Goal: Information Seeking & Learning: Learn about a topic

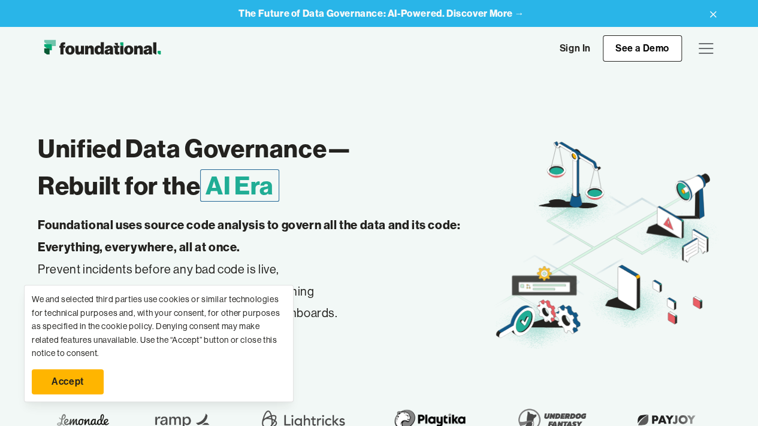
drag, startPoint x: 126, startPoint y: 385, endPoint x: 68, endPoint y: 384, distance: 57.5
click at [68, 384] on link "Accept" at bounding box center [68, 382] width 72 height 25
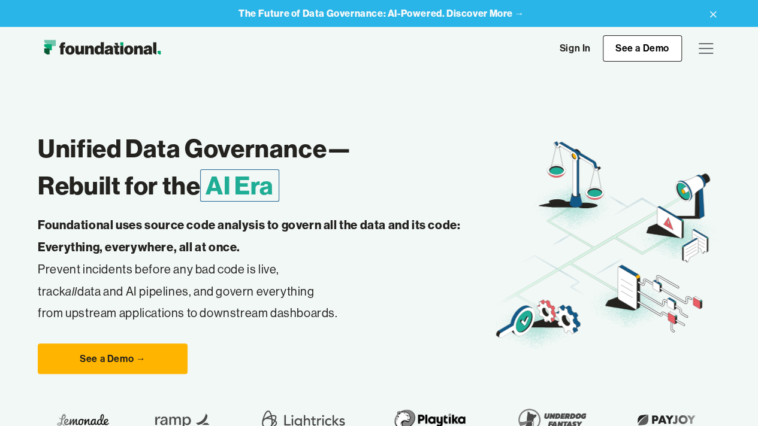
click at [710, 14] on icon at bounding box center [712, 14] width 14 height 19
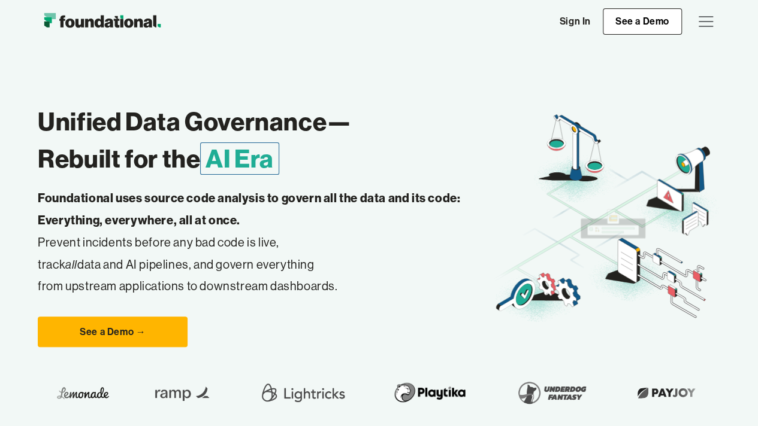
click at [707, 21] on div "menu" at bounding box center [705, 21] width 14 height 1
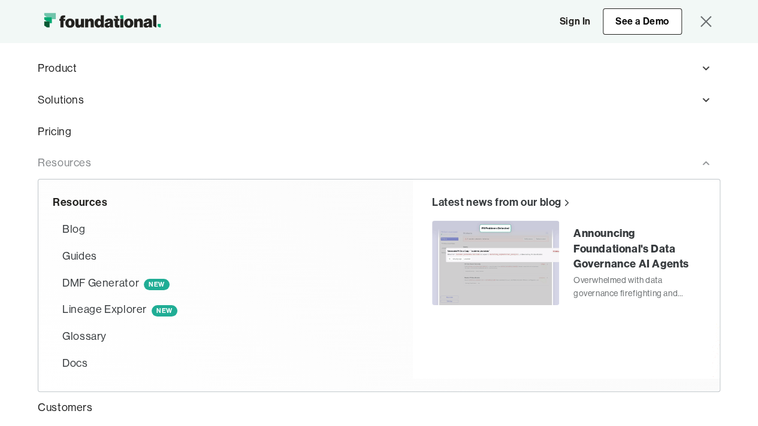
click at [74, 160] on div "Resources" at bounding box center [64, 163] width 53 height 17
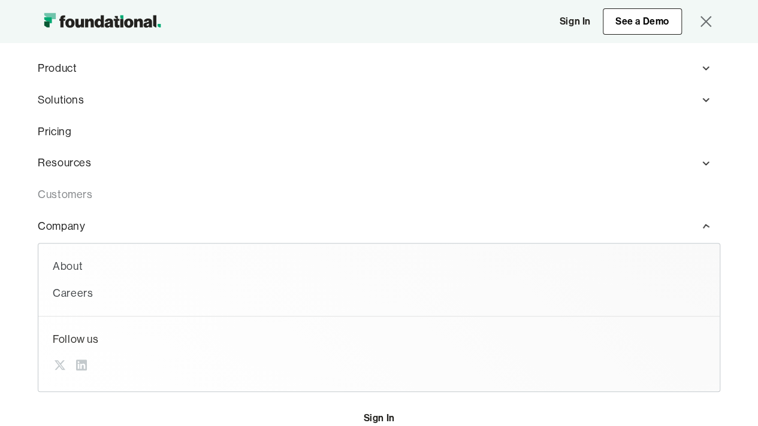
click at [78, 192] on link "Customers" at bounding box center [379, 195] width 682 height 32
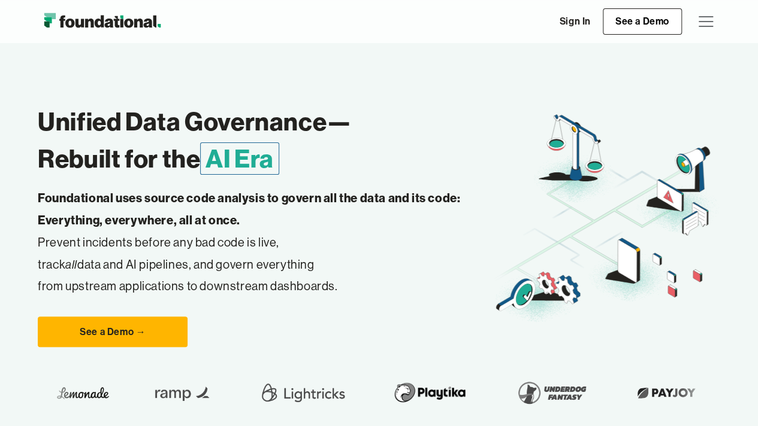
click at [701, 28] on div "menu" at bounding box center [705, 21] width 29 height 29
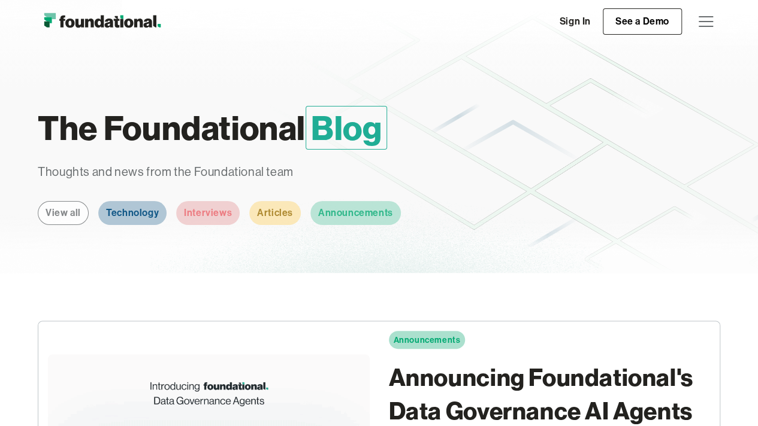
click at [132, 207] on div "Technology" at bounding box center [132, 213] width 53 height 16
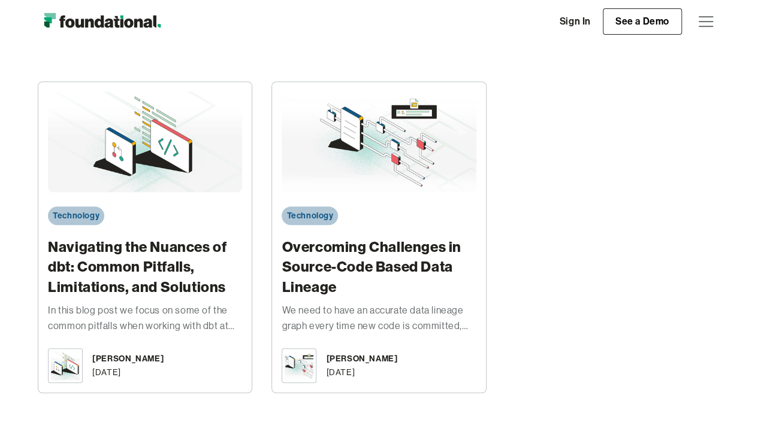
scroll to position [240, 0]
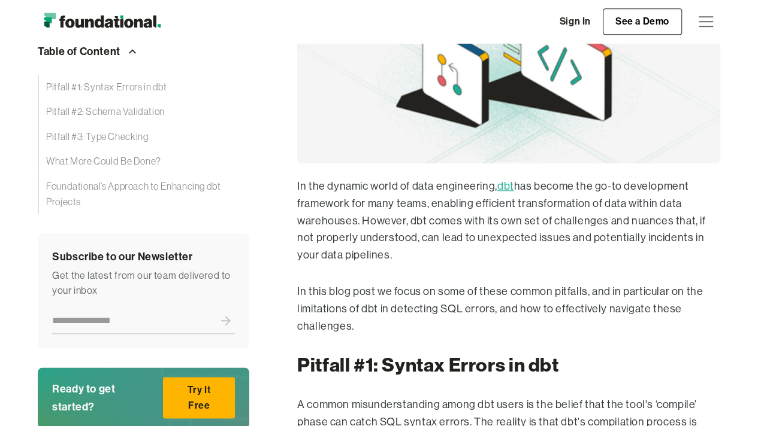
scroll to position [491, 0]
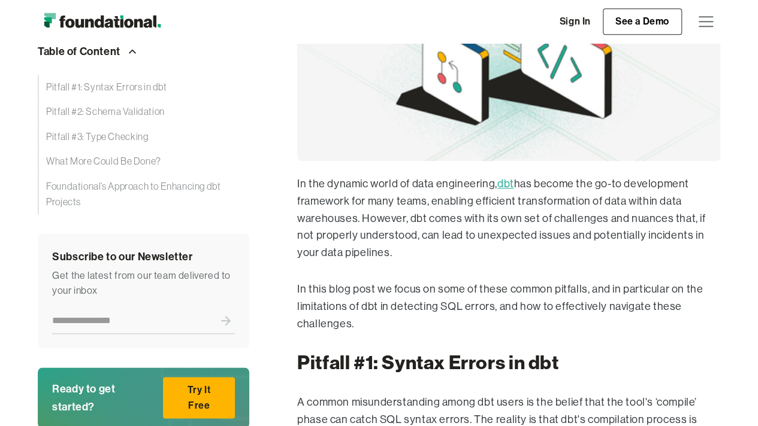
click at [468, 219] on p "In the dynamic world of data engineering, dbt has become the go-to development …" at bounding box center [508, 218] width 423 height 86
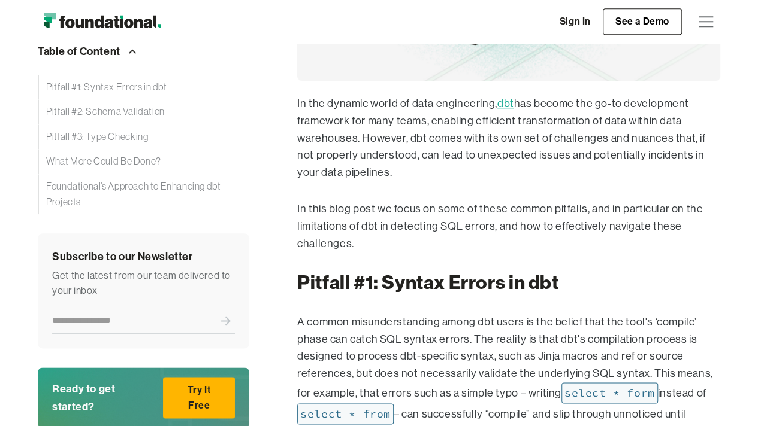
scroll to position [649, 0]
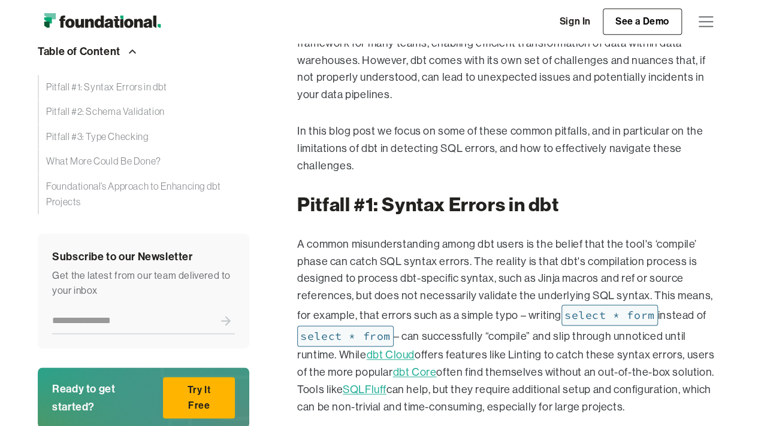
click at [498, 313] on p "A common misunderstanding among dbt users is the belief that the tool's ‘compil…" at bounding box center [508, 326] width 423 height 180
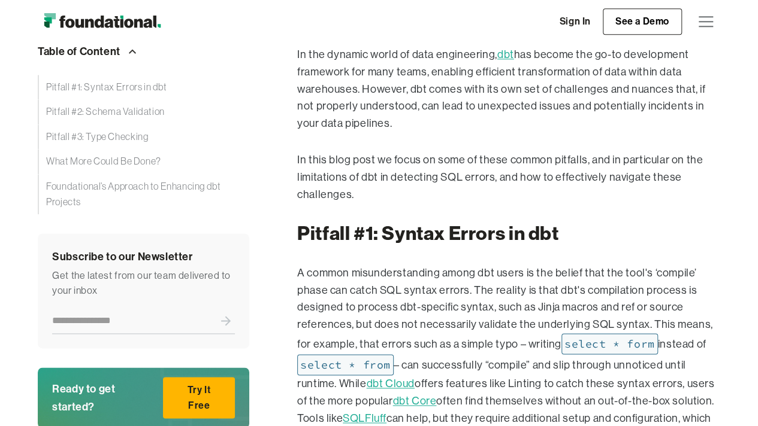
scroll to position [529, 0]
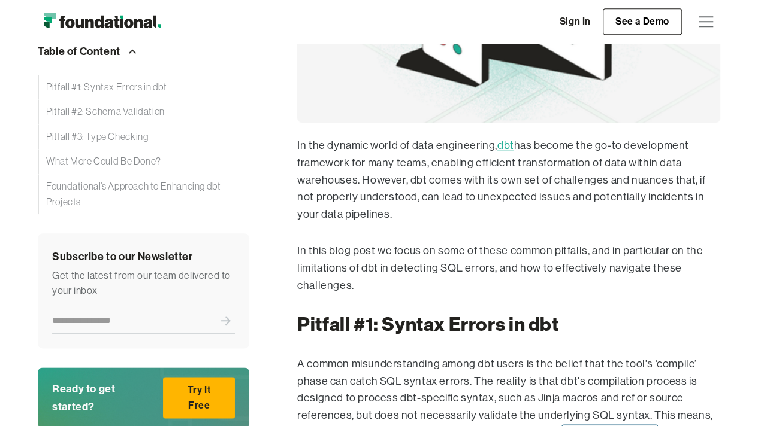
click at [428, 153] on p "In the dynamic world of data engineering, dbt has become the go-to development …" at bounding box center [508, 180] width 423 height 86
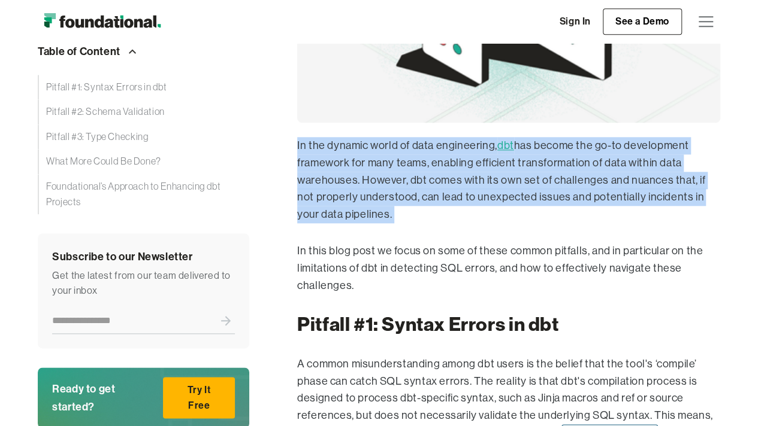
click at [428, 153] on p "In the dynamic world of data engineering, dbt has become the go-to development …" at bounding box center [508, 180] width 423 height 86
click at [434, 187] on p "In the dynamic world of data engineering, dbt has become the go-to development …" at bounding box center [508, 180] width 423 height 86
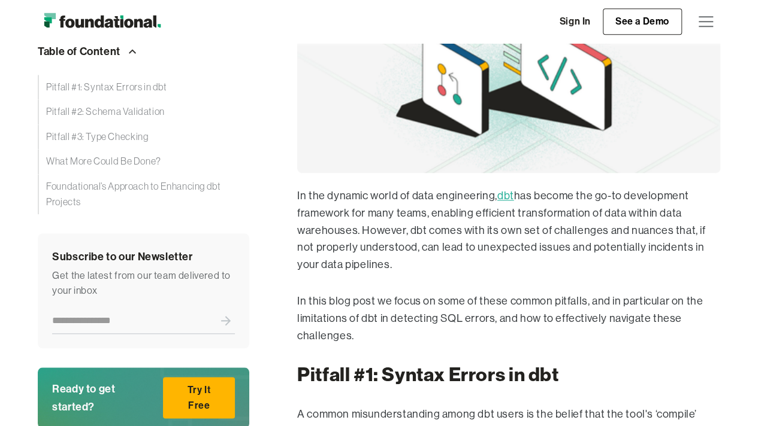
scroll to position [410, 0]
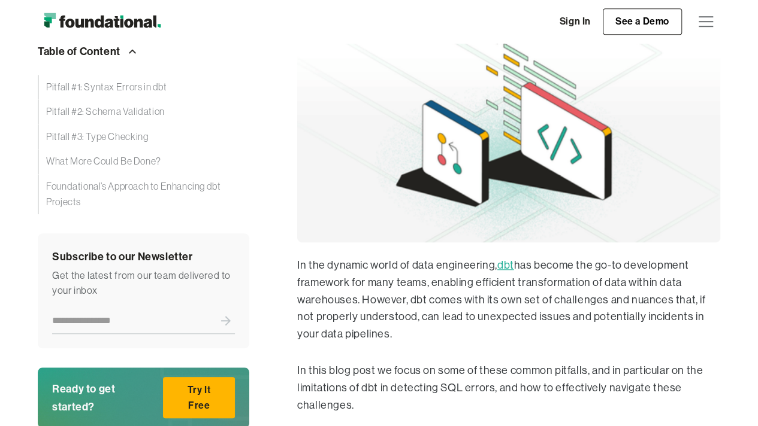
click at [513, 262] on link "dbt" at bounding box center [505, 265] width 17 height 12
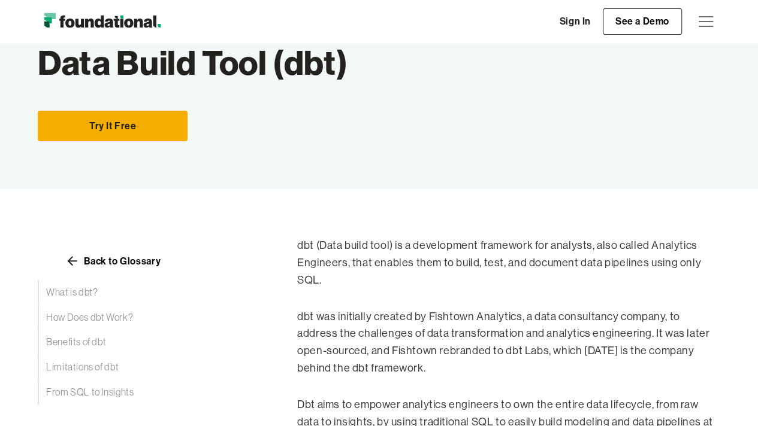
scroll to position [120, 0]
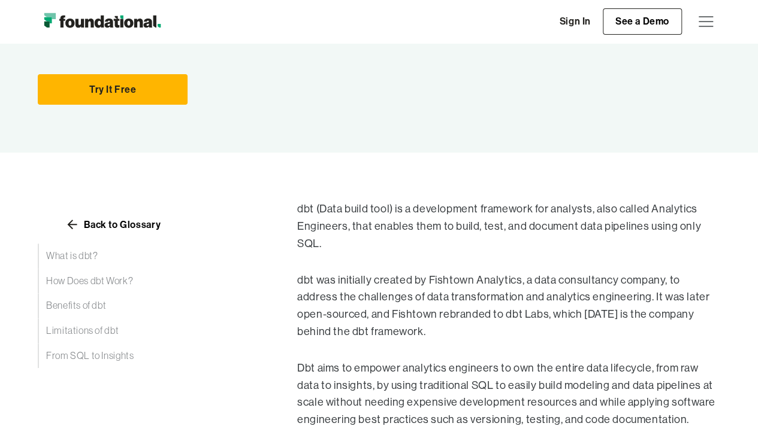
click at [417, 213] on p "dbt (Data build tool) is a development framework for analysts, also called Anal…" at bounding box center [508, 227] width 423 height 52
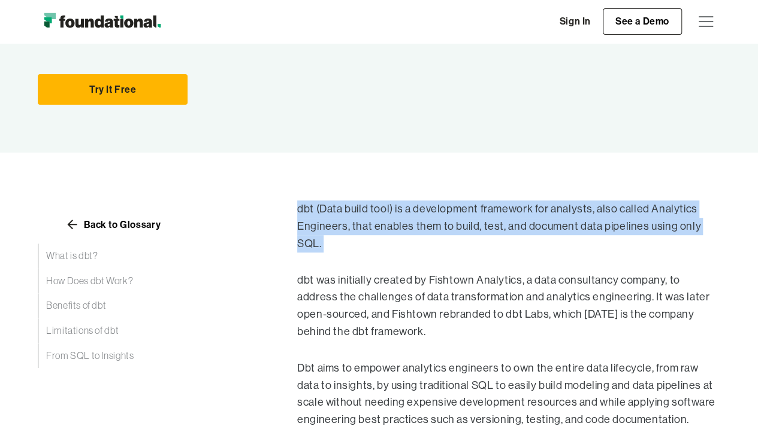
click at [417, 213] on p "dbt (Data build tool) is a development framework for analysts, also called Anal…" at bounding box center [508, 227] width 423 height 52
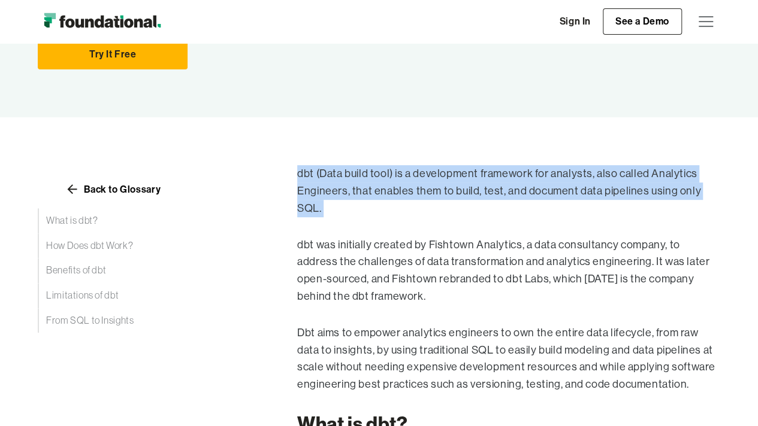
scroll to position [180, 0]
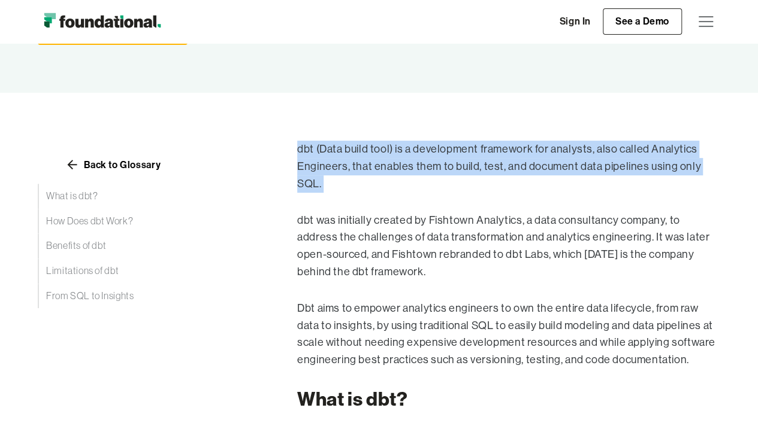
click at [494, 171] on p "dbt (Data build tool) is a development framework for analysts, also called Anal…" at bounding box center [508, 167] width 423 height 52
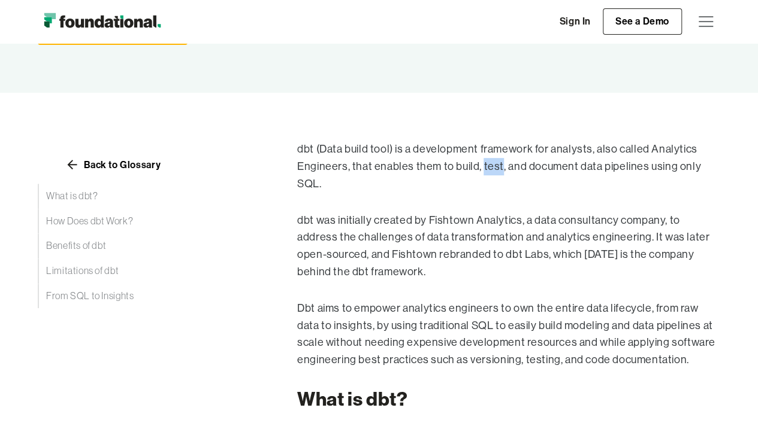
click at [494, 171] on p "dbt (Data build tool) is a development framework for analysts, also called Anal…" at bounding box center [508, 167] width 423 height 52
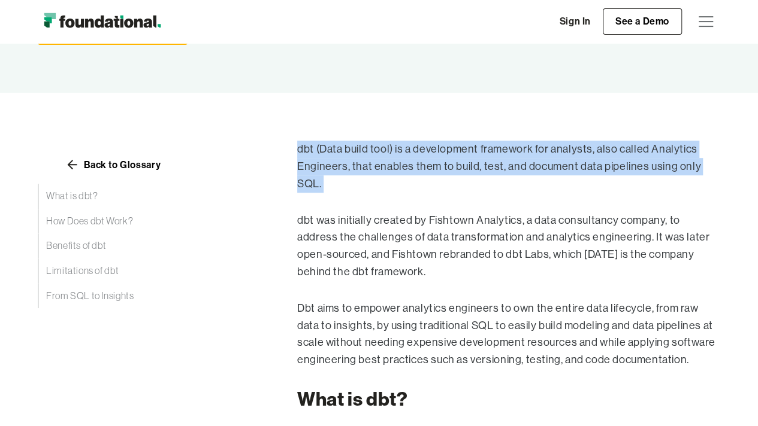
click at [494, 171] on p "dbt (Data build tool) is a development framework for analysts, also called Anal…" at bounding box center [508, 167] width 423 height 52
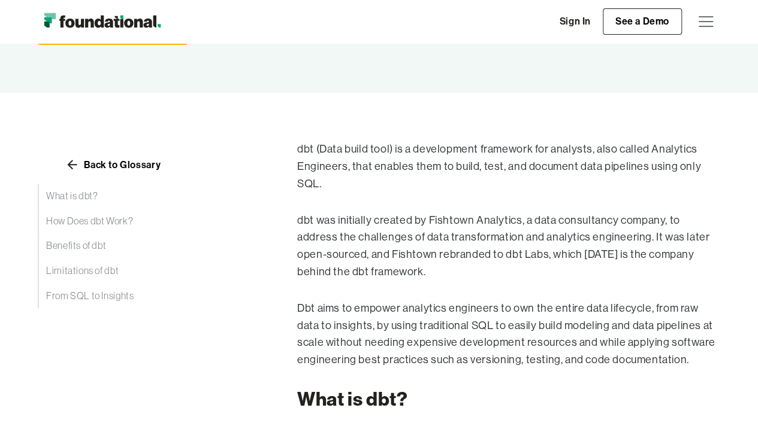
drag, startPoint x: 311, startPoint y: 201, endPoint x: 416, endPoint y: 201, distance: 104.8
click at [416, 212] on p "dbt was initially created by Fishtown Analytics, a data consultancy company, to…" at bounding box center [508, 246] width 423 height 69
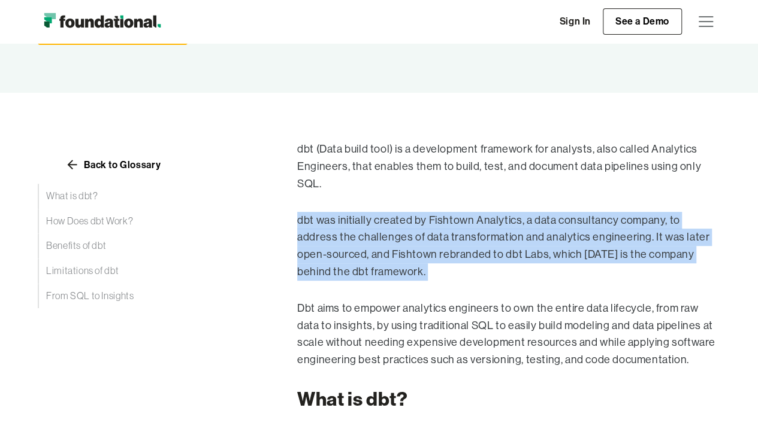
click at [416, 212] on p "dbt was initially created by Fishtown Analytics, a data consultancy company, to…" at bounding box center [508, 246] width 423 height 69
click at [434, 212] on p "dbt was initially created by Fishtown Analytics, a data consultancy company, to…" at bounding box center [508, 246] width 423 height 69
click at [436, 212] on p "dbt was initially created by Fishtown Analytics, a data consultancy company, to…" at bounding box center [508, 246] width 423 height 69
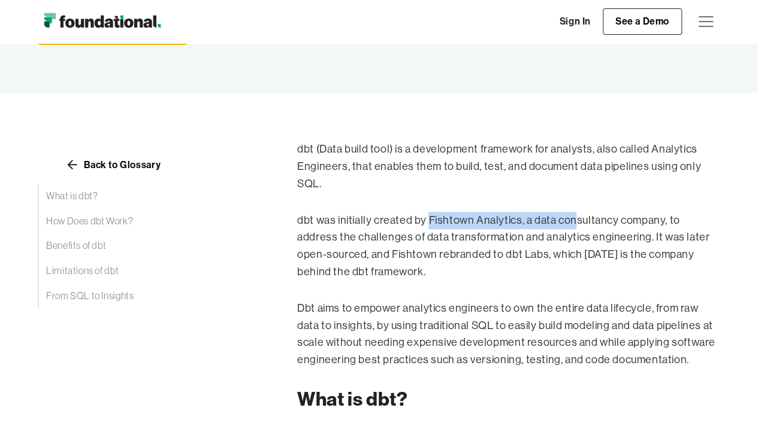
drag, startPoint x: 429, startPoint y: 204, endPoint x: 574, endPoint y: 205, distance: 145.5
click at [574, 212] on p "dbt was initially created by Fishtown Analytics, a data consultancy company, to…" at bounding box center [508, 246] width 423 height 69
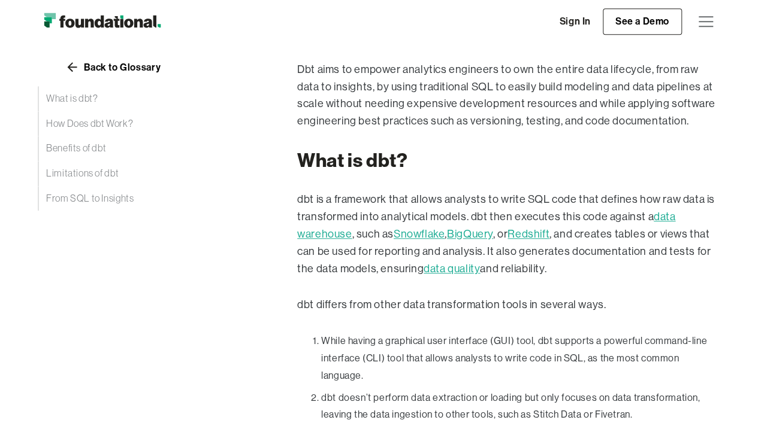
scroll to position [423, 0]
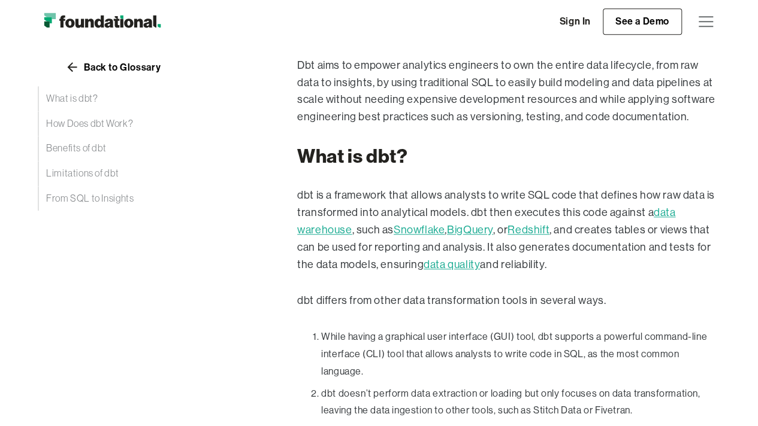
click at [398, 187] on p "dbt is a framework that allows analysts to write SQL code that defines how raw …" at bounding box center [508, 230] width 423 height 86
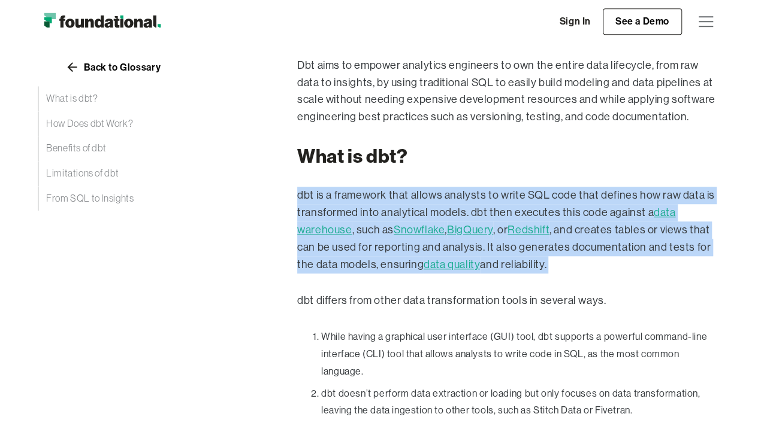
click at [398, 187] on p "dbt is a framework that allows analysts to write SQL code that defines how raw …" at bounding box center [508, 230] width 423 height 86
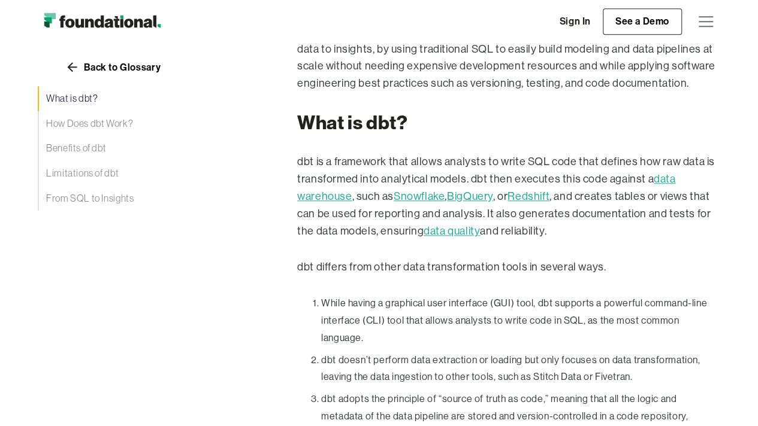
scroll to position [483, 0]
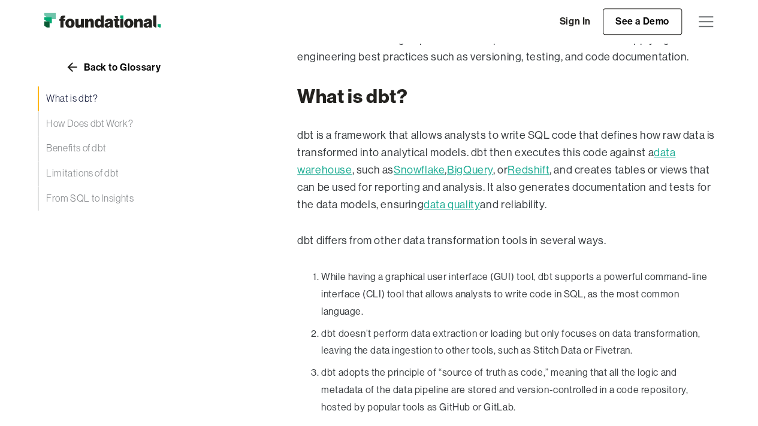
click at [477, 130] on p "dbt is a framework that allows analysts to write SQL code that defines how raw …" at bounding box center [508, 170] width 423 height 86
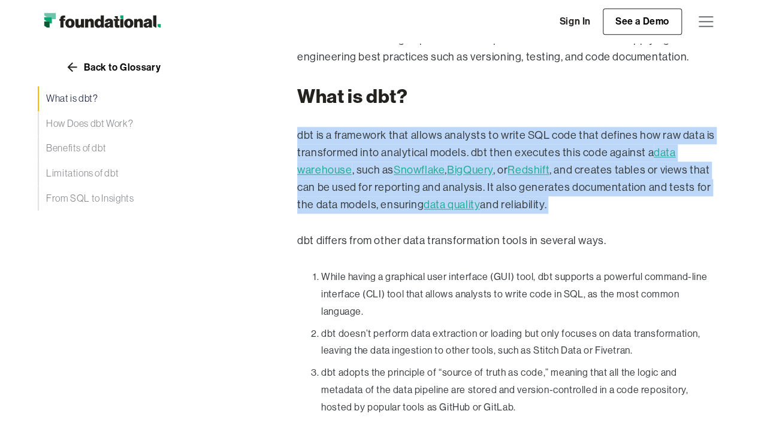
click at [477, 130] on p "dbt is a framework that allows analysts to write SQL code that defines how raw …" at bounding box center [508, 170] width 423 height 86
click at [483, 127] on p "dbt is a framework that allows analysts to write SQL code that defines how raw …" at bounding box center [508, 170] width 423 height 86
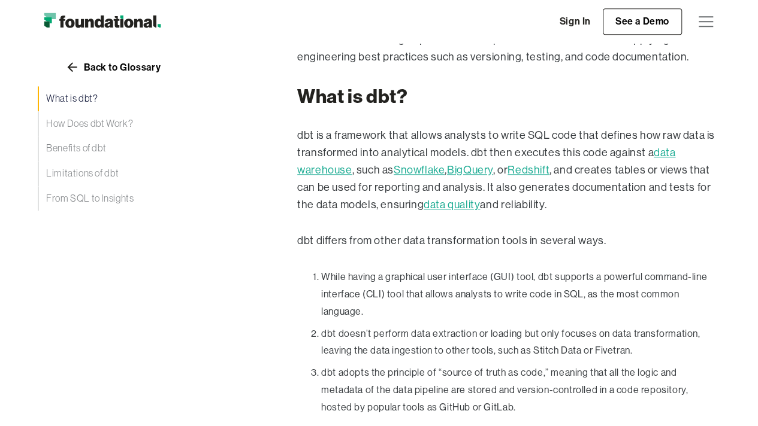
click at [483, 164] on link "BigQuery" at bounding box center [470, 170] width 46 height 12
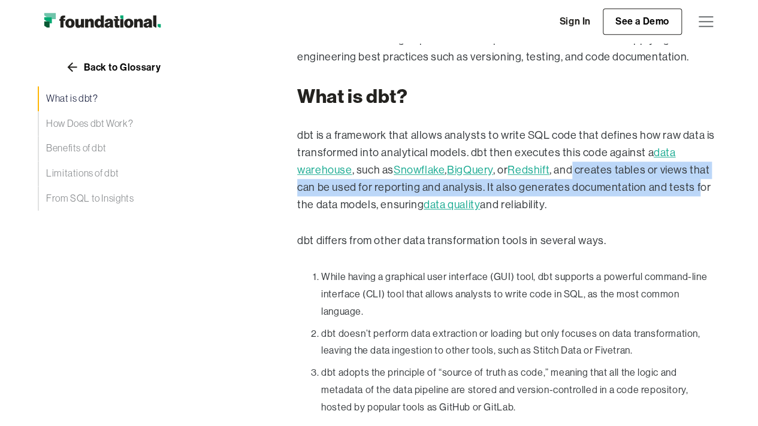
drag, startPoint x: 576, startPoint y: 153, endPoint x: 693, endPoint y: 167, distance: 117.7
click at [693, 167] on p "dbt is a framework that allows analysts to write SQL code that defines how raw …" at bounding box center [508, 170] width 423 height 86
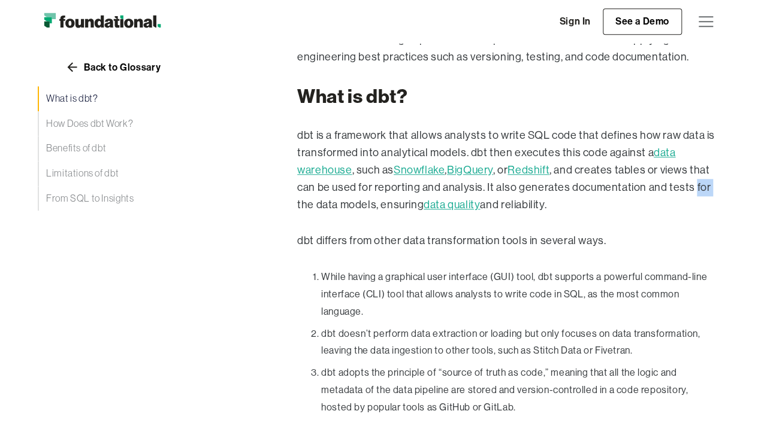
click at [693, 167] on p "dbt is a framework that allows analysts to write SQL code that defines how raw …" at bounding box center [508, 170] width 423 height 86
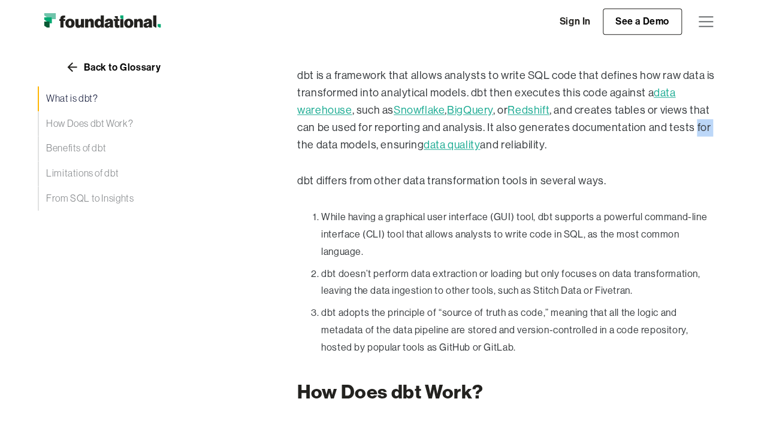
scroll to position [423, 0]
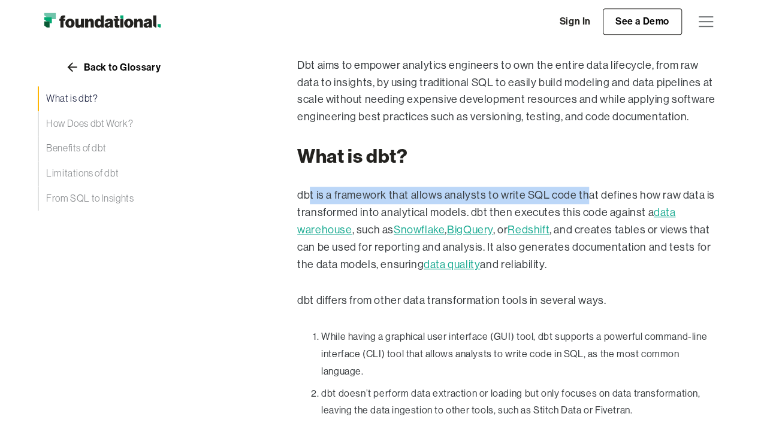
drag, startPoint x: 311, startPoint y: 182, endPoint x: 576, endPoint y: 185, distance: 264.1
click at [576, 187] on p "dbt is a framework that allows analysts to write SQL code that defines how raw …" at bounding box center [508, 230] width 423 height 86
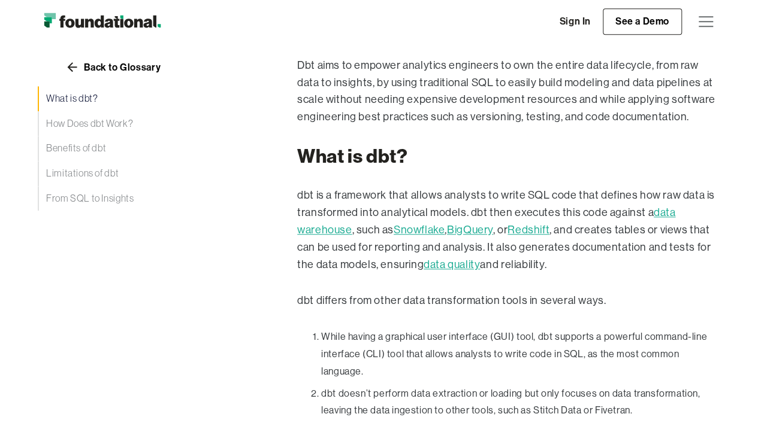
click at [582, 187] on p "dbt is a framework that allows analysts to write SQL code that defines how raw …" at bounding box center [508, 230] width 423 height 86
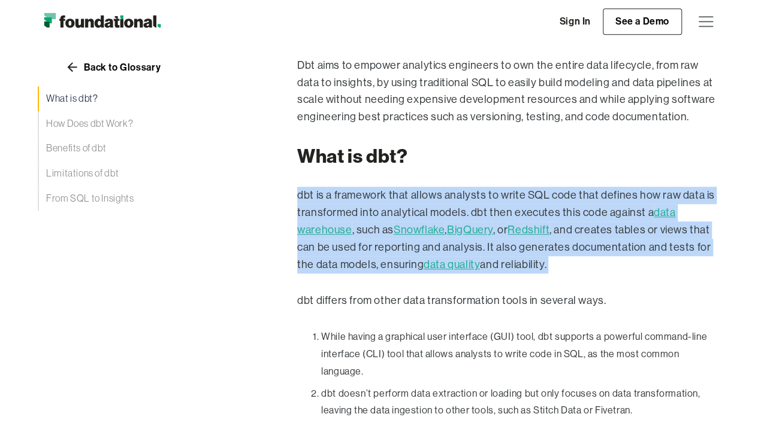
click at [582, 187] on p "dbt is a framework that allows analysts to write SQL code that defines how raw …" at bounding box center [508, 230] width 423 height 86
click at [589, 187] on p "dbt is a framework that allows analysts to write SQL code that defines how raw …" at bounding box center [508, 230] width 423 height 86
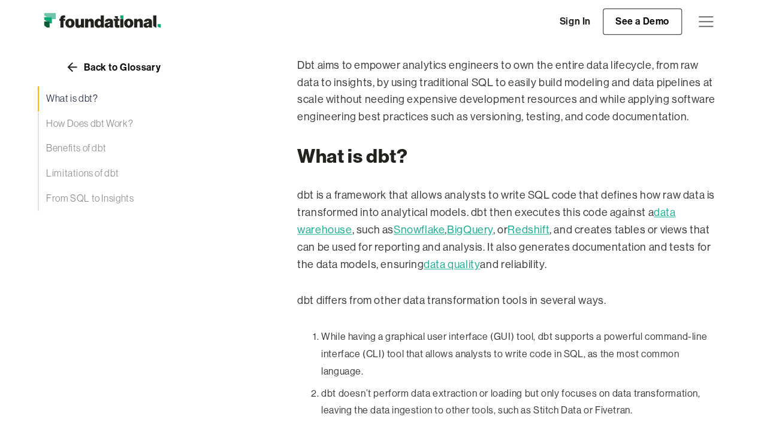
scroll to position [543, 0]
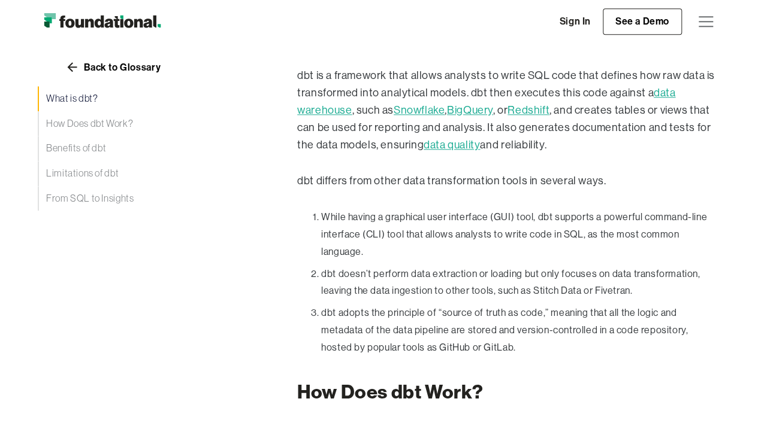
click at [527, 172] on p "dbt differs from other data transformation tools in several ways." at bounding box center [508, 180] width 423 height 17
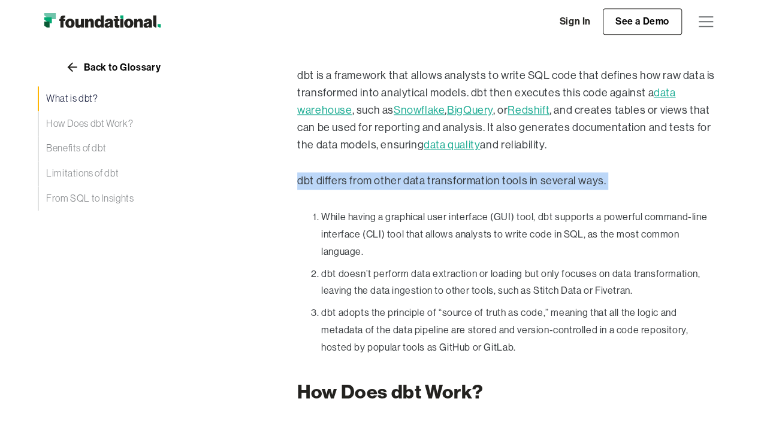
click at [527, 172] on p "dbt differs from other data transformation tools in several ways." at bounding box center [508, 180] width 423 height 17
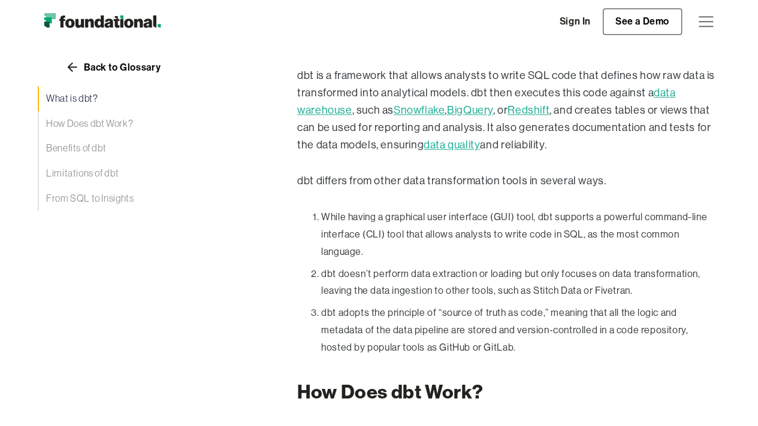
click at [545, 209] on li "While having a graphical user interface (GUI) tool, dbt supports a powerful com…" at bounding box center [520, 235] width 399 height 52
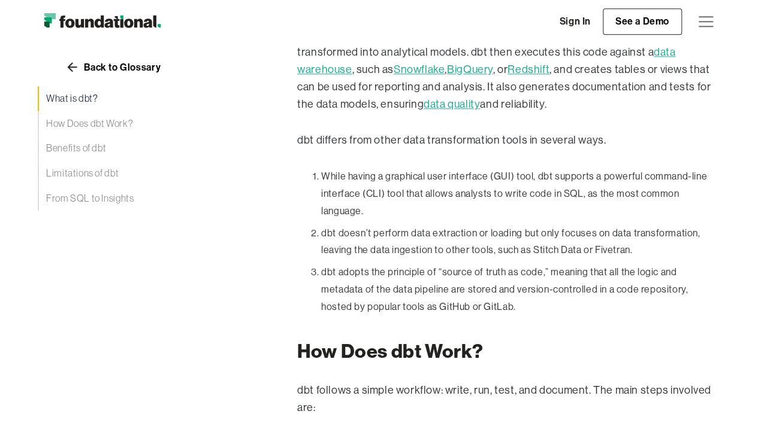
scroll to position [602, 0]
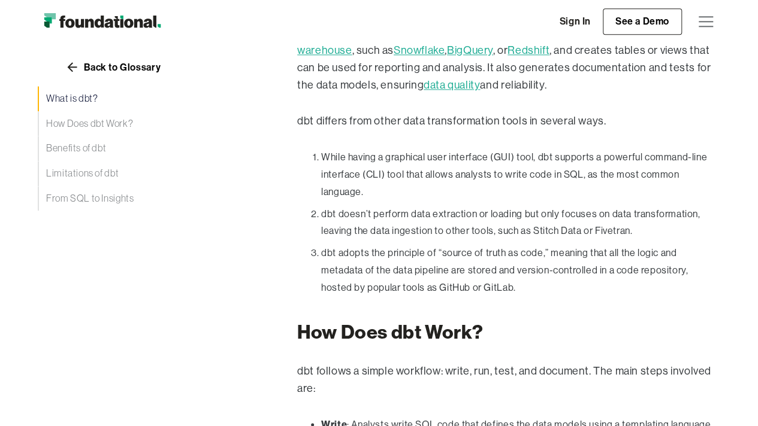
click at [556, 149] on li "While having a graphical user interface (GUI) tool, dbt supports a powerful com…" at bounding box center [520, 175] width 399 height 52
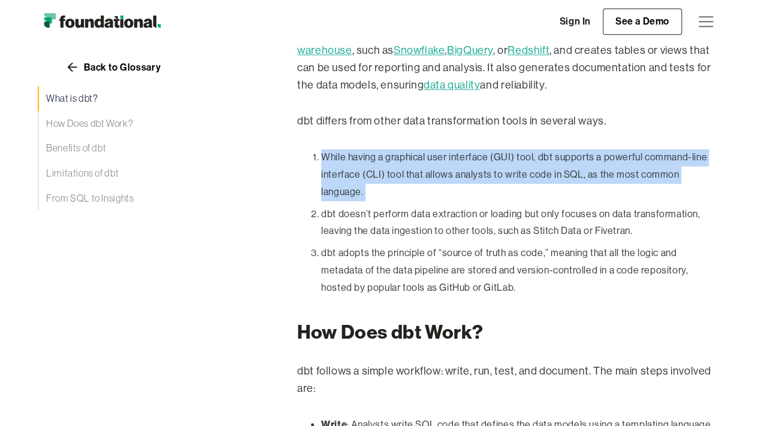
click at [556, 149] on li "While having a graphical user interface (GUI) tool, dbt supports a powerful com…" at bounding box center [520, 175] width 399 height 52
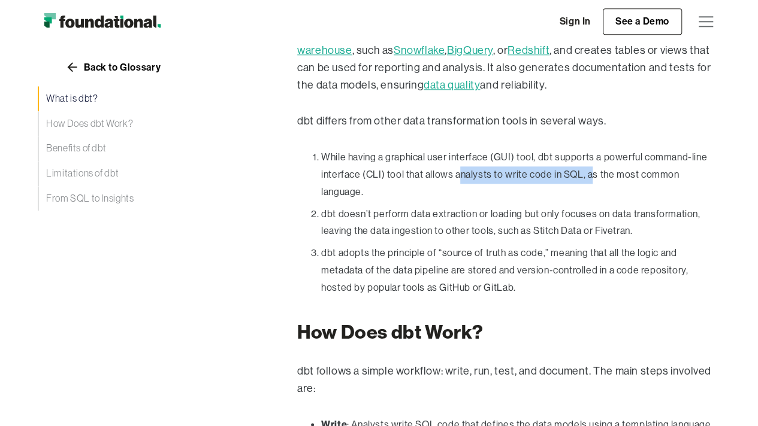
drag, startPoint x: 455, startPoint y: 155, endPoint x: 589, endPoint y: 152, distance: 133.6
click at [588, 150] on li "While having a graphical user interface (GUI) tool, dbt supports a powerful com…" at bounding box center [520, 175] width 399 height 52
click at [588, 165] on li "While having a graphical user interface (GUI) tool, dbt supports a powerful com…" at bounding box center [520, 175] width 399 height 52
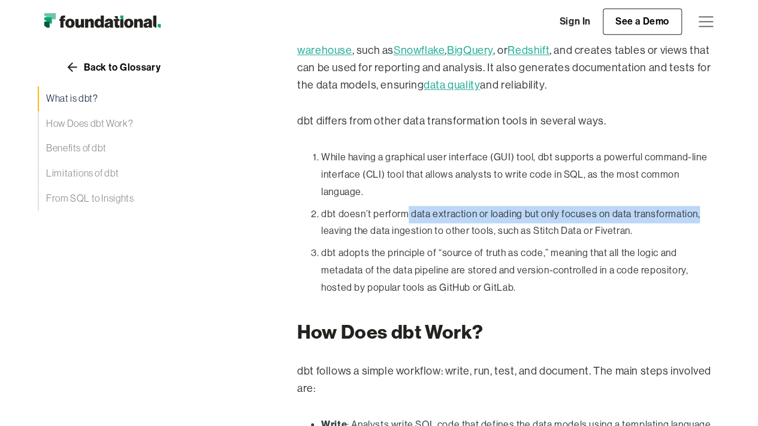
drag, startPoint x: 405, startPoint y: 179, endPoint x: 703, endPoint y: 182, distance: 298.3
click at [703, 206] on li "dbt doesn’t perform data extraction or loading but only focuses on data transfo…" at bounding box center [520, 223] width 399 height 35
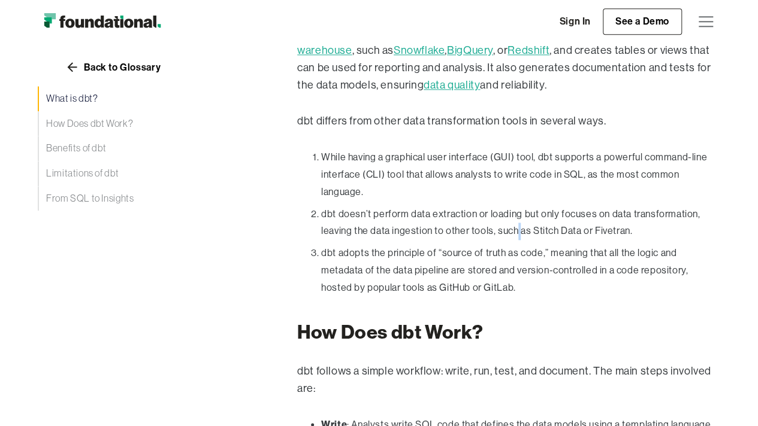
click at [516, 206] on li "dbt doesn’t perform data extraction or loading but only focuses on data transfo…" at bounding box center [520, 223] width 399 height 35
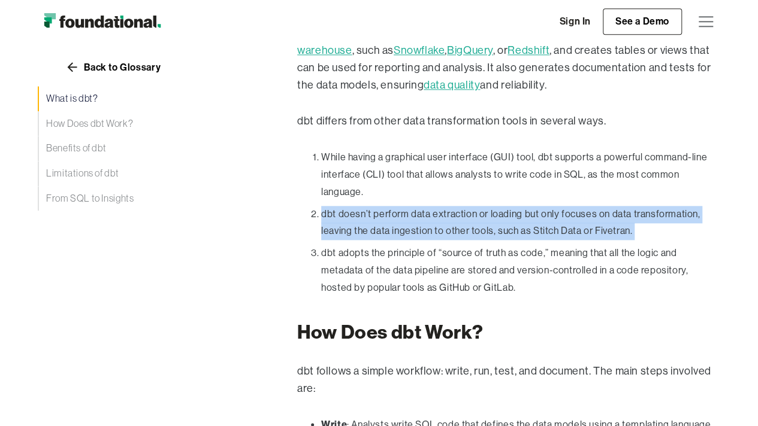
click at [516, 206] on li "dbt doesn’t perform data extraction or loading but only focuses on data transfo…" at bounding box center [520, 223] width 399 height 35
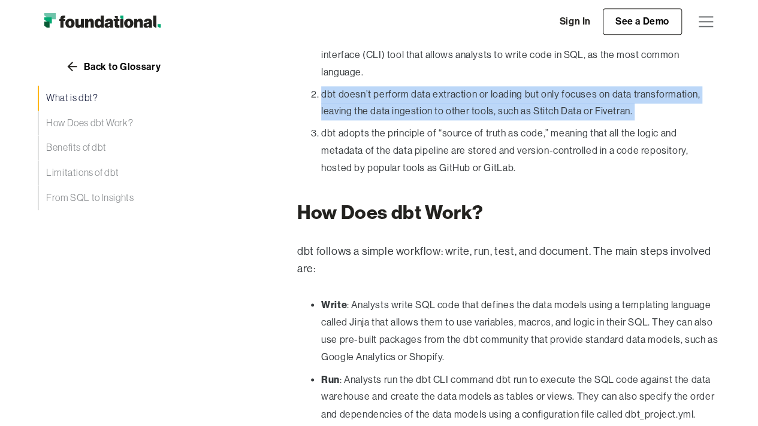
click at [393, 86] on ol "While having a graphical user interface (GUI) tool, dbt supports a powerful com…" at bounding box center [508, 105] width 423 height 152
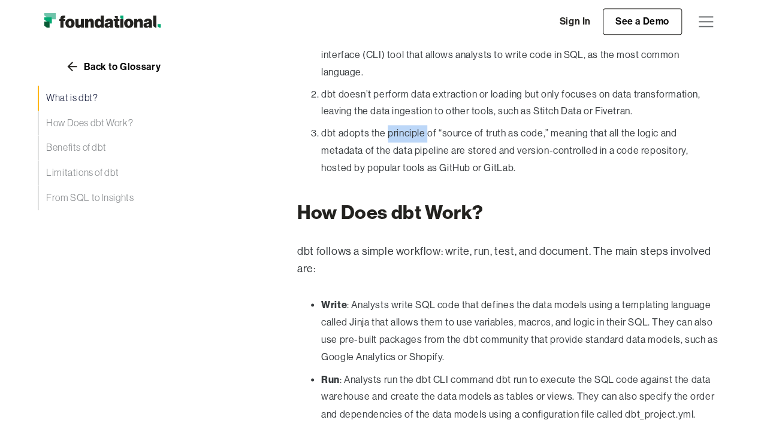
click at [393, 86] on ol "While having a graphical user interface (GUI) tool, dbt supports a powerful com…" at bounding box center [508, 105] width 423 height 152
click at [401, 125] on li "dbt adopts the principle of “source of truth as code,” meaning that all the log…" at bounding box center [520, 151] width 399 height 52
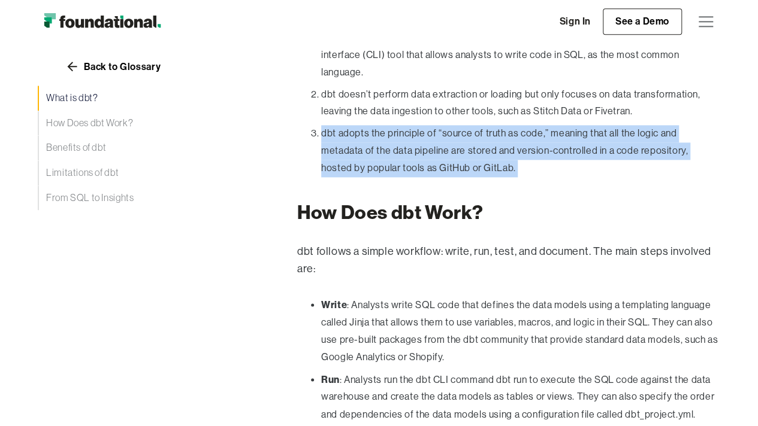
click at [401, 125] on li "dbt adopts the principle of “source of truth as code,” meaning that all the log…" at bounding box center [520, 151] width 399 height 52
click at [409, 125] on li "dbt adopts the principle of “source of truth as code,” meaning that all the log…" at bounding box center [520, 151] width 399 height 52
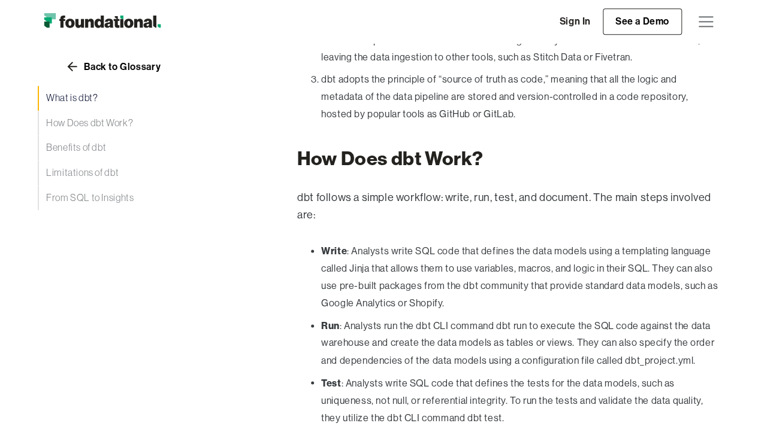
scroll to position [842, 0]
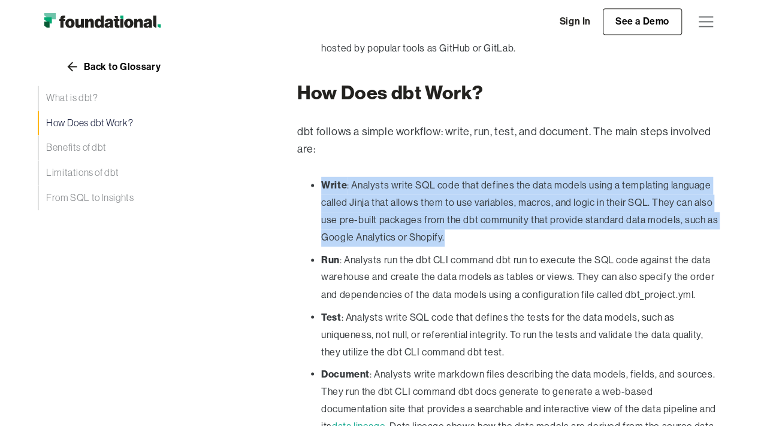
drag, startPoint x: 320, startPoint y: 145, endPoint x: 516, endPoint y: 197, distance: 203.2
click at [516, 197] on ul "Write : Analysts write SQL code that defines the data models using a templating…" at bounding box center [508, 317] width 423 height 280
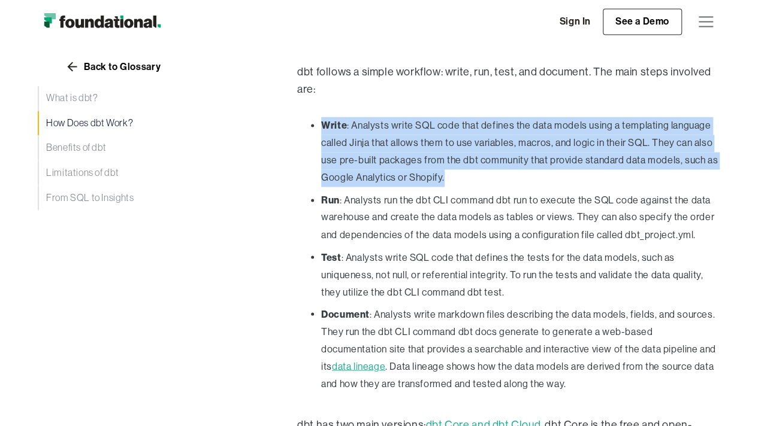
scroll to position [962, 0]
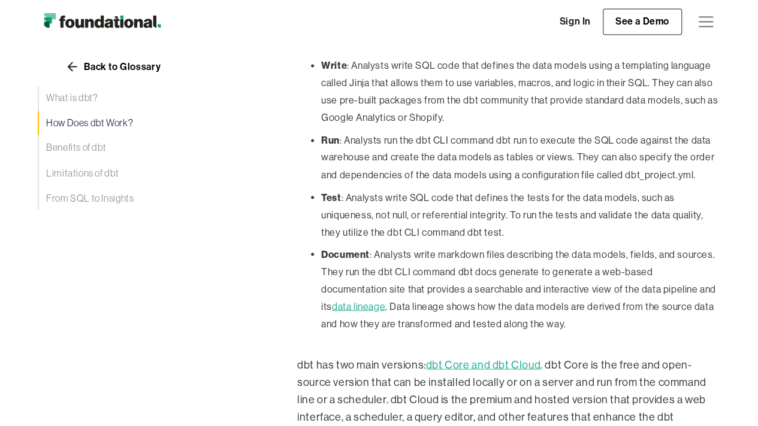
click at [416, 140] on li "Run : Analysts run the dbt CLI command dbt run to execute the SQL code against …" at bounding box center [520, 158] width 399 height 52
click at [383, 132] on li "Run : Analysts run the dbt CLI command dbt run to execute the SQL code against …" at bounding box center [520, 158] width 399 height 52
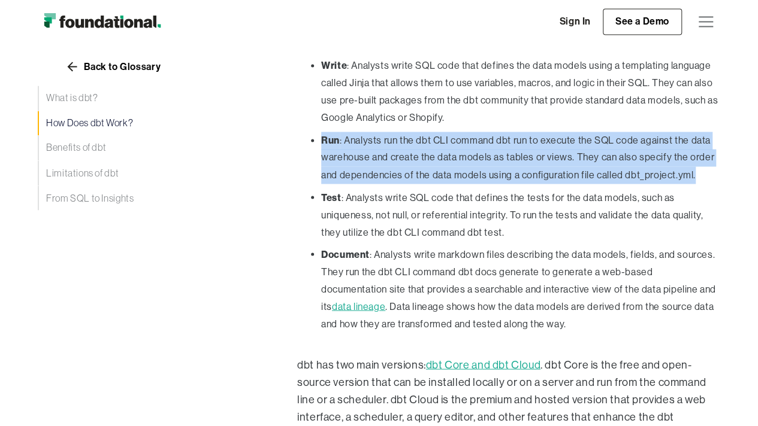
click at [383, 132] on li "Run : Analysts run the dbt CLI command dbt run to execute the SQL code against …" at bounding box center [520, 158] width 399 height 52
click at [389, 132] on li "Run : Analysts run the dbt CLI command dbt run to execute the SQL code against …" at bounding box center [520, 158] width 399 height 52
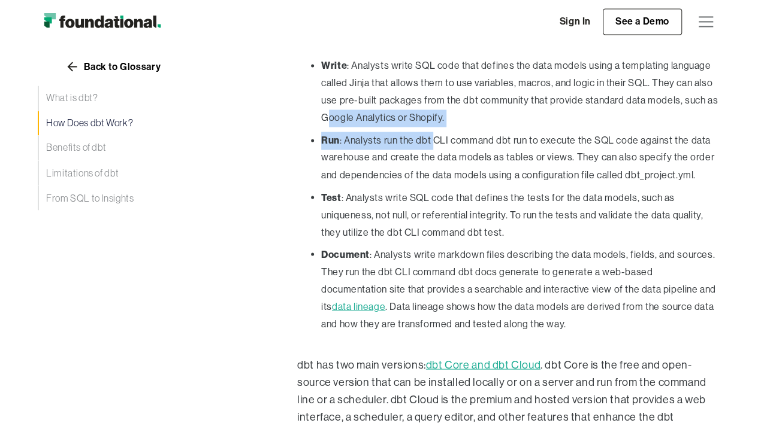
drag, startPoint x: 335, startPoint y: 95, endPoint x: 448, endPoint y: 111, distance: 113.8
click at [441, 111] on ul "Write : Analysts write SQL code that defines the data models using a templating…" at bounding box center [508, 197] width 423 height 280
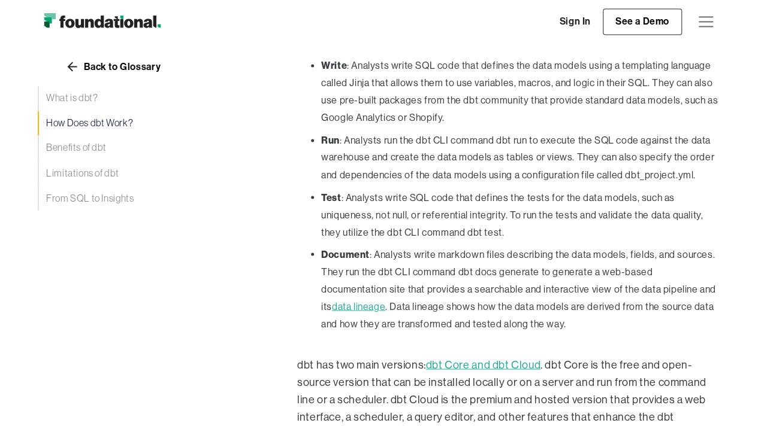
click at [448, 132] on li "Run : Analysts run the dbt CLI command dbt run to execute the SQL code against …" at bounding box center [520, 158] width 399 height 52
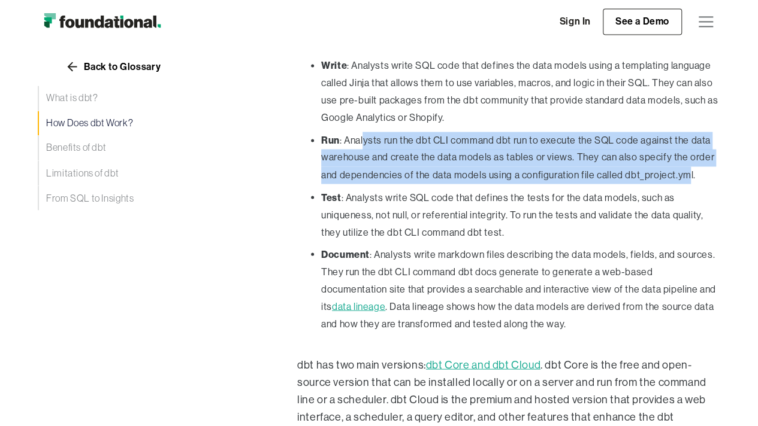
drag, startPoint x: 364, startPoint y: 107, endPoint x: 685, endPoint y: 135, distance: 322.2
click at [685, 135] on li "Run : Analysts run the dbt CLI command dbt run to execute the SQL code against …" at bounding box center [520, 158] width 399 height 52
click at [635, 132] on li "Run : Analysts run the dbt CLI command dbt run to execute the SQL code against …" at bounding box center [520, 158] width 399 height 52
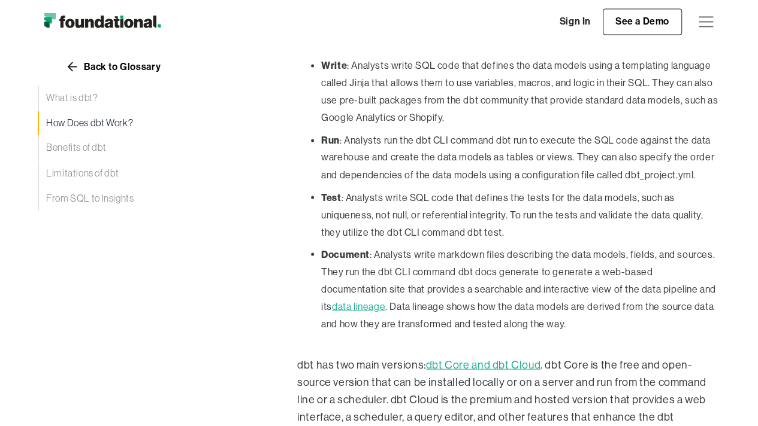
click at [331, 152] on ul "Write : Analysts write SQL code that defines the data models using a templating…" at bounding box center [508, 197] width 423 height 280
click at [349, 189] on li "Test : Analysts write SQL code that defines the tests for the data models, such…" at bounding box center [520, 215] width 399 height 52
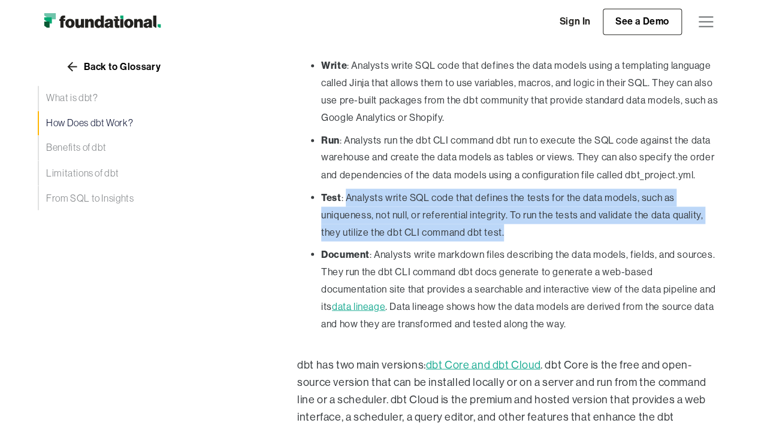
drag, startPoint x: 345, startPoint y: 158, endPoint x: 536, endPoint y: 198, distance: 195.2
click at [535, 198] on li "Test : Analysts write SQL code that defines the tests for the data models, such…" at bounding box center [520, 215] width 399 height 52
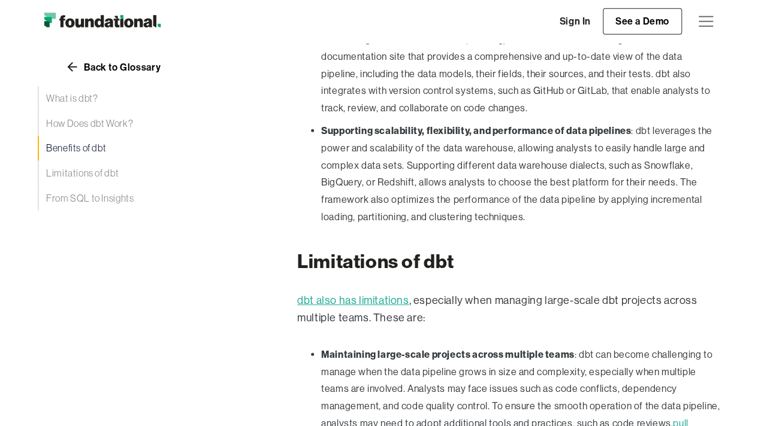
scroll to position [1680, 0]
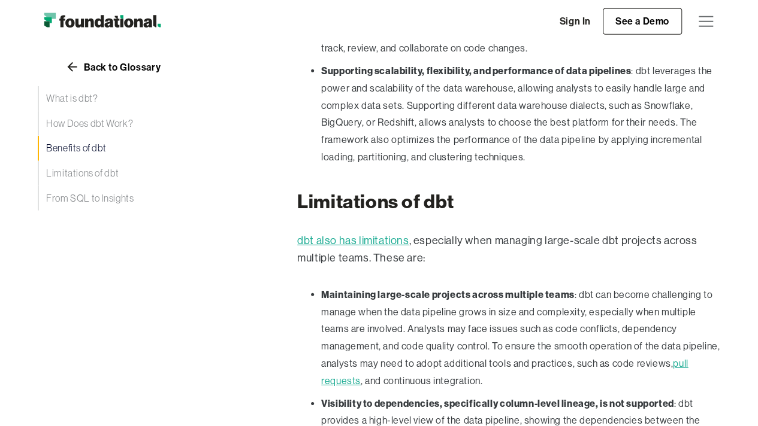
click at [555, 289] on strong "Maintaining large-scale projects across multiple teams" at bounding box center [447, 295] width 253 height 12
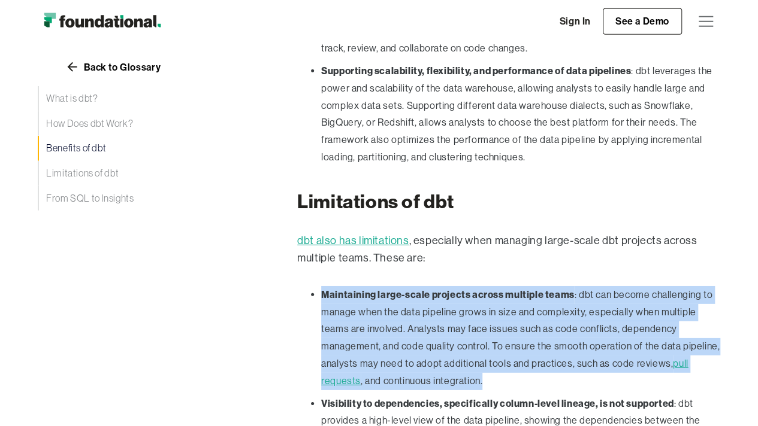
click at [555, 289] on strong "Maintaining large-scale projects across multiple teams" at bounding box center [447, 295] width 253 height 12
click at [573, 289] on strong "Maintaining large-scale projects across multiple teams" at bounding box center [447, 295] width 253 height 12
click at [595, 286] on li "Maintaining large-scale projects across multiple teams : dbt can become challen…" at bounding box center [520, 338] width 399 height 104
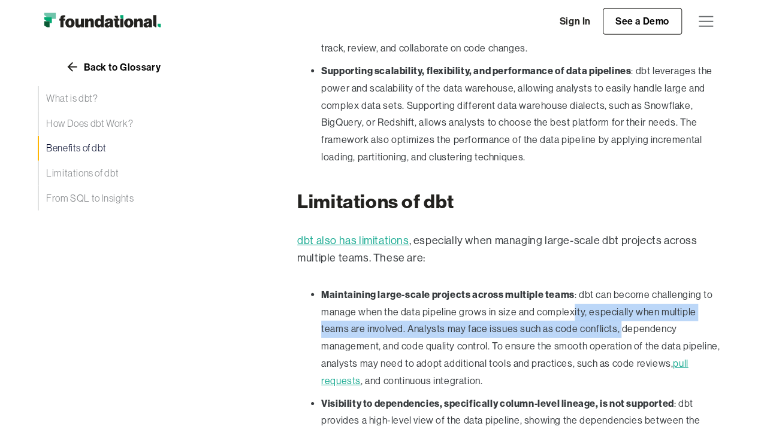
drag, startPoint x: 574, startPoint y: 256, endPoint x: 581, endPoint y: 273, distance: 18.8
click at [584, 286] on li "Maintaining large-scale projects across multiple teams : dbt can become challen…" at bounding box center [520, 338] width 399 height 104
click at [578, 286] on li "Maintaining large-scale projects across multiple teams : dbt can become challen…" at bounding box center [520, 338] width 399 height 104
click at [581, 286] on li "Maintaining large-scale projects across multiple teams : dbt can become challen…" at bounding box center [520, 338] width 399 height 104
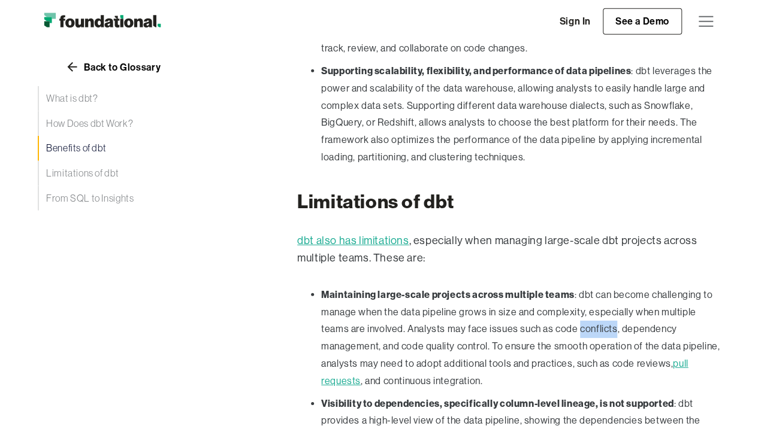
click at [581, 286] on li "Maintaining large-scale projects across multiple teams : dbt can become challen…" at bounding box center [520, 338] width 399 height 104
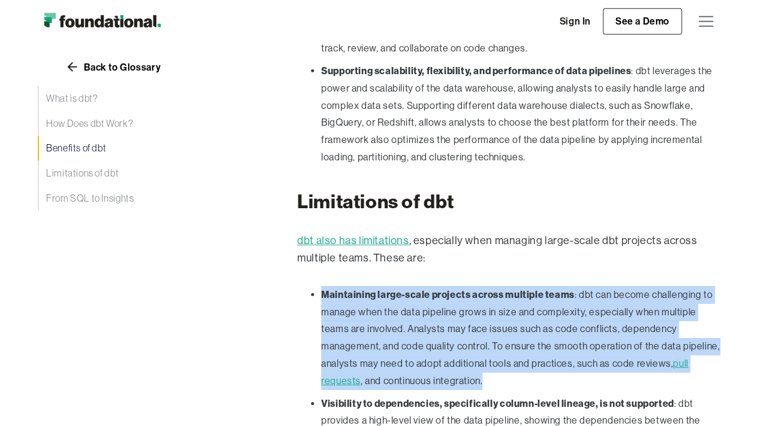
click at [581, 286] on li "Maintaining large-scale projects across multiple teams : dbt can become challen…" at bounding box center [520, 338] width 399 height 104
click at [576, 286] on li "Maintaining large-scale projects across multiple teams : dbt can become challen…" at bounding box center [520, 338] width 399 height 104
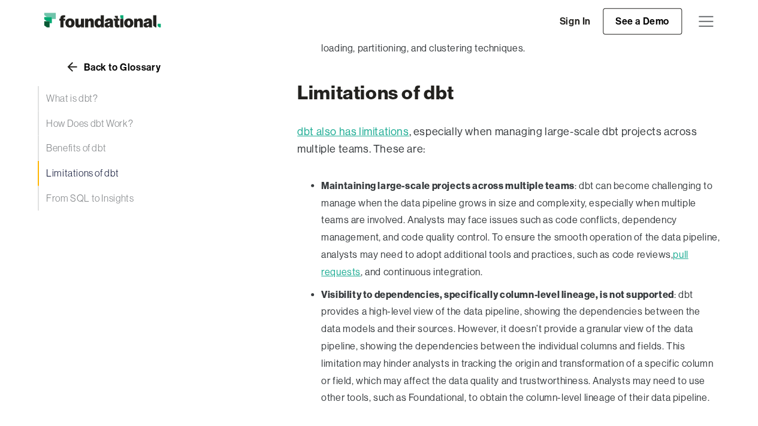
scroll to position [1800, 0]
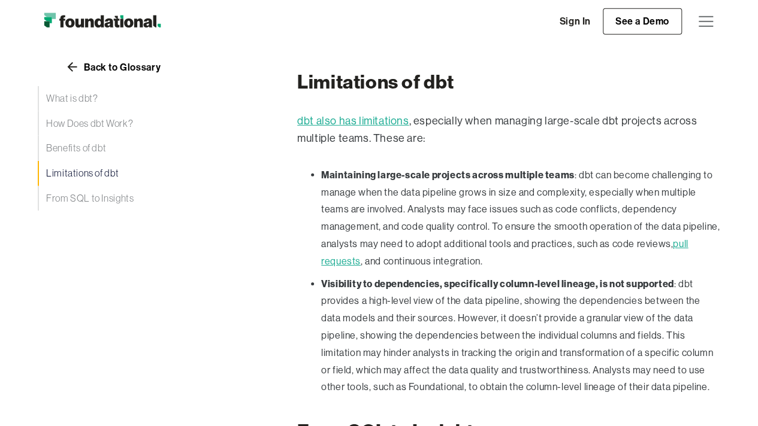
click at [380, 275] on li "Visibility to dependencies, specifically column-level lineage, is not supported…" at bounding box center [520, 336] width 399 height 122
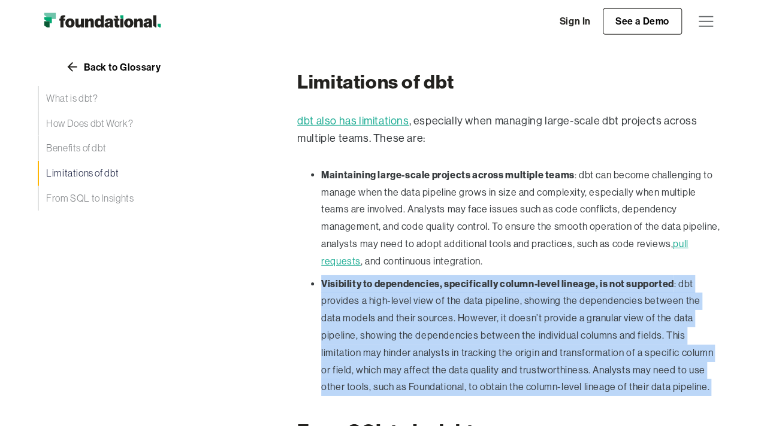
click at [380, 275] on li "Visibility to dependencies, specifically column-level lineage, is not supported…" at bounding box center [520, 336] width 399 height 122
click at [459, 278] on strong "Visibility to dependencies, specifically column-level lineage, is not supported" at bounding box center [497, 284] width 352 height 12
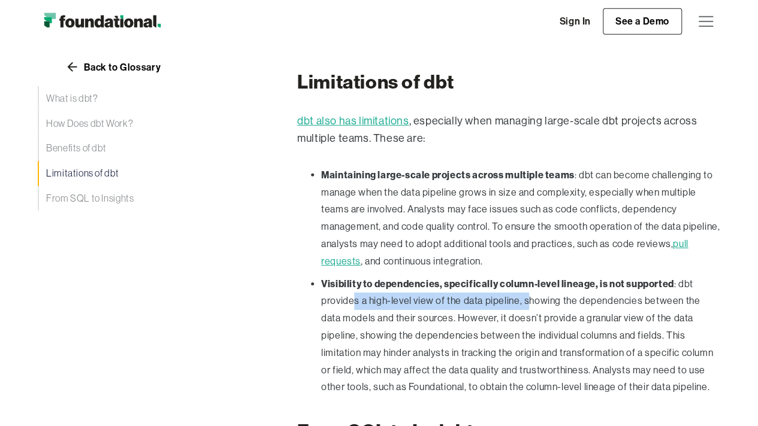
drag, startPoint x: 352, startPoint y: 238, endPoint x: 523, endPoint y: 240, distance: 170.7
click at [523, 275] on li "Visibility to dependencies, specifically column-level lineage, is not supported…" at bounding box center [520, 336] width 399 height 122
click at [537, 275] on li "Visibility to dependencies, specifically column-level lineage, is not supported…" at bounding box center [520, 336] width 399 height 122
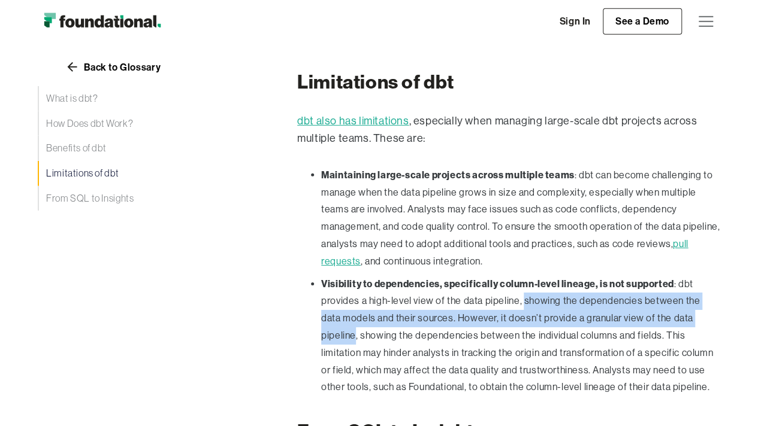
drag, startPoint x: 537, startPoint y: 239, endPoint x: 674, endPoint y: 255, distance: 138.0
click at [674, 275] on li "Visibility to dependencies, specifically column-level lineage, is not supported…" at bounding box center [520, 336] width 399 height 122
click at [567, 275] on li "Visibility to dependencies, specifically column-level lineage, is not supported…" at bounding box center [520, 336] width 399 height 122
click at [552, 275] on li "Visibility to dependencies, specifically column-level lineage, is not supported…" at bounding box center [520, 336] width 399 height 122
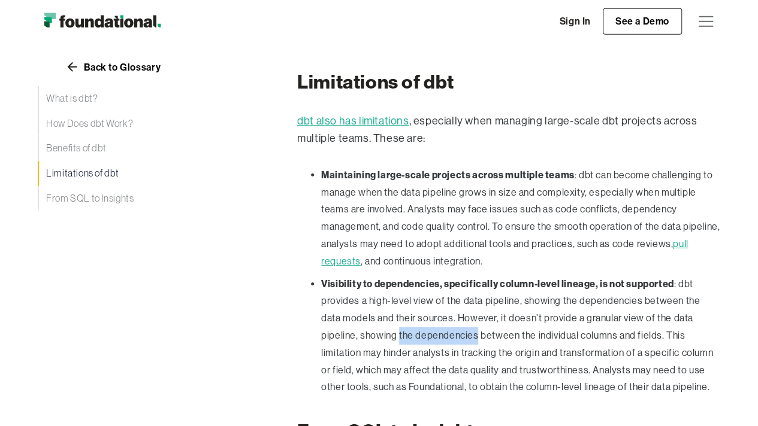
drag, startPoint x: 361, startPoint y: 280, endPoint x: 437, endPoint y: 286, distance: 76.9
click at [437, 286] on li "Visibility to dependencies, specifically column-level lineage, is not supported…" at bounding box center [520, 336] width 399 height 122
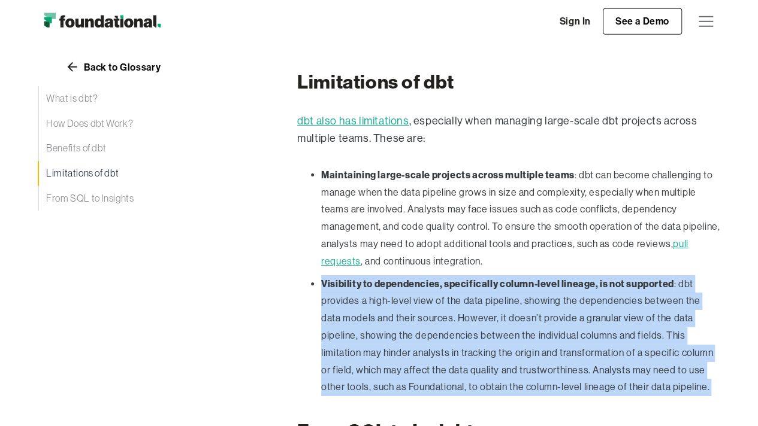
click at [437, 286] on li "Visibility to dependencies, specifically column-level lineage, is not supported…" at bounding box center [520, 336] width 399 height 122
click at [451, 281] on li "Visibility to dependencies, specifically column-level lineage, is not supported…" at bounding box center [520, 336] width 399 height 122
click at [520, 278] on li "Visibility to dependencies, specifically column-level lineage, is not supported…" at bounding box center [520, 336] width 399 height 122
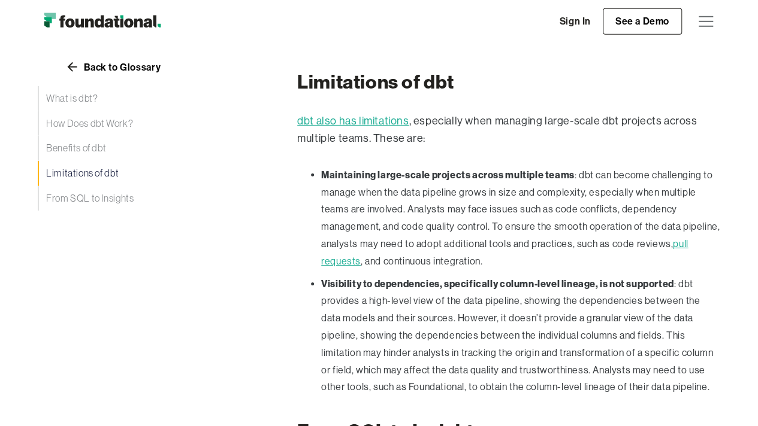
click at [504, 294] on li "Visibility to dependencies, specifically column-level lineage, is not supported…" at bounding box center [520, 336] width 399 height 122
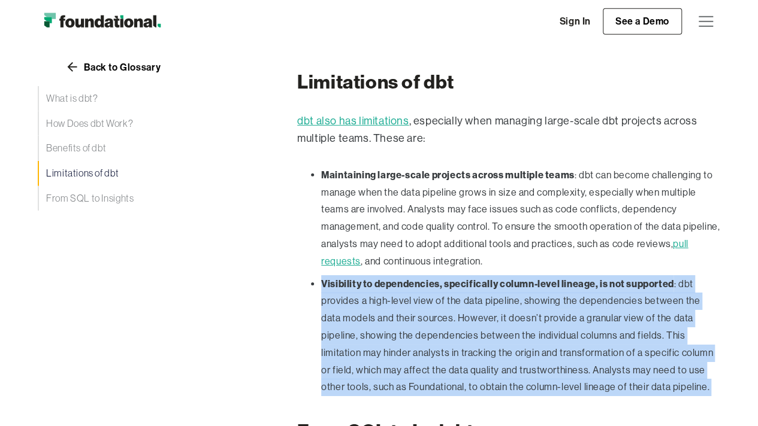
click at [504, 295] on li "Visibility to dependencies, specifically column-level lineage, is not supported…" at bounding box center [520, 336] width 399 height 122
click at [510, 293] on li "Visibility to dependencies, specifically column-level lineage, is not supported…" at bounding box center [520, 336] width 399 height 122
click at [507, 286] on li "Visibility to dependencies, specifically column-level lineage, is not supported…" at bounding box center [520, 336] width 399 height 122
click at [508, 283] on li "Visibility to dependencies, specifically column-level lineage, is not supported…" at bounding box center [520, 336] width 399 height 122
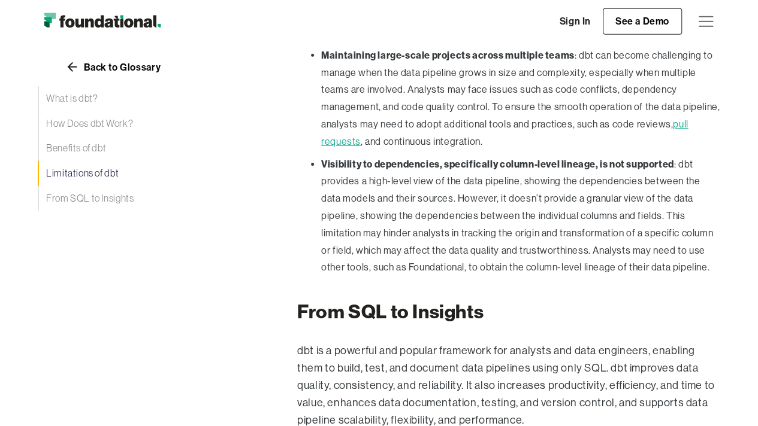
scroll to position [2040, 0]
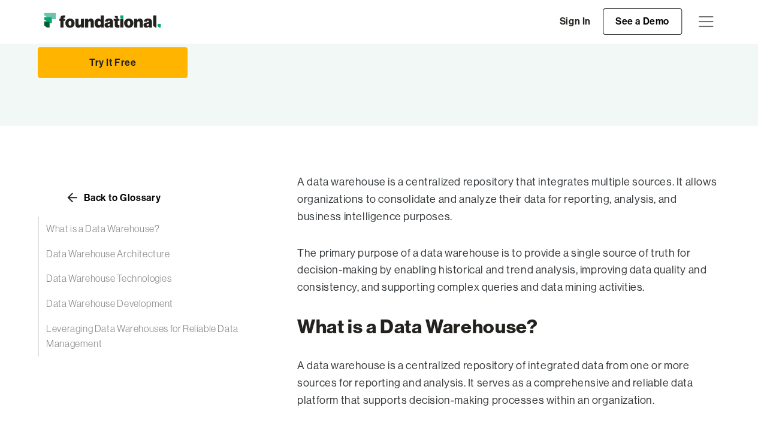
scroll to position [155, 0]
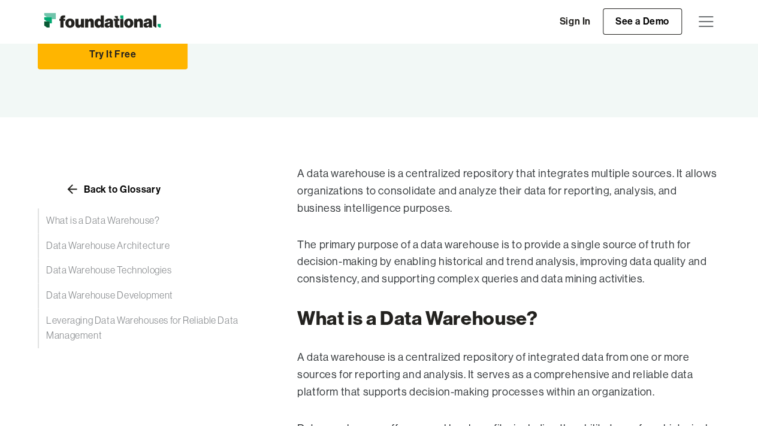
drag, startPoint x: 301, startPoint y: 176, endPoint x: 423, endPoint y: 214, distance: 127.9
click at [423, 214] on p "A data warehouse is a centralized repository that integrates multiple sources. …" at bounding box center [508, 191] width 423 height 52
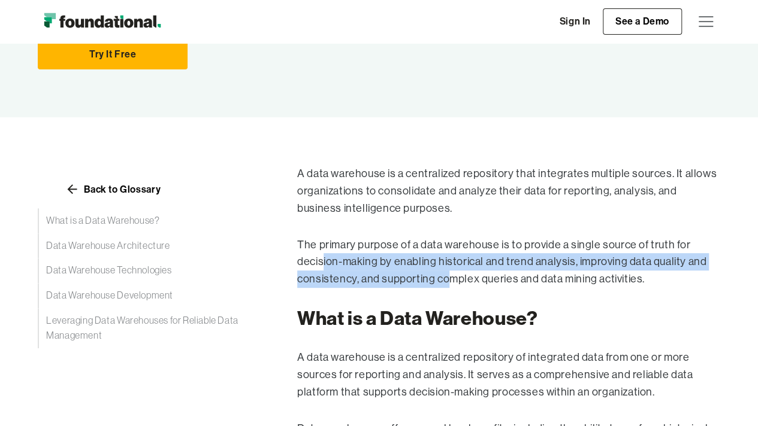
drag, startPoint x: 322, startPoint y: 261, endPoint x: 452, endPoint y: 271, distance: 129.8
click at [452, 271] on p "The primary purpose of a data warehouse is to provide a single source of truth …" at bounding box center [508, 263] width 423 height 52
drag, startPoint x: 429, startPoint y: 262, endPoint x: 505, endPoint y: 275, distance: 77.2
click at [505, 275] on p "The primary purpose of a data warehouse is to provide a single source of truth …" at bounding box center [508, 263] width 423 height 52
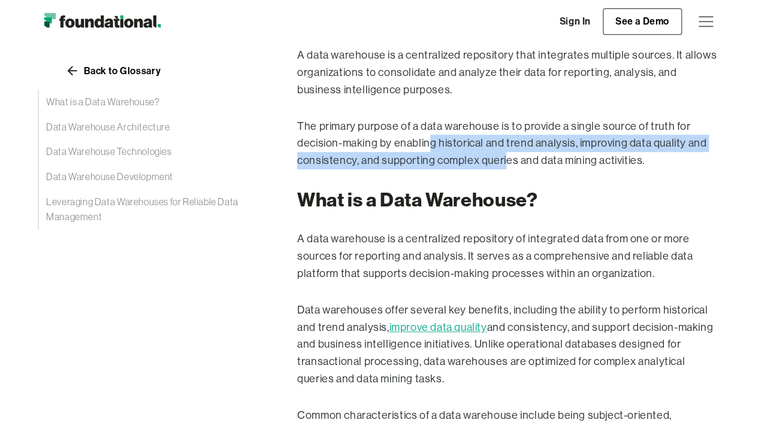
scroll to position [275, 0]
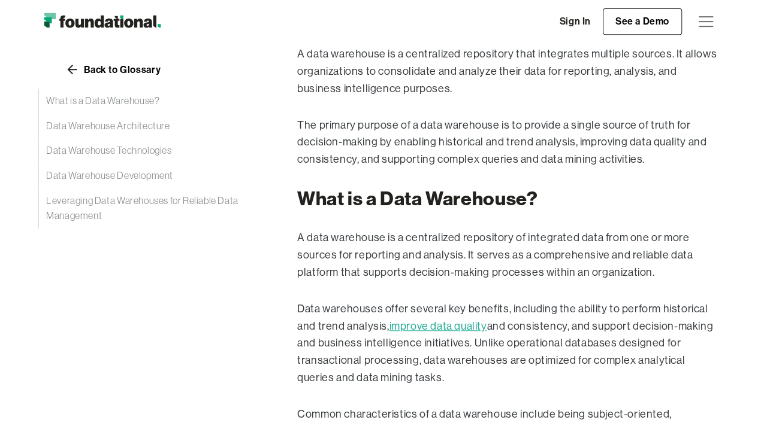
click at [410, 271] on p "A data warehouse is a centralized repository of integrated data from one or mor…" at bounding box center [508, 255] width 423 height 52
click at [395, 246] on p "A data warehouse is a centralized repository of integrated data from one or mor…" at bounding box center [508, 255] width 423 height 52
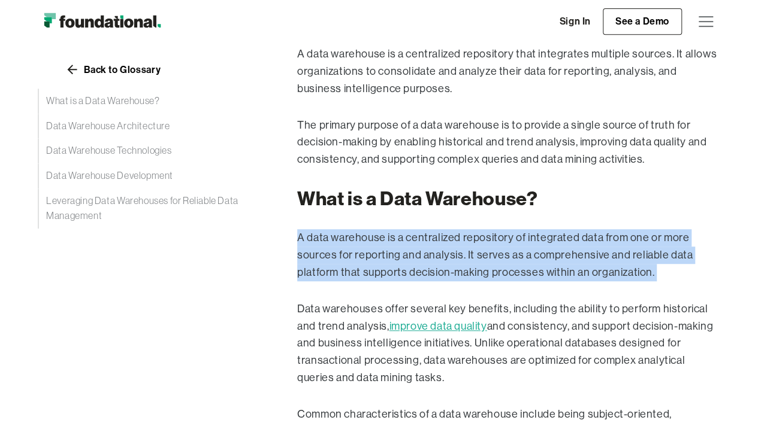
click at [395, 246] on p "A data warehouse is a centralized repository of integrated data from one or mor…" at bounding box center [508, 255] width 423 height 52
click at [398, 252] on p "A data warehouse is a centralized repository of integrated data from one or mor…" at bounding box center [508, 255] width 423 height 52
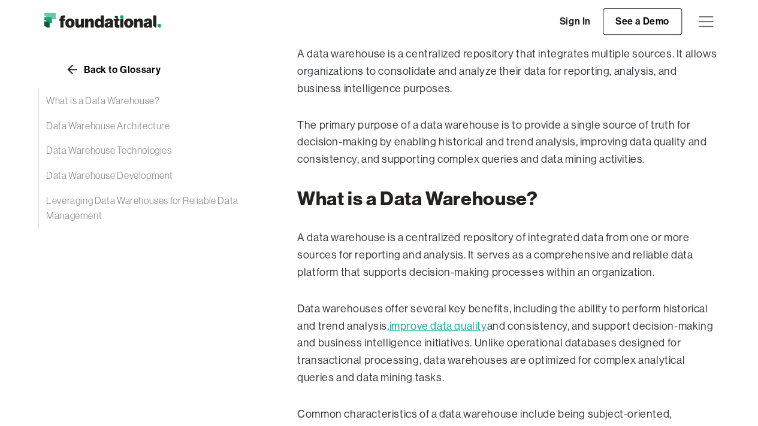
click at [419, 249] on p "A data warehouse is a centralized repository of integrated data from one or mor…" at bounding box center [508, 255] width 423 height 52
drag, startPoint x: 399, startPoint y: 244, endPoint x: 531, endPoint y: 234, distance: 131.5
click at [527, 235] on p "A data warehouse is a centralized repository of integrated data from one or mor…" at bounding box center [508, 255] width 423 height 52
click at [538, 234] on p "A data warehouse is a centralized repository of integrated data from one or mor…" at bounding box center [508, 255] width 423 height 52
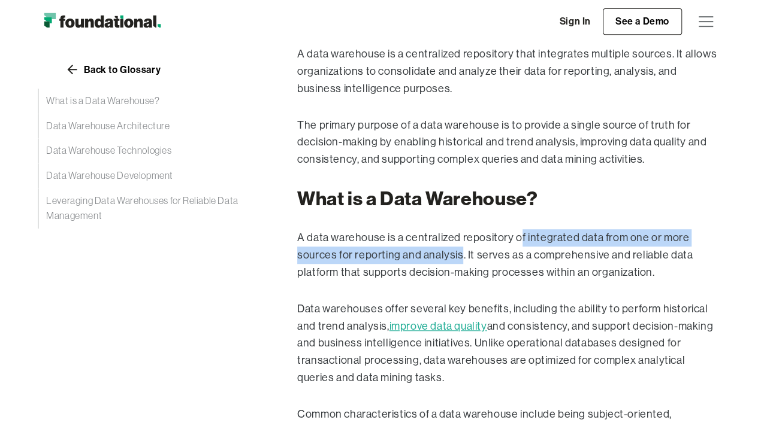
drag, startPoint x: 520, startPoint y: 243, endPoint x: 458, endPoint y: 253, distance: 63.2
click at [458, 253] on p "A data warehouse is a centralized repository of integrated data from one or mor…" at bounding box center [508, 255] width 423 height 52
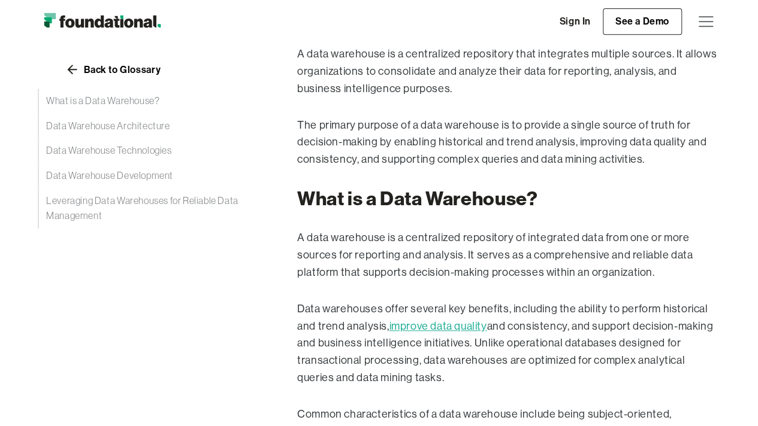
click at [468, 255] on p "A data warehouse is a centralized repository of integrated data from one or mor…" at bounding box center [508, 255] width 423 height 52
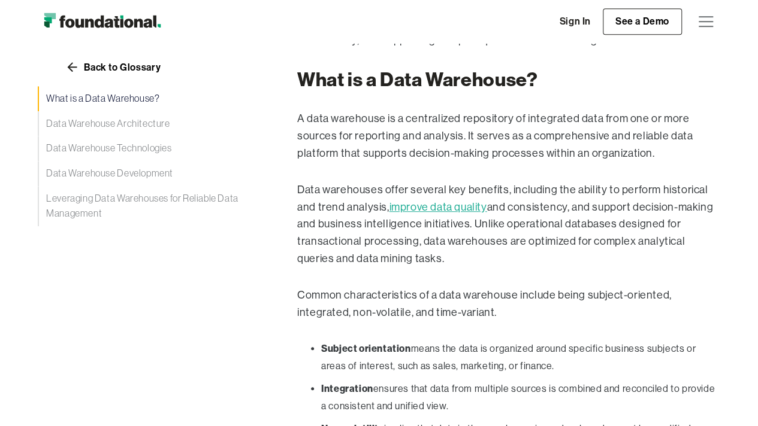
scroll to position [395, 0]
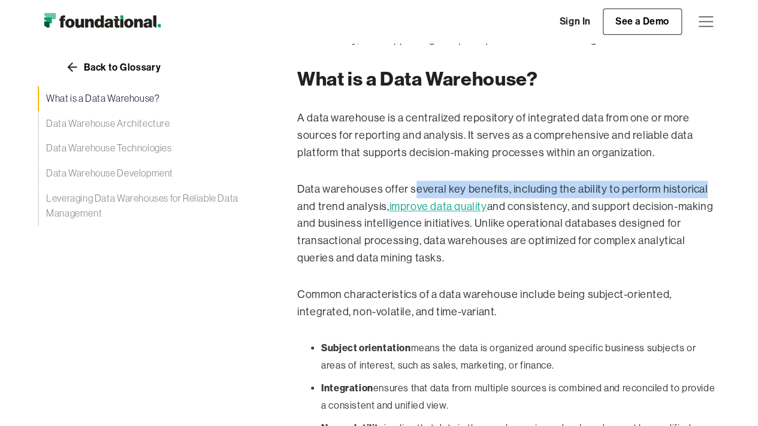
drag, startPoint x: 458, startPoint y: 189, endPoint x: 717, endPoint y: 184, distance: 259.4
click at [717, 184] on p "Data warehouses offer several key benefits, including the ability to perform hi…" at bounding box center [508, 224] width 423 height 86
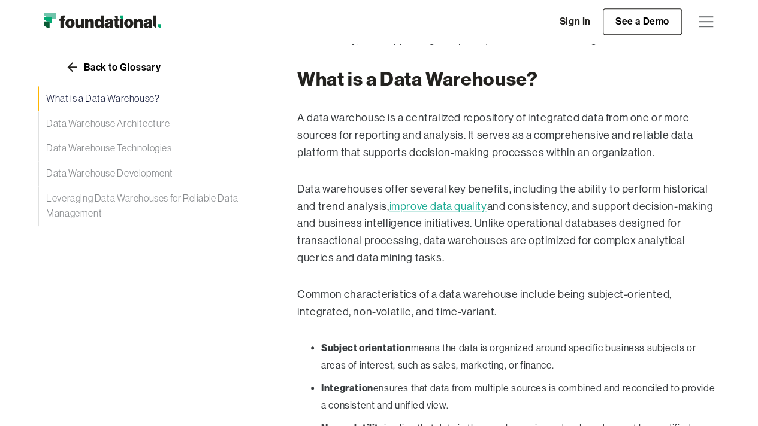
click at [411, 241] on p "Data warehouses offer several key benefits, including the ability to perform hi…" at bounding box center [508, 224] width 423 height 86
drag, startPoint x: 513, startPoint y: 222, endPoint x: 667, endPoint y: 222, distance: 153.9
click at [667, 222] on p "Data warehouses offer several key benefits, including the ability to perform hi…" at bounding box center [508, 224] width 423 height 86
drag, startPoint x: 454, startPoint y: 243, endPoint x: 435, endPoint y: 243, distance: 18.6
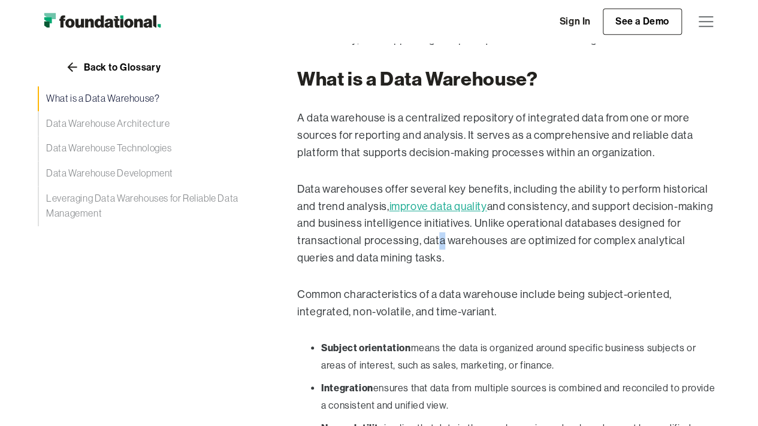
click at [435, 243] on p "Data warehouses offer several key benefits, including the ability to perform hi…" at bounding box center [508, 224] width 423 height 86
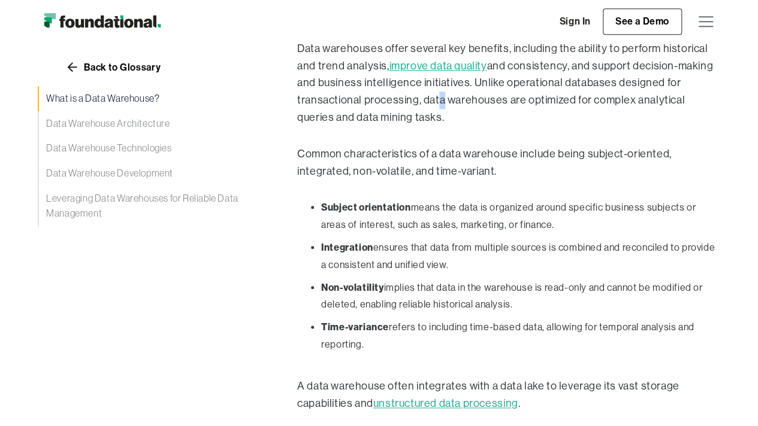
scroll to position [574, 0]
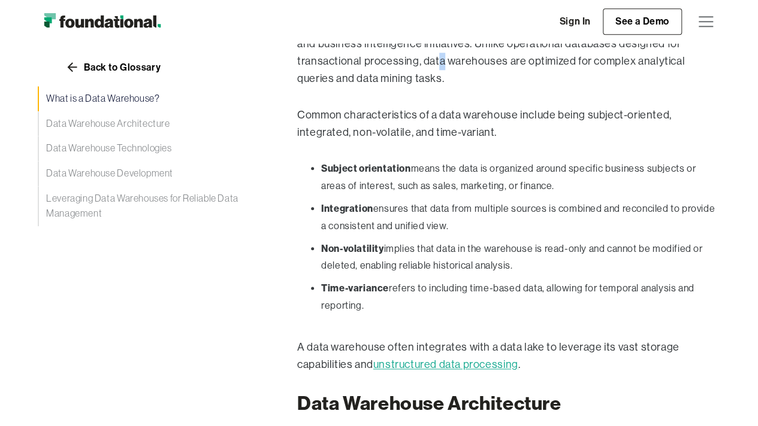
drag, startPoint x: 384, startPoint y: 244, endPoint x: 549, endPoint y: 264, distance: 165.3
click at [549, 264] on li "Non-volatility implies that data in the warehouse is read-only and cannot be mo…" at bounding box center [520, 257] width 399 height 35
click at [546, 264] on li "Non-volatility implies that data in the warehouse is read-only and cannot be mo…" at bounding box center [520, 257] width 399 height 35
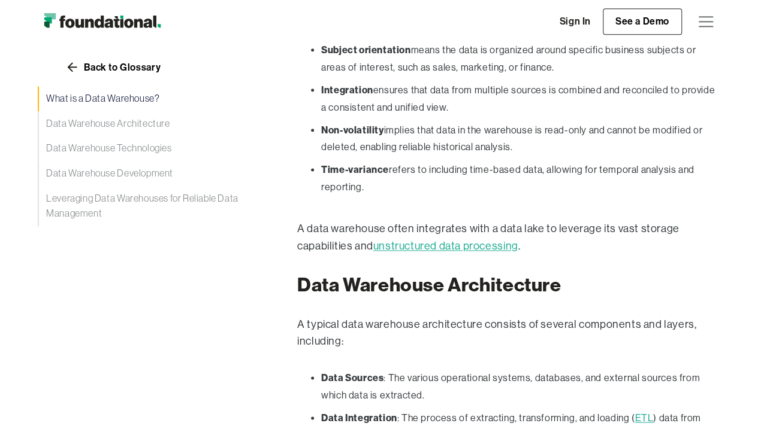
scroll to position [694, 0]
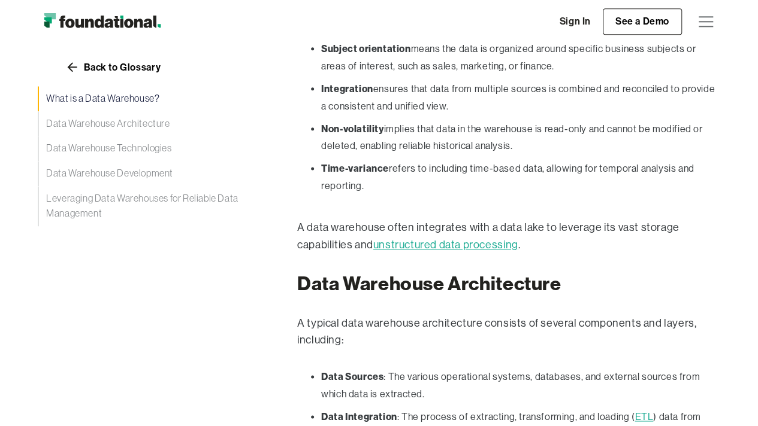
drag, startPoint x: 396, startPoint y: 168, endPoint x: 423, endPoint y: 193, distance: 37.3
click at [423, 193] on ul "Subject orientation means the data is organized around specific business subjec…" at bounding box center [508, 119] width 423 height 159
click at [423, 195] on ul "Subject orientation means the data is organized around specific business subjec…" at bounding box center [508, 119] width 423 height 159
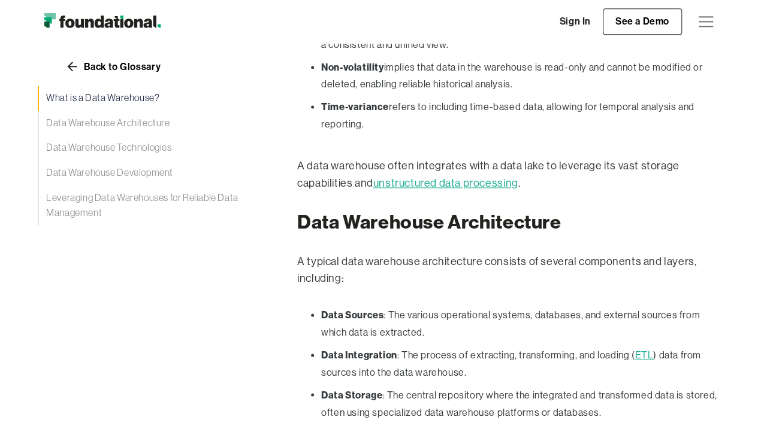
scroll to position [814, 0]
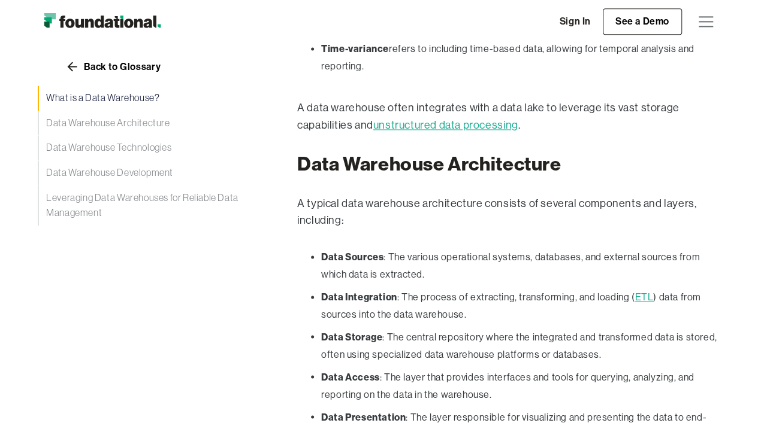
click at [423, 101] on p "A data warehouse often integrates with a data lake to leverage its vast storage…" at bounding box center [508, 116] width 423 height 35
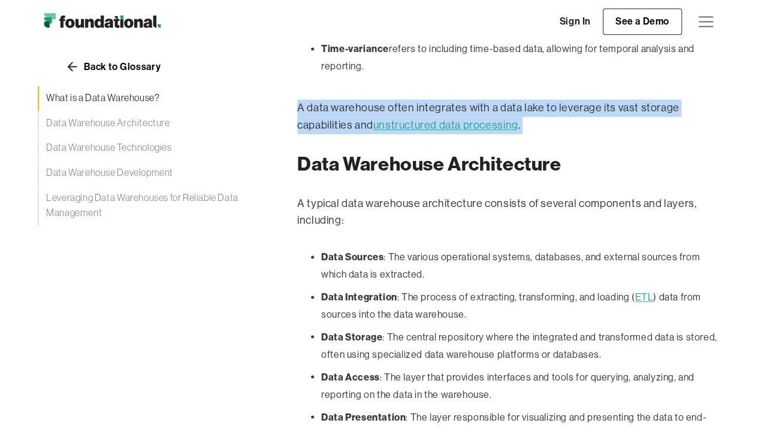
click at [423, 101] on p "A data warehouse often integrates with a data lake to leverage its vast storage…" at bounding box center [508, 116] width 423 height 35
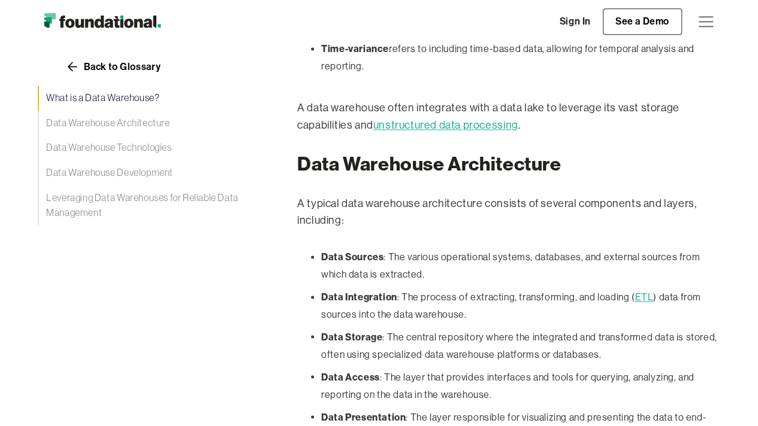
click at [605, 171] on h2 "Data Warehouse Architecture" at bounding box center [508, 164] width 423 height 23
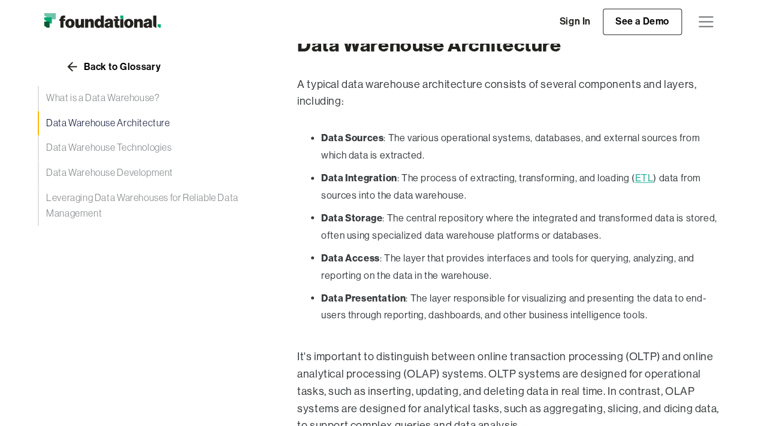
scroll to position [934, 0]
click at [329, 134] on strong "Data Sources" at bounding box center [352, 137] width 62 height 12
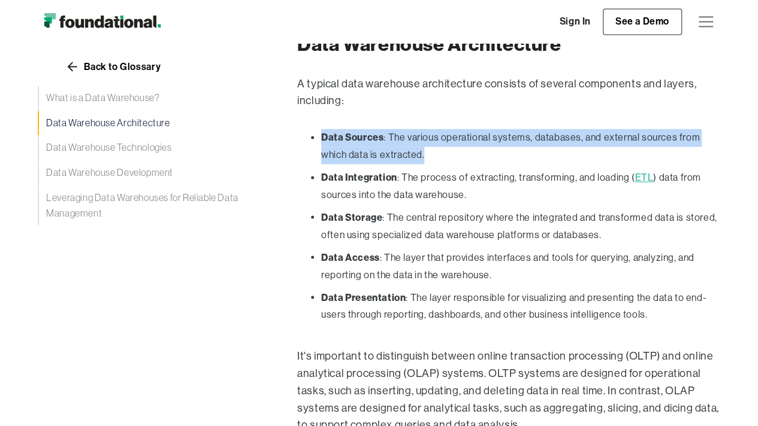
click at [329, 134] on strong "Data Sources" at bounding box center [352, 137] width 62 height 12
click at [343, 149] on li "Data Sources : The various operational systems, databases, and external sources…" at bounding box center [520, 146] width 399 height 35
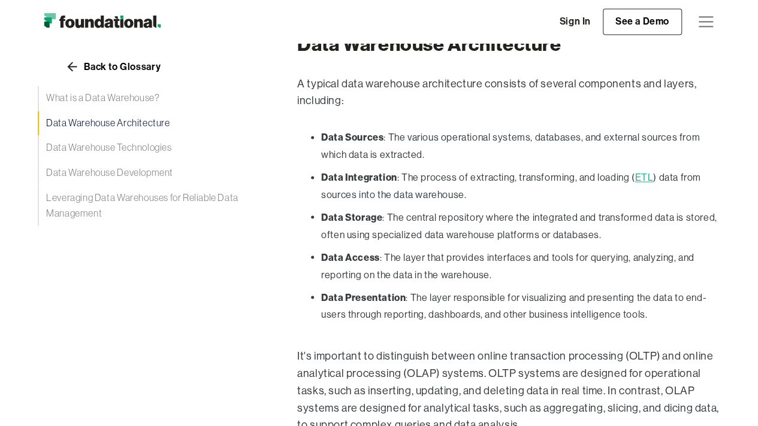
click at [346, 172] on strong "Data Integration" at bounding box center [359, 177] width 76 height 12
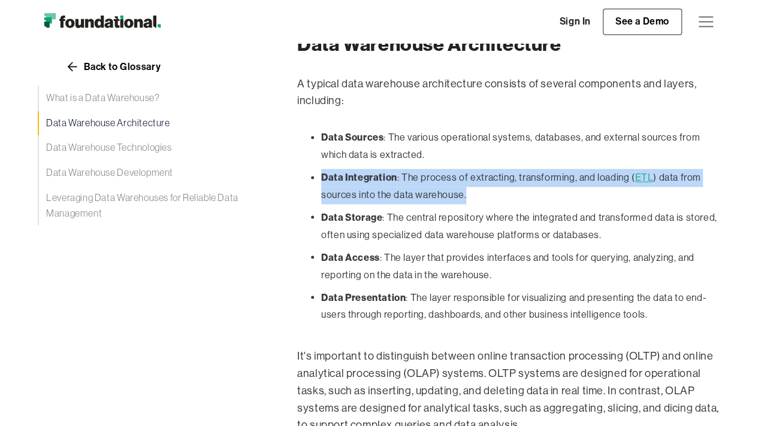
click at [346, 172] on strong "Data Integration" at bounding box center [359, 177] width 76 height 12
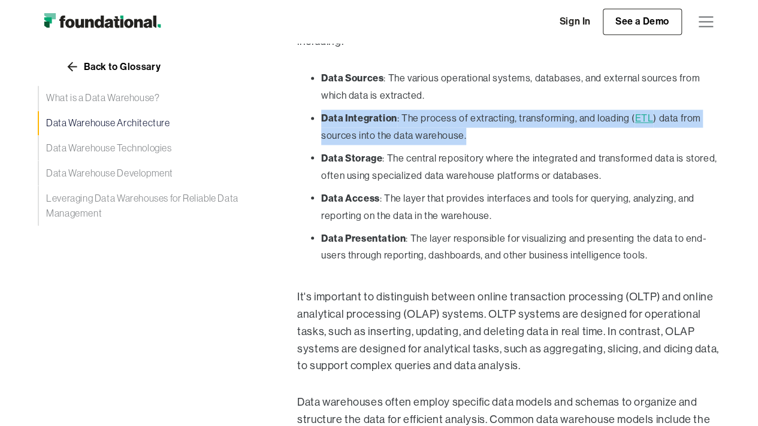
scroll to position [994, 0]
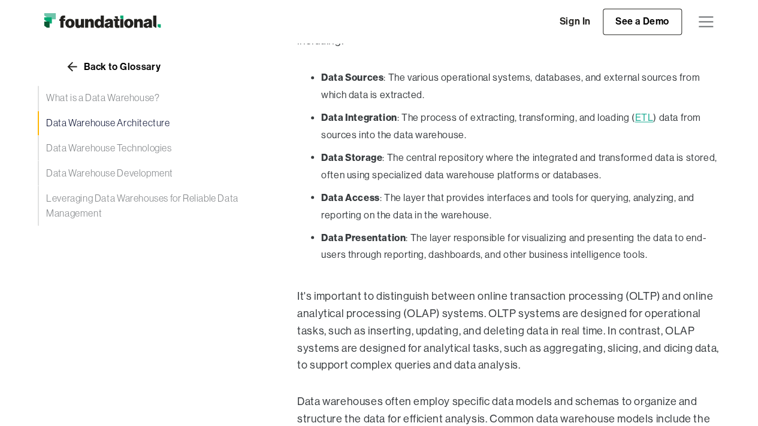
click at [465, 165] on li "Data Storage : The central repository where the integrated and transformed data…" at bounding box center [520, 166] width 399 height 35
click at [460, 160] on li "Data Storage : The central repository where the integrated and transformed data…" at bounding box center [520, 166] width 399 height 35
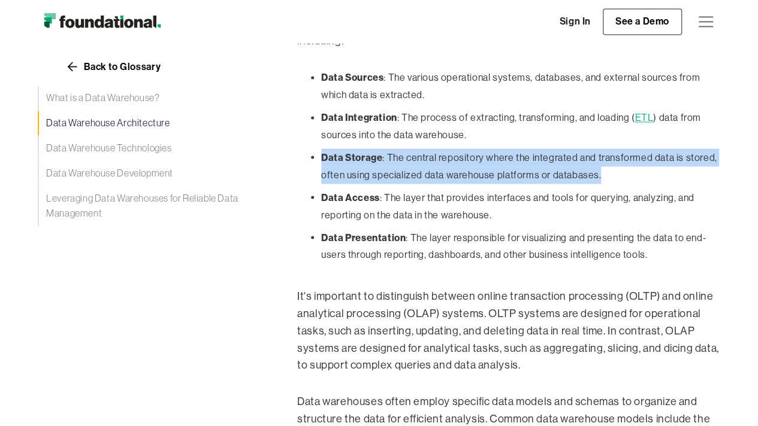
click at [460, 160] on li "Data Storage : The central repository where the integrated and transformed data…" at bounding box center [520, 166] width 399 height 35
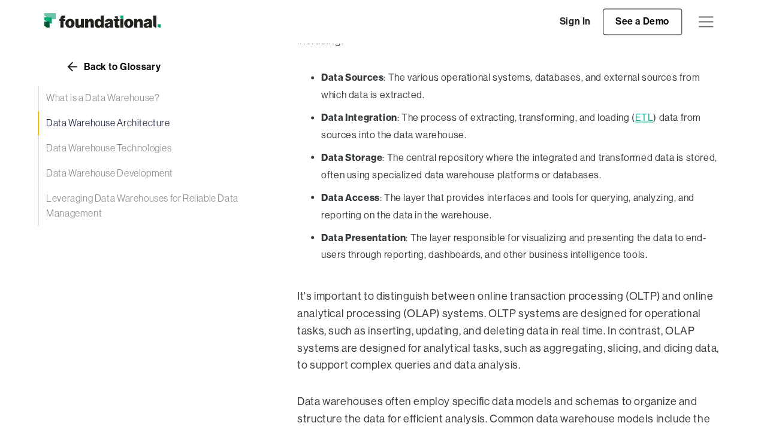
click at [568, 196] on li "Data Access : The layer that provides interfaces and tools for querying, analyz…" at bounding box center [520, 206] width 399 height 35
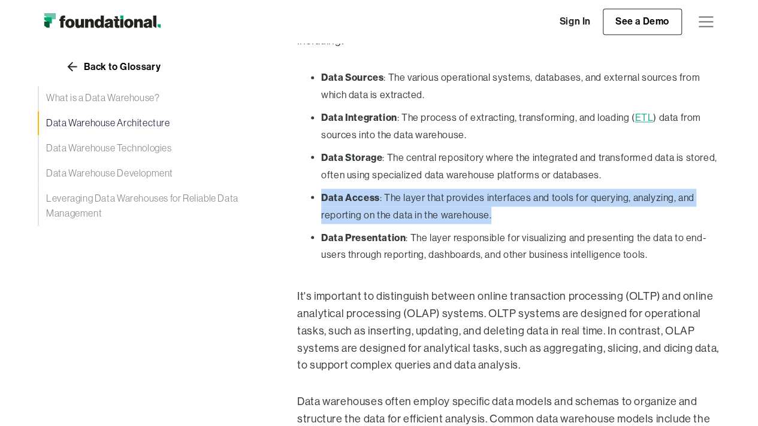
click at [568, 196] on li "Data Access : The layer that provides interfaces and tools for querying, analyz…" at bounding box center [520, 206] width 399 height 35
click at [589, 197] on li "Data Access : The layer that provides interfaces and tools for querying, analyz…" at bounding box center [520, 206] width 399 height 35
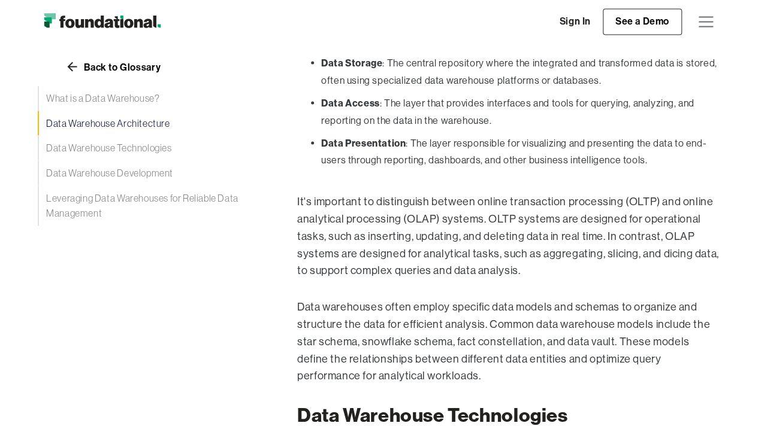
scroll to position [1113, 0]
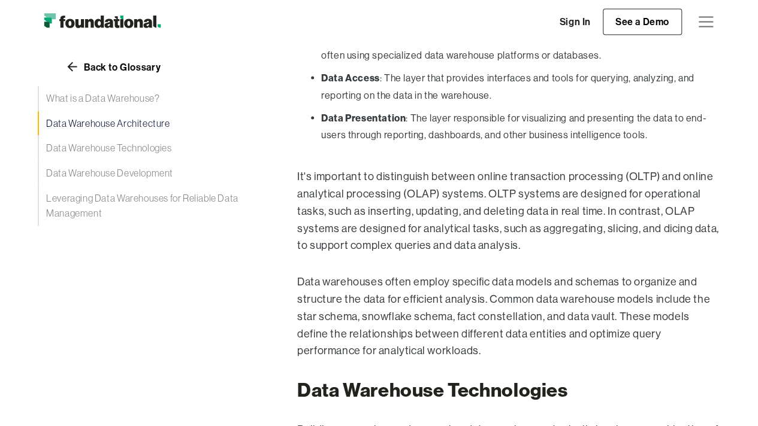
click at [443, 115] on li "Data Presentation : The layer responsible for visualizing and presenting the da…" at bounding box center [520, 126] width 399 height 35
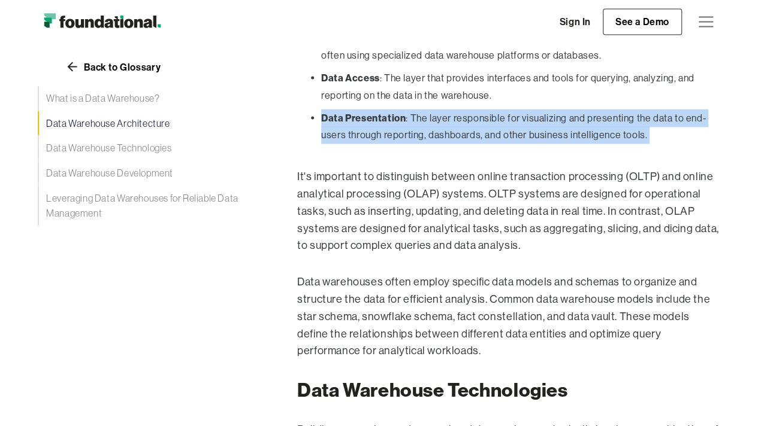
click at [443, 115] on li "Data Presentation : The layer responsible for visualizing and presenting the da…" at bounding box center [520, 126] width 399 height 35
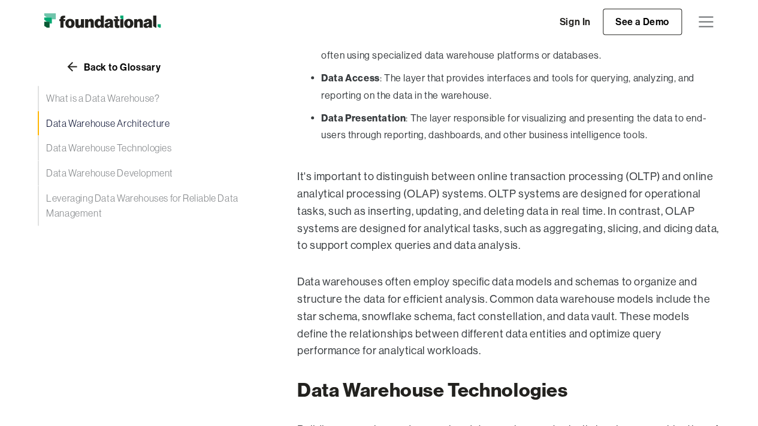
click at [493, 168] on p "It's important to distinguish between online transaction processing (OLTP) and …" at bounding box center [508, 211] width 423 height 86
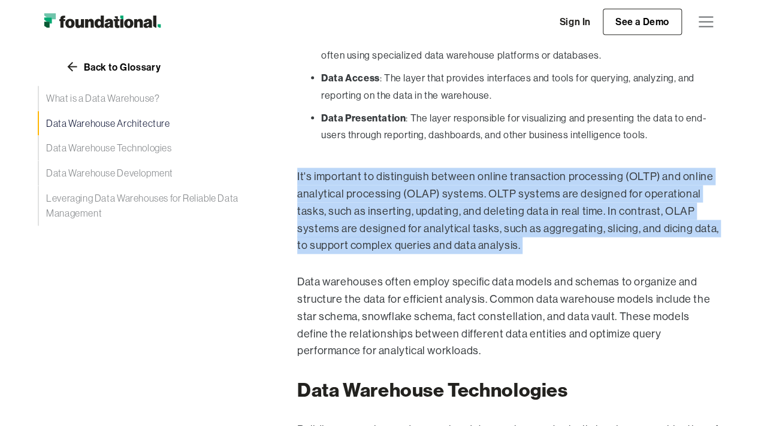
click at [493, 168] on p "It's important to distinguish between online transaction processing (OLTP) and …" at bounding box center [508, 211] width 423 height 86
click at [497, 186] on p "It's important to distinguish between online transaction processing (OLTP) and …" at bounding box center [508, 211] width 423 height 86
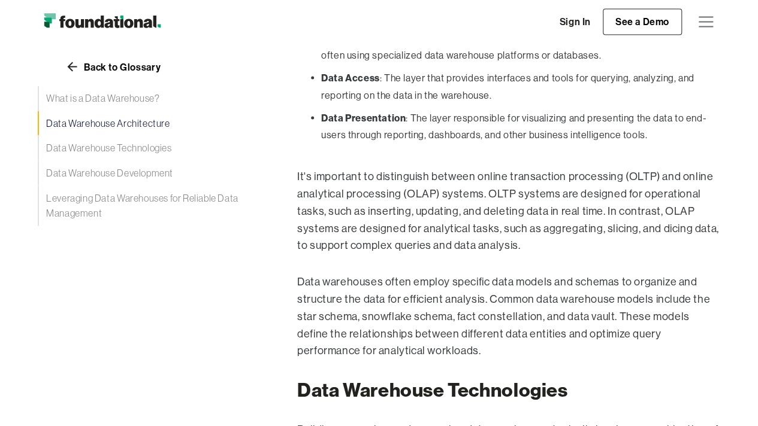
click at [531, 187] on p "It's important to distinguish between online transaction processing (OLTP) and …" at bounding box center [508, 211] width 423 height 86
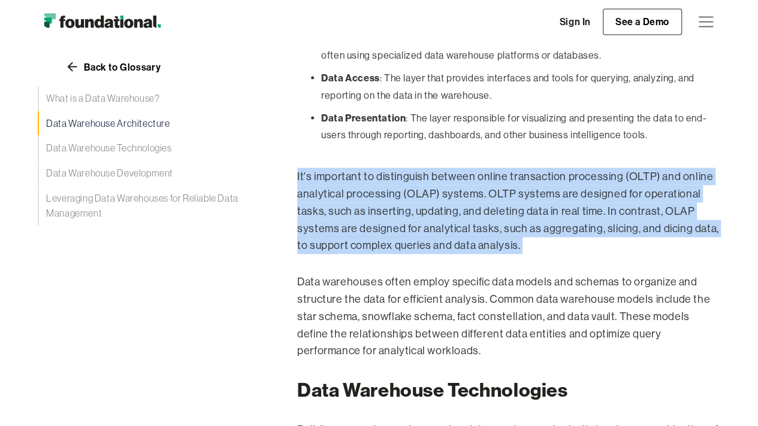
click at [531, 187] on p "It's important to distinguish between online transaction processing (OLTP) and …" at bounding box center [508, 211] width 423 height 86
click at [547, 177] on p "It's important to distinguish between online transaction processing (OLTP) and …" at bounding box center [508, 211] width 423 height 86
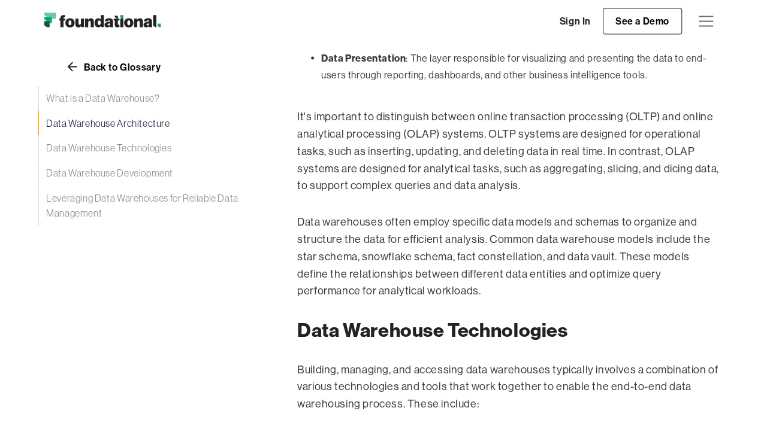
scroll to position [1173, 0]
click at [344, 178] on p "It's important to distinguish between online transaction processing (OLTP) and …" at bounding box center [508, 151] width 423 height 86
click at [343, 178] on p "It's important to distinguish between online transaction processing (OLTP) and …" at bounding box center [508, 151] width 423 height 86
click at [351, 179] on p "It's important to distinguish between online transaction processing (OLTP) and …" at bounding box center [508, 151] width 423 height 86
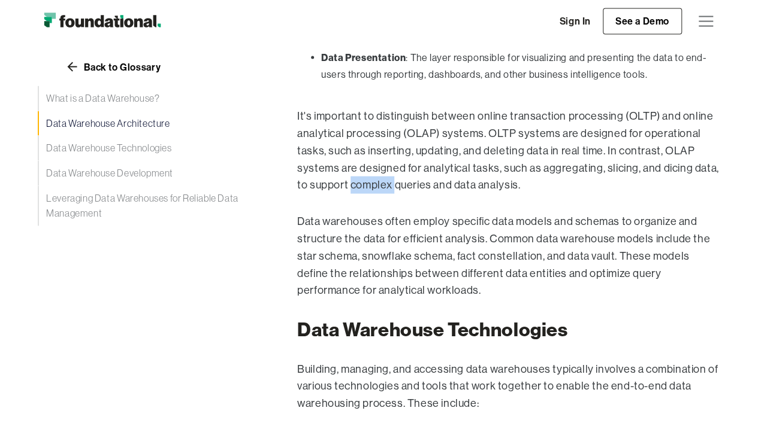
click at [351, 179] on p "It's important to distinguish between online transaction processing (OLTP) and …" at bounding box center [508, 151] width 423 height 86
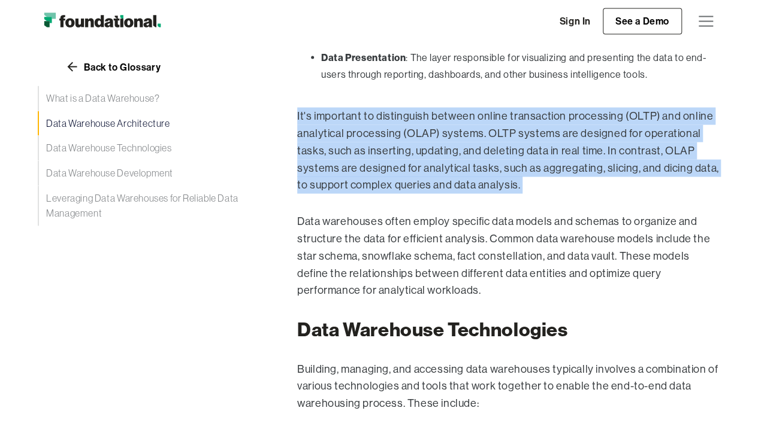
click at [351, 179] on p "It's important to distinguish between online transaction processing (OLTP) and …" at bounding box center [508, 151] width 423 height 86
click at [360, 179] on p "It's important to distinguish between online transaction processing (OLTP) and …" at bounding box center [508, 151] width 423 height 86
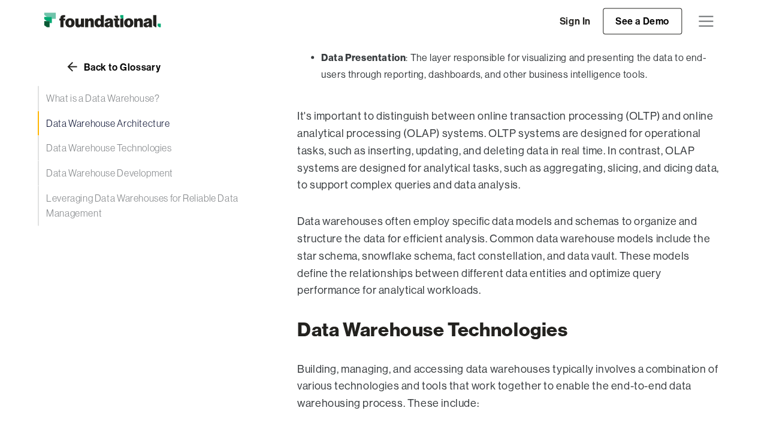
click at [428, 214] on p "Data warehouses often employ specific data models and schemas to organize and s…" at bounding box center [508, 256] width 423 height 86
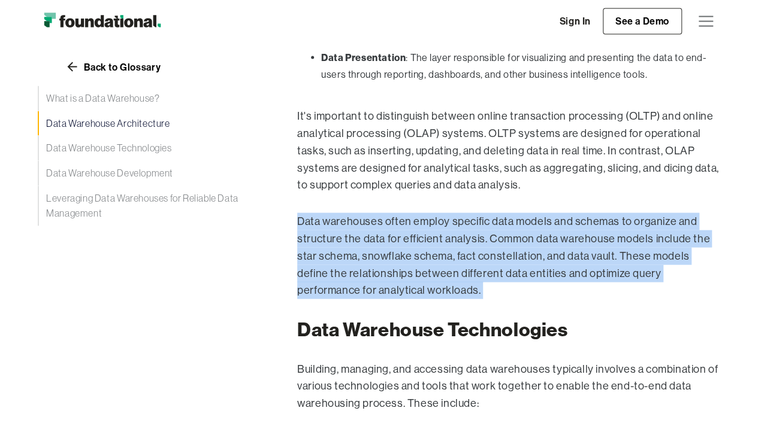
click at [428, 214] on p "Data warehouses often employ specific data models and schemas to organize and s…" at bounding box center [508, 256] width 423 height 86
click at [467, 225] on p "Data warehouses often employ specific data models and schemas to organize and s…" at bounding box center [508, 256] width 423 height 86
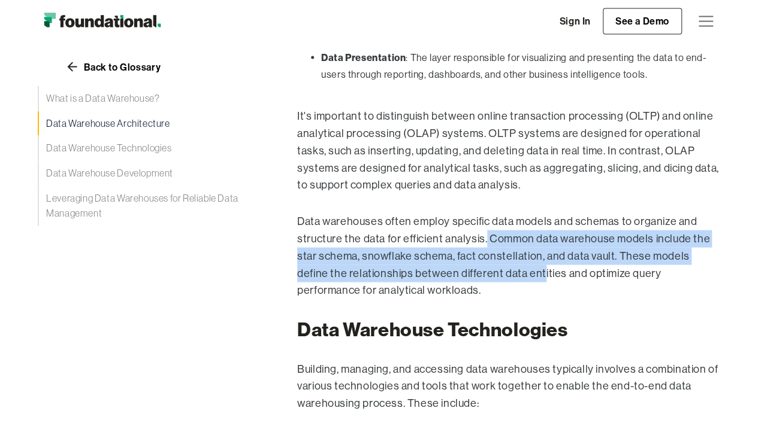
drag, startPoint x: 491, startPoint y: 232, endPoint x: 457, endPoint y: 264, distance: 47.0
click at [486, 269] on p "Data warehouses often employ specific data models and schemas to organize and s…" at bounding box center [508, 256] width 423 height 86
click at [428, 256] on p "Data warehouses often employ specific data models and schemas to organize and s…" at bounding box center [508, 256] width 423 height 86
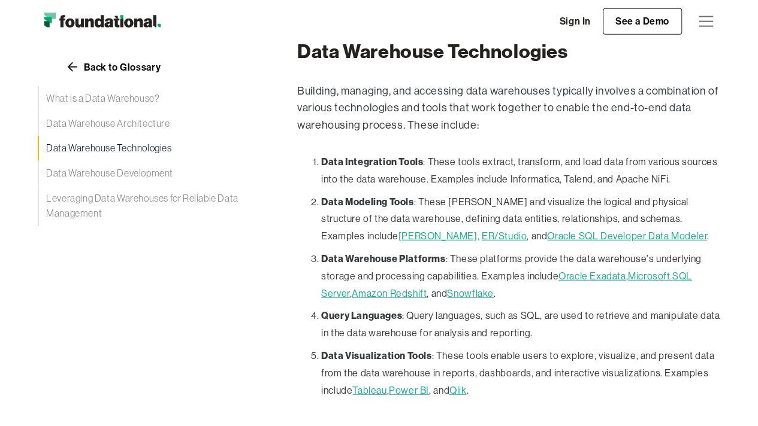
scroll to position [1473, 0]
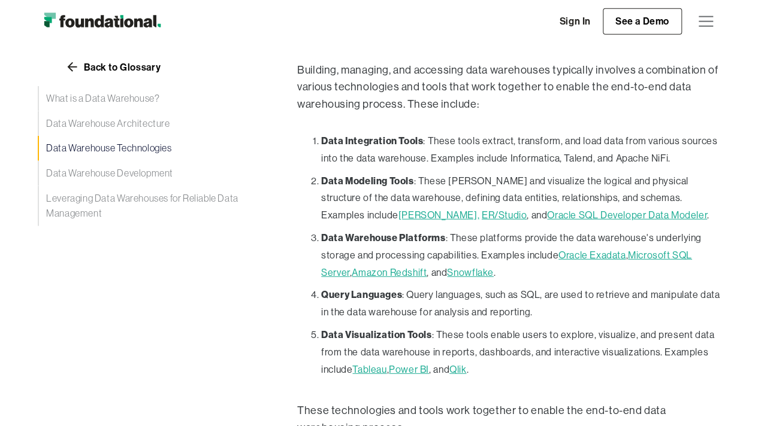
click at [450, 140] on li "Data Integration Tools : These tools extract, transform, and load data from var…" at bounding box center [520, 149] width 399 height 35
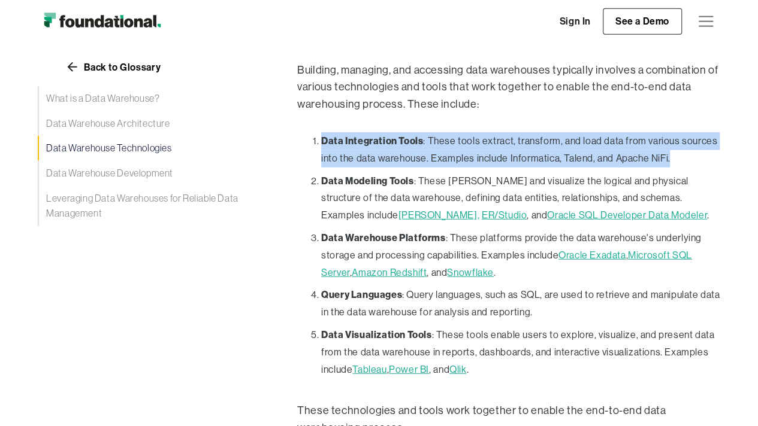
click at [450, 140] on li "Data Integration Tools : These tools extract, transform, and load data from var…" at bounding box center [520, 149] width 399 height 35
click at [460, 145] on li "Data Integration Tools : These tools extract, transform, and load data from var…" at bounding box center [520, 149] width 399 height 35
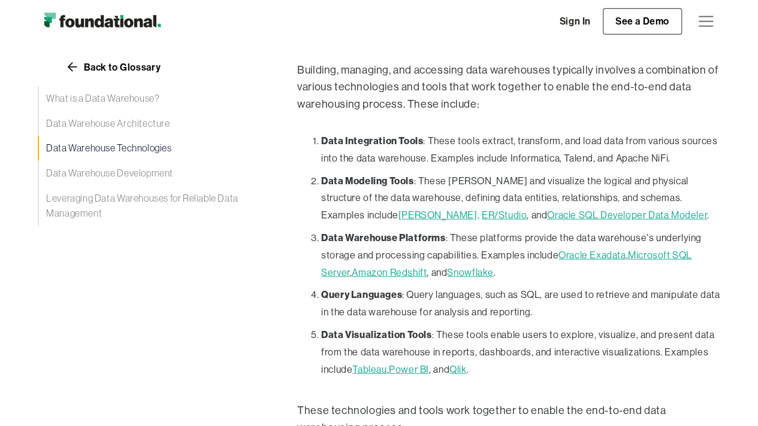
click at [402, 267] on link "Amazon Redshift" at bounding box center [389, 272] width 75 height 11
click at [474, 267] on link "Snowflake" at bounding box center [470, 272] width 46 height 11
click at [372, 232] on strong "Data Warehouse Platforms" at bounding box center [383, 238] width 124 height 12
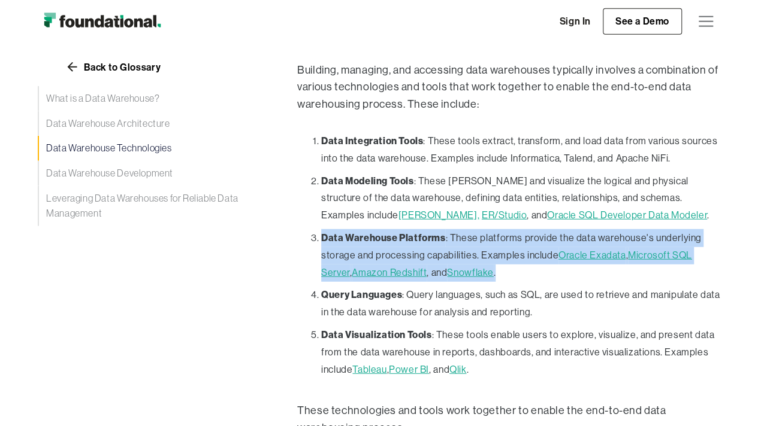
click at [372, 232] on strong "Data Warehouse Platforms" at bounding box center [383, 238] width 124 height 12
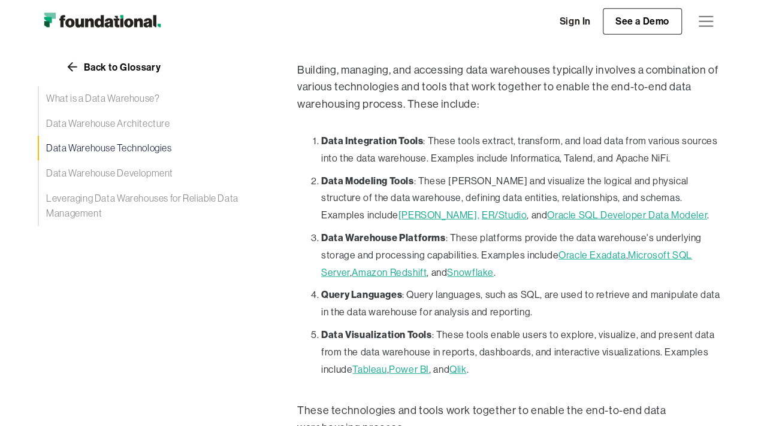
click at [480, 287] on li "Query Languages : Query languages, such as SQL, are used to retrieve and manipu…" at bounding box center [520, 303] width 399 height 35
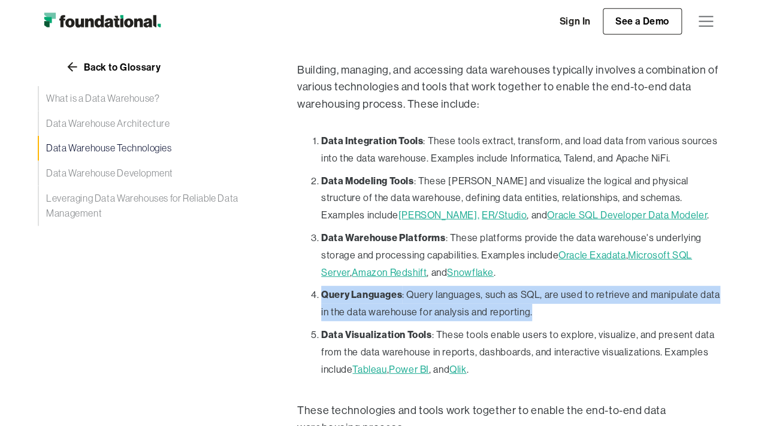
click at [480, 287] on li "Query Languages : Query languages, such as SQL, are used to retrieve and manipu…" at bounding box center [520, 303] width 399 height 35
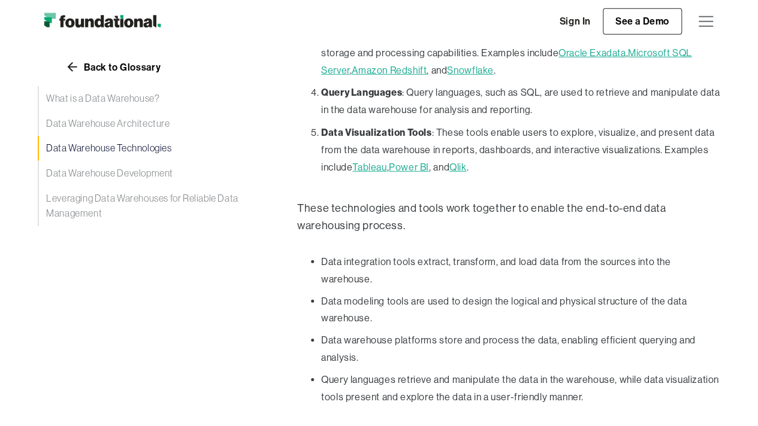
scroll to position [1712, 0]
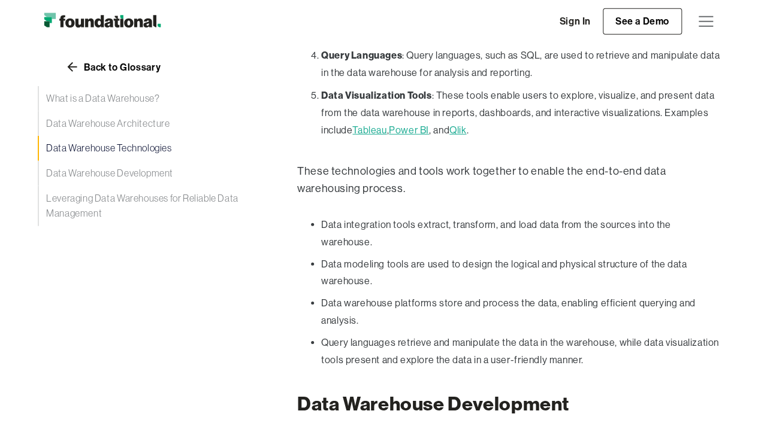
click at [406, 166] on p "These technologies and tools work together to enable the end-to-end data wareho…" at bounding box center [508, 180] width 423 height 35
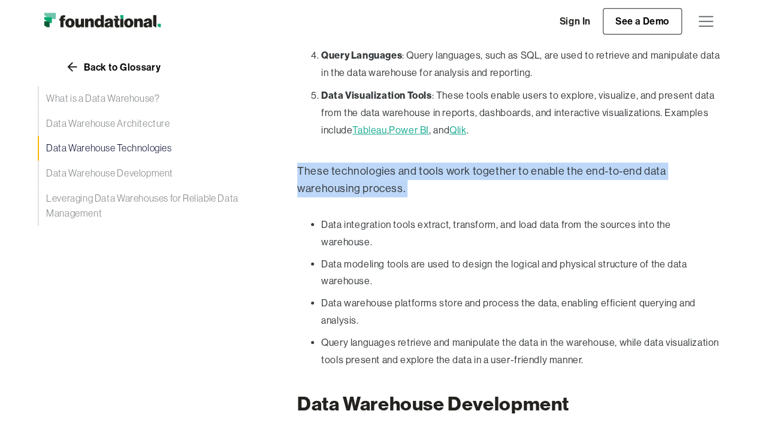
click at [406, 166] on p "These technologies and tools work together to enable the end-to-end data wareho…" at bounding box center [508, 180] width 423 height 35
click at [423, 183] on p "These technologies and tools work together to enable the end-to-end data wareho…" at bounding box center [508, 180] width 423 height 35
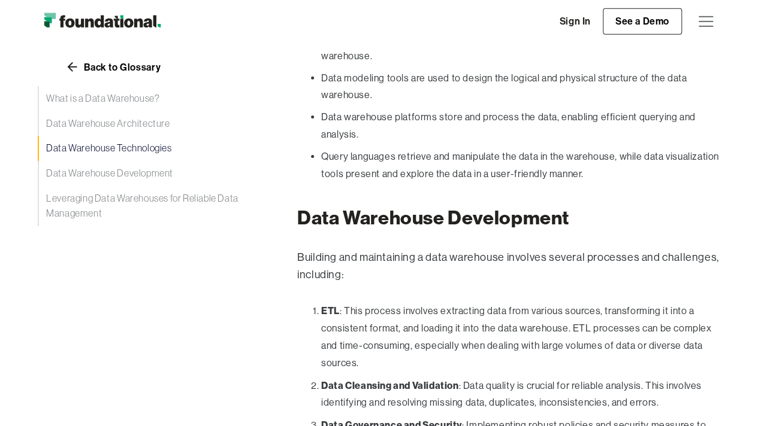
scroll to position [1957, 0]
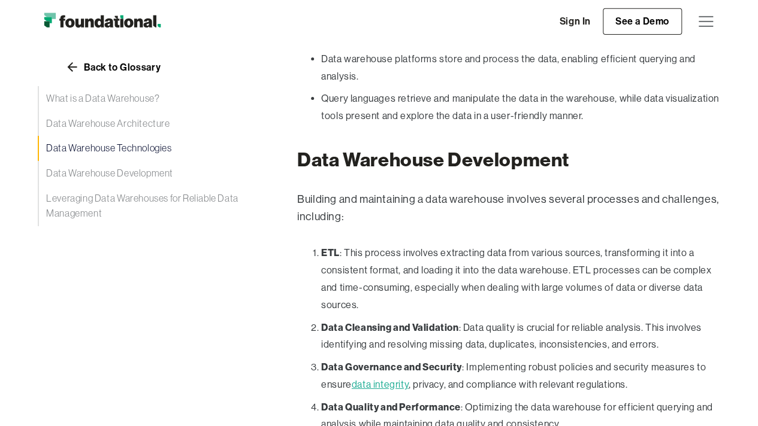
click at [402, 191] on p "Building and maintaining a data warehouse involves several processes and challe…" at bounding box center [508, 208] width 423 height 35
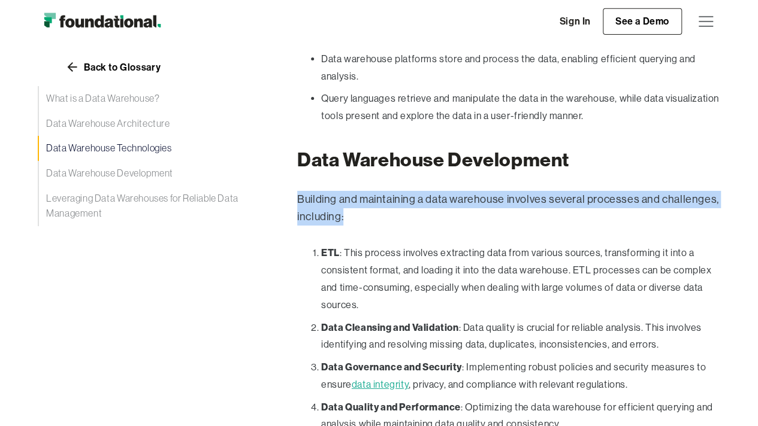
click at [402, 191] on p "Building and maintaining a data warehouse involves several processes and challe…" at bounding box center [508, 208] width 423 height 35
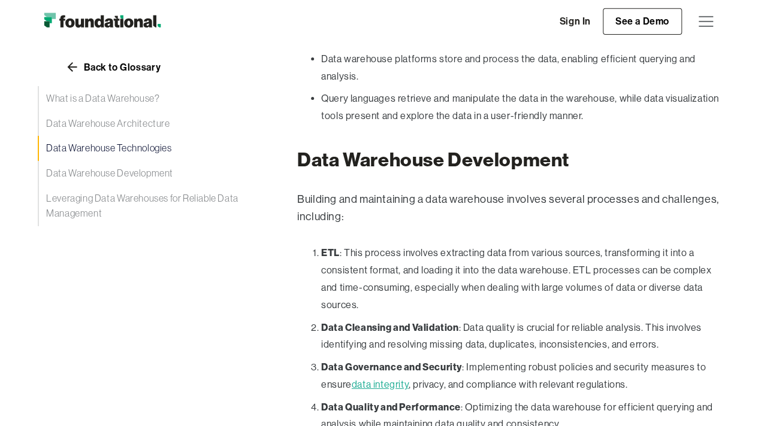
click at [401, 244] on li "ETL : This process involves extracting data from various sources, transforming …" at bounding box center [520, 278] width 399 height 69
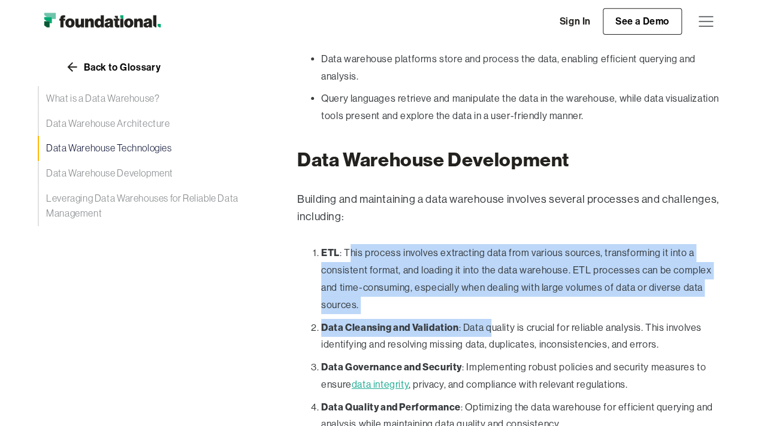
drag, startPoint x: 352, startPoint y: 227, endPoint x: 493, endPoint y: 290, distance: 154.1
click at [493, 290] on ol "ETL : This process involves extracting data from various sources, transforming …" at bounding box center [508, 369] width 423 height 251
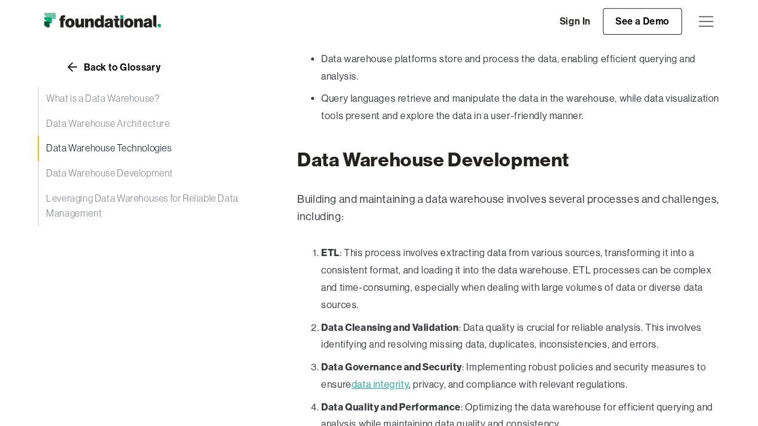
click at [501, 319] on li "Data Cleansing and Validation : Data quality is crucial for reliable analysis. …" at bounding box center [520, 336] width 399 height 35
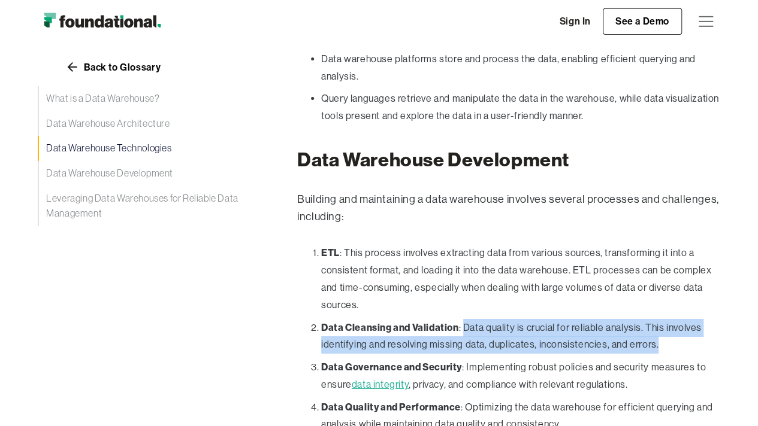
drag, startPoint x: 464, startPoint y: 301, endPoint x: 661, endPoint y: 316, distance: 197.6
click at [661, 319] on li "Data Cleansing and Validation : Data quality is crucial for reliable analysis. …" at bounding box center [520, 336] width 399 height 35
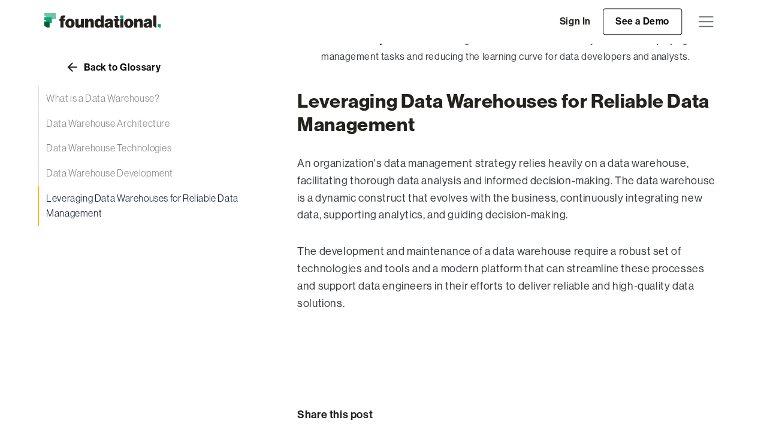
scroll to position [2675, 0]
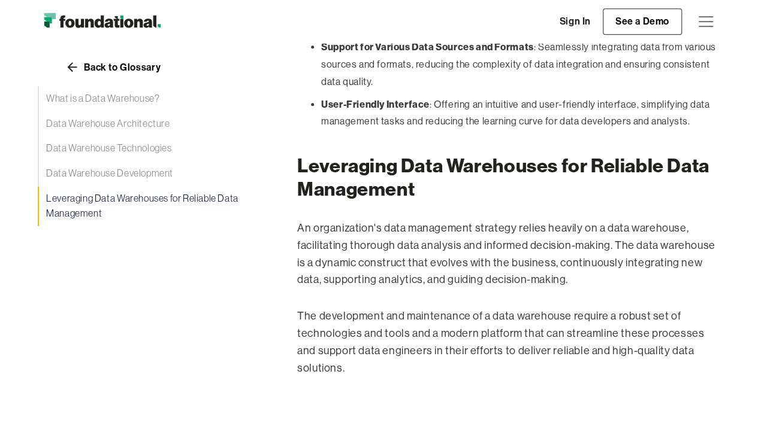
click at [368, 225] on p "An organization's data management strategy relies heavily on a data warehouse, …" at bounding box center [508, 254] width 423 height 69
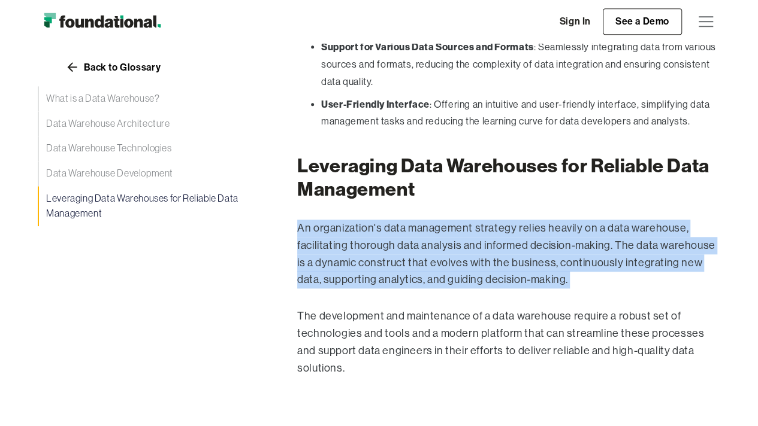
click at [368, 225] on p "An organization's data management strategy relies heavily on a data warehouse, …" at bounding box center [508, 254] width 423 height 69
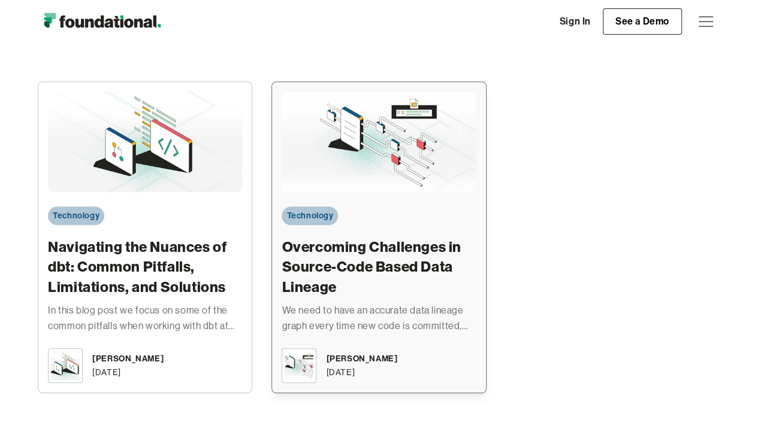
click at [384, 264] on h3 "Overcoming Challenges in Source-Code Based Data Lineage" at bounding box center [378, 267] width 194 height 60
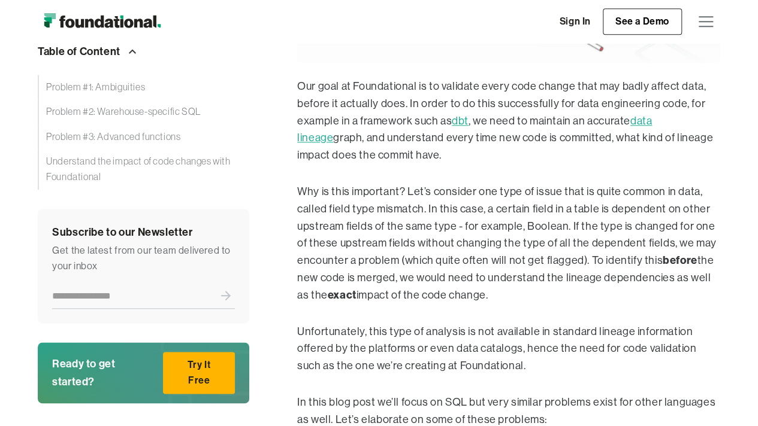
scroll to position [542, 0]
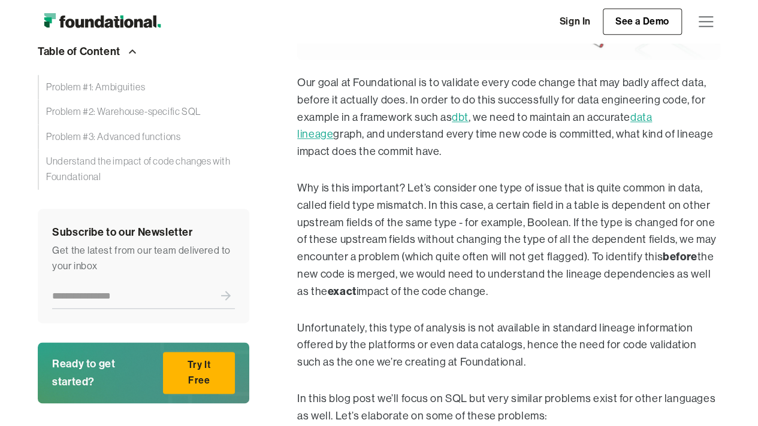
click at [443, 130] on p "Our goal at Foundational is to validate every code change that may badly affect…" at bounding box center [508, 117] width 423 height 86
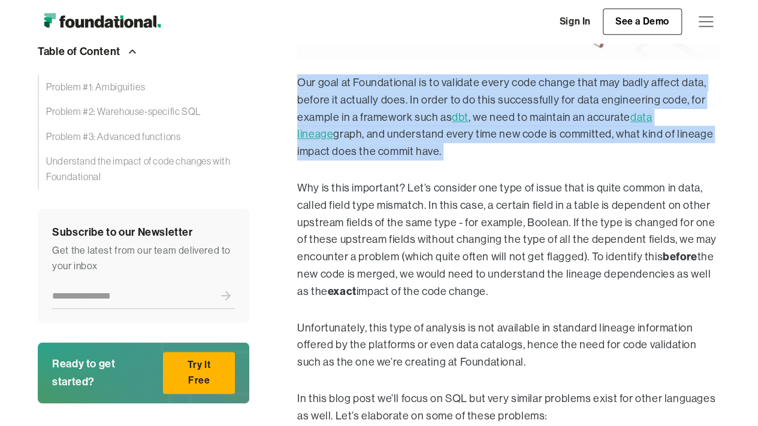
click at [443, 130] on p "Our goal at Foundational is to validate every code change that may badly affect…" at bounding box center [508, 117] width 423 height 86
click at [447, 152] on p "Our goal at Foundational is to validate every code change that may badly affect…" at bounding box center [508, 117] width 423 height 86
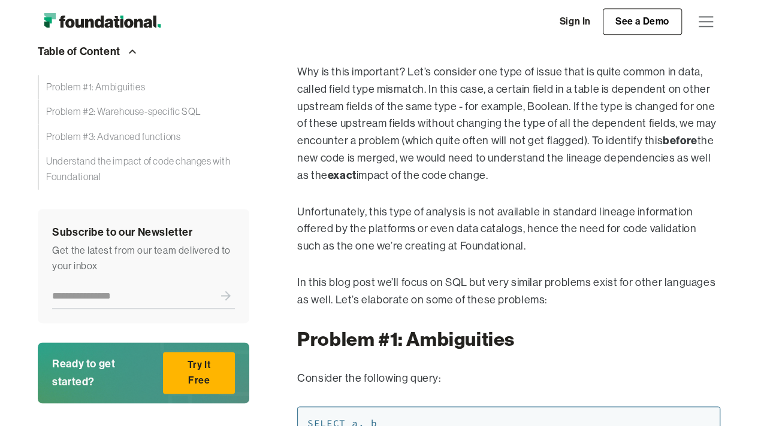
scroll to position [662, 0]
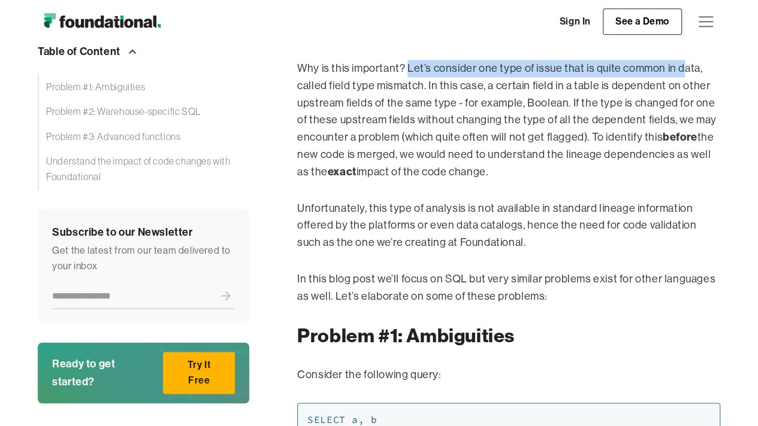
drag, startPoint x: 405, startPoint y: 68, endPoint x: 678, endPoint y: 66, distance: 273.1
click at [678, 66] on p "Why is this important? Let’s consider one type of issue that is quite common in…" at bounding box center [508, 120] width 423 height 121
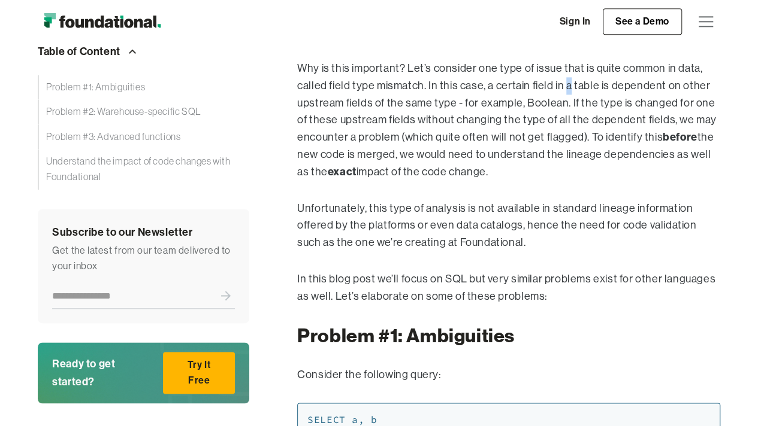
click at [563, 89] on p "Why is this important? Let’s consider one type of issue that is quite common in…" at bounding box center [508, 120] width 423 height 121
drag, startPoint x: 326, startPoint y: 92, endPoint x: 420, endPoint y: 86, distance: 94.2
click at [420, 86] on p "Why is this important? Let’s consider one type of issue that is quite common in…" at bounding box center [508, 120] width 423 height 121
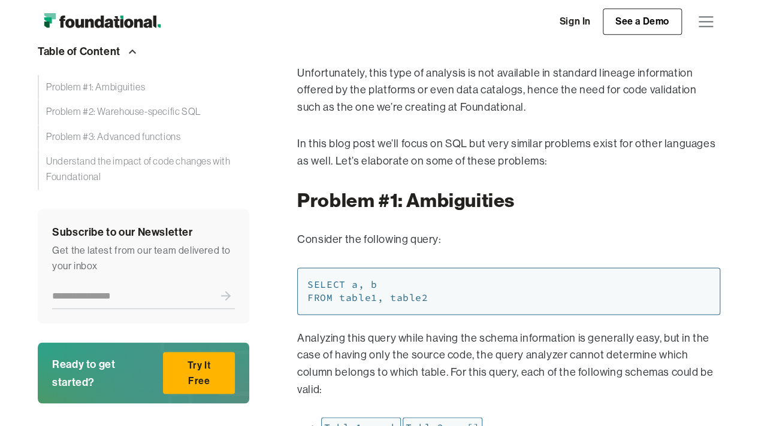
scroll to position [795, 0]
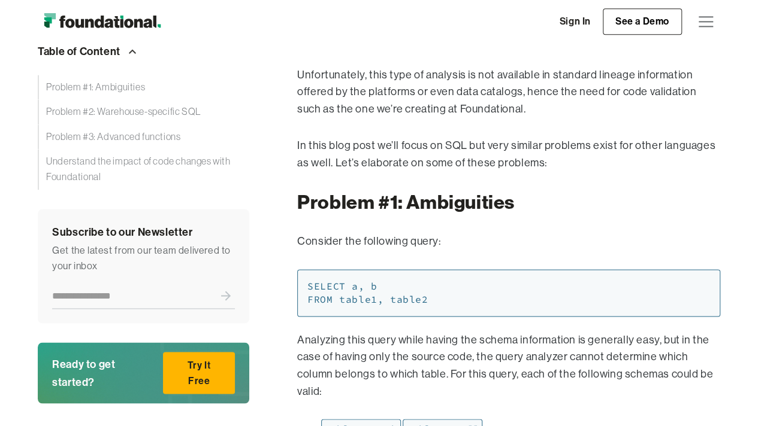
click at [501, 147] on p "In this blog post we’ll focus on SQL but very similar problems exist for other …" at bounding box center [508, 154] width 423 height 35
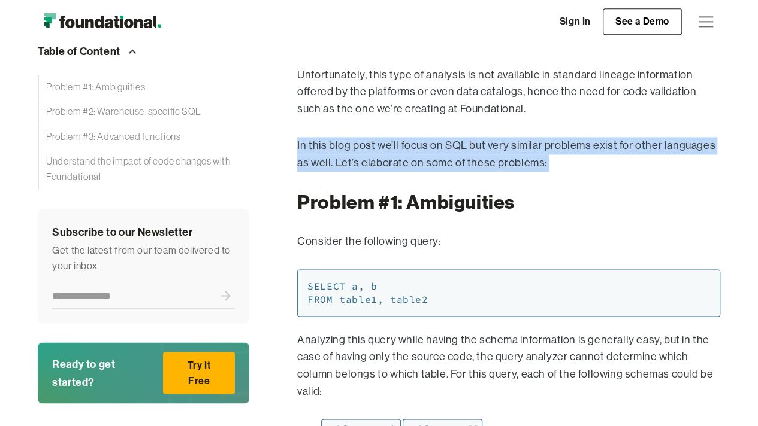
click at [501, 147] on p "In this blog post we’ll focus on SQL but very similar problems exist for other …" at bounding box center [508, 154] width 423 height 35
click at [504, 168] on p "In this blog post we’ll focus on SQL but very similar problems exist for other …" at bounding box center [508, 154] width 423 height 35
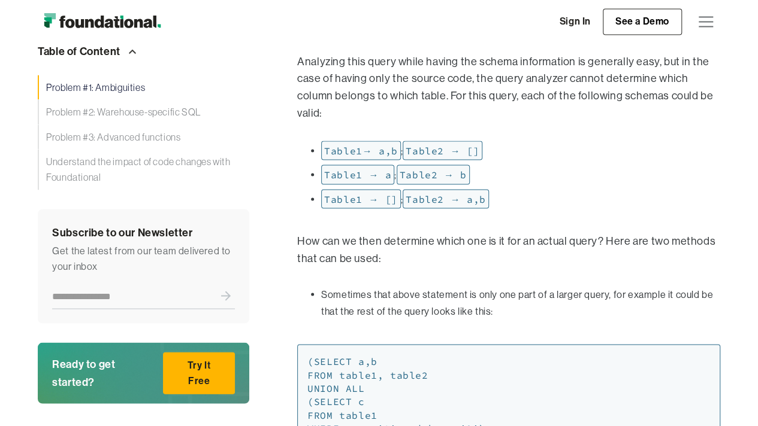
scroll to position [1081, 0]
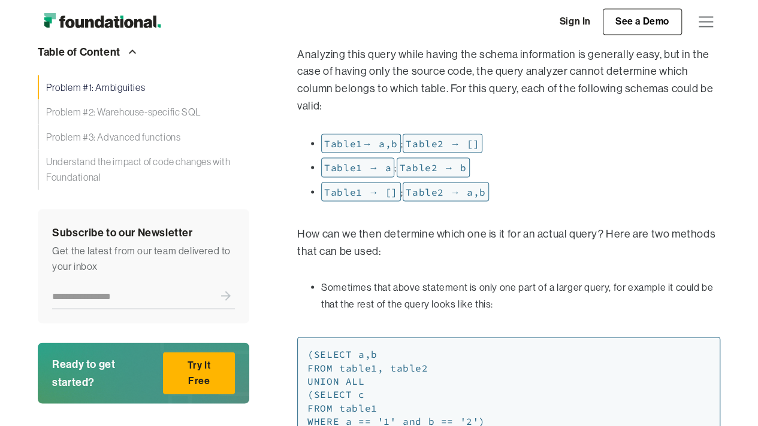
click at [493, 225] on p "How can we then determine which one is it for an actual query? Here are two met…" at bounding box center [508, 242] width 423 height 35
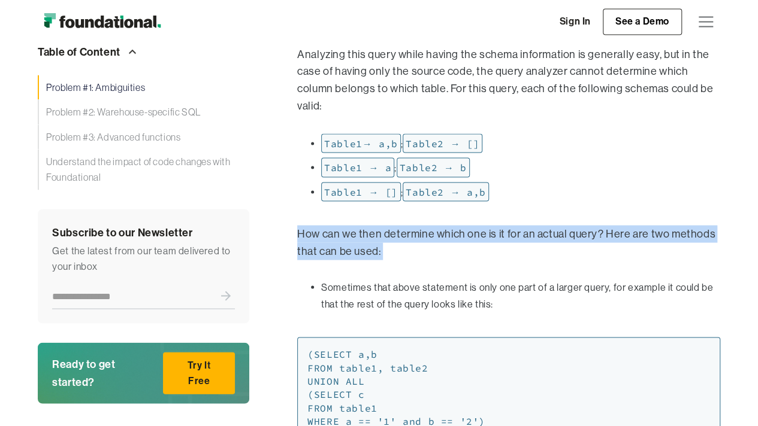
click at [493, 225] on p "How can we then determine which one is it for an actual query? Here are two met…" at bounding box center [508, 242] width 423 height 35
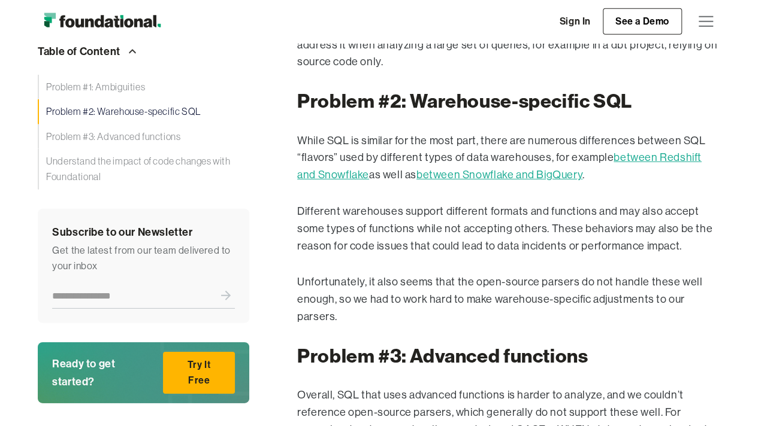
scroll to position [1787, 0]
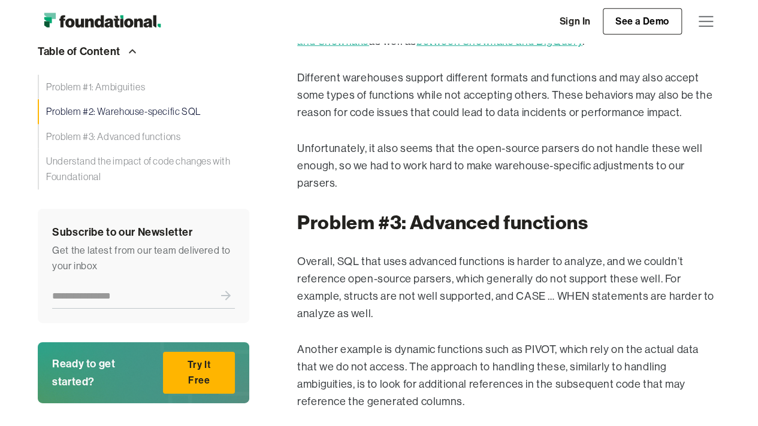
click at [509, 258] on p "Overall, SQL that uses advanced functions is harder to analyze, and we couldn’t…" at bounding box center [508, 287] width 423 height 69
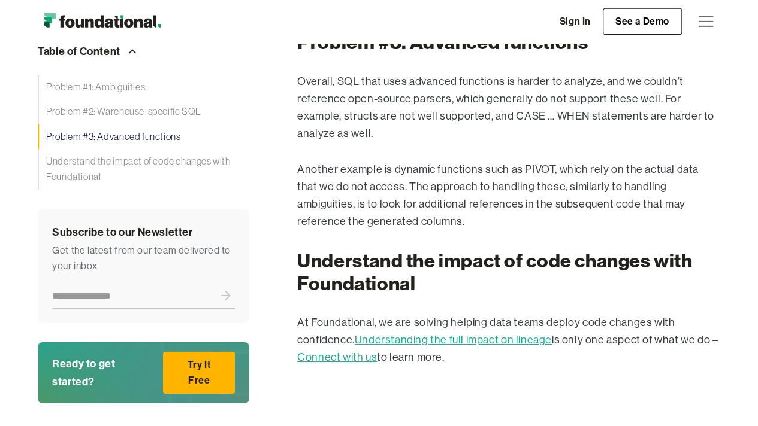
scroll to position [1894, 0]
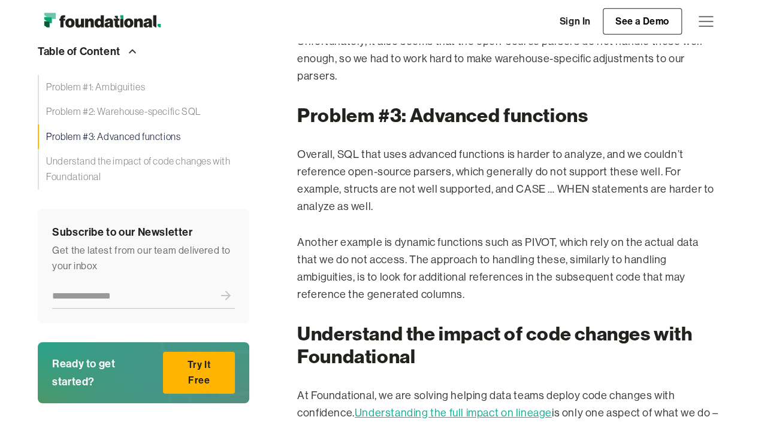
click at [308, 146] on p "Overall, SQL that uses advanced functions is harder to analyze, and we couldn’t…" at bounding box center [508, 180] width 423 height 69
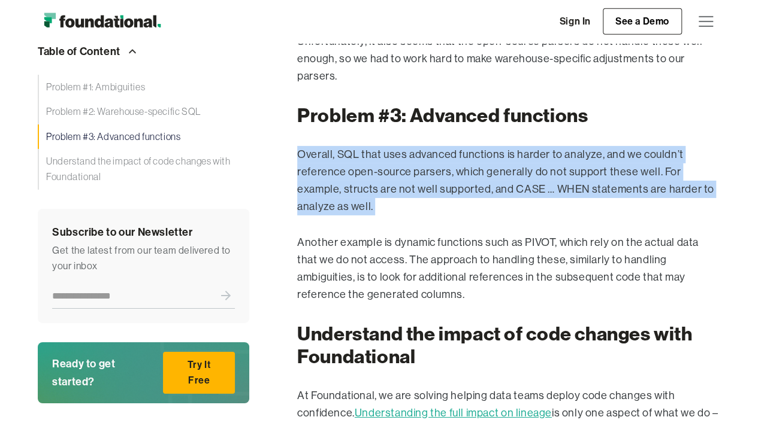
click at [308, 146] on p "Overall, SQL that uses advanced functions is harder to analyze, and we couldn’t…" at bounding box center [508, 180] width 423 height 69
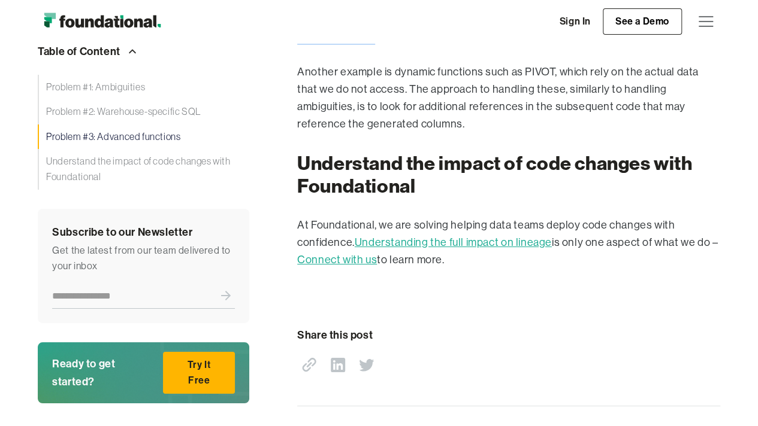
scroll to position [2074, 0]
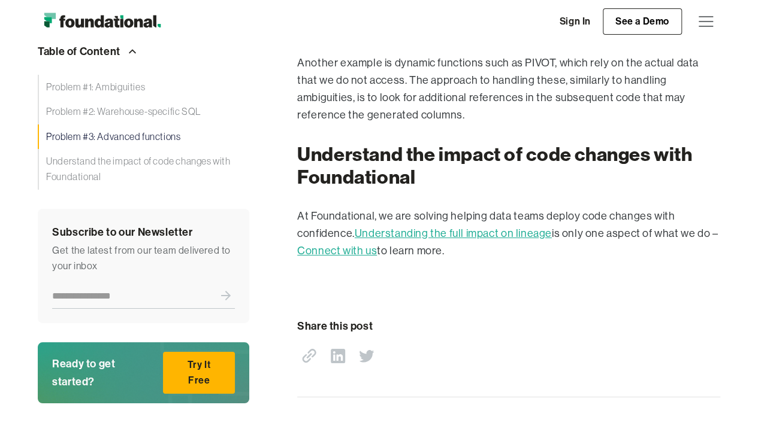
click at [387, 208] on p "At Foundational, we are solving helping data teams deploy code changes with con…" at bounding box center [508, 234] width 423 height 52
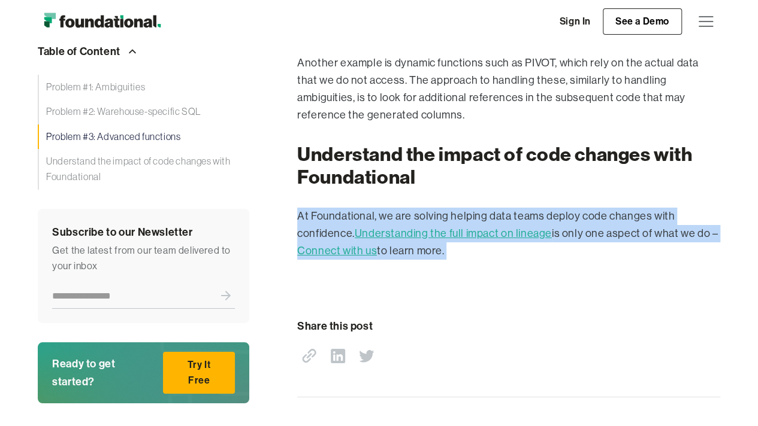
click at [387, 208] on p "At Foundational, we are solving helping data teams deploy code changes with con…" at bounding box center [508, 234] width 423 height 52
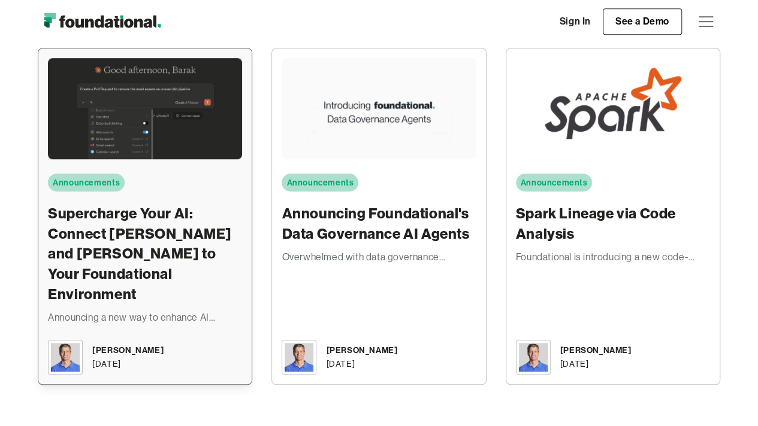
scroll to position [2313, 0]
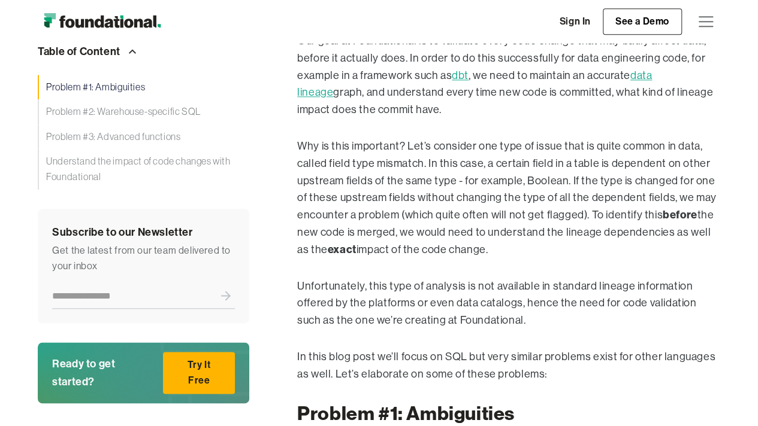
scroll to position [480, 0]
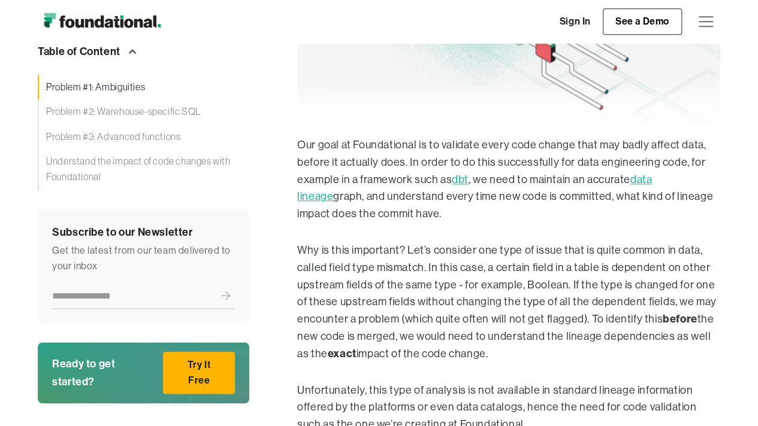
click at [386, 178] on p "Our goal at Foundational is to validate every code change that may badly affect…" at bounding box center [508, 180] width 423 height 86
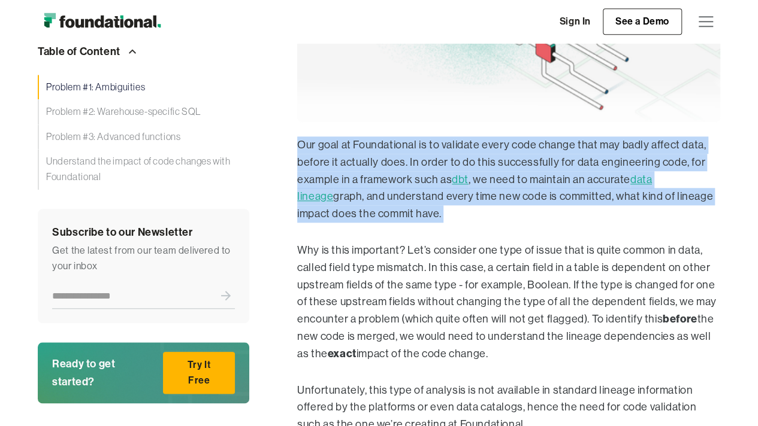
click at [386, 178] on p "Our goal at Foundational is to validate every code change that may badly affect…" at bounding box center [508, 180] width 423 height 86
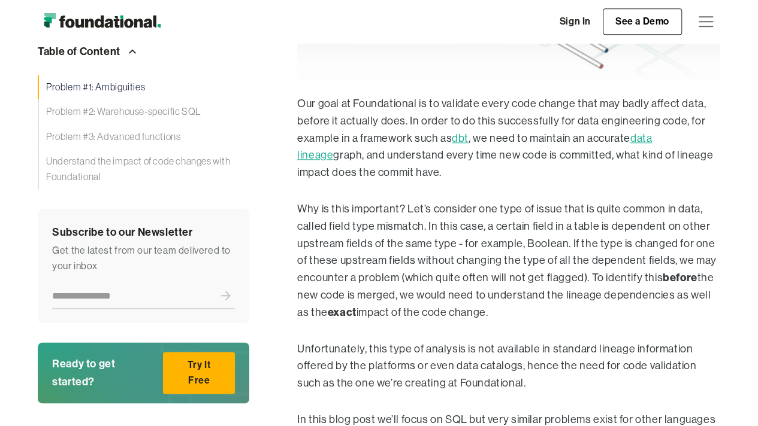
scroll to position [522, 0]
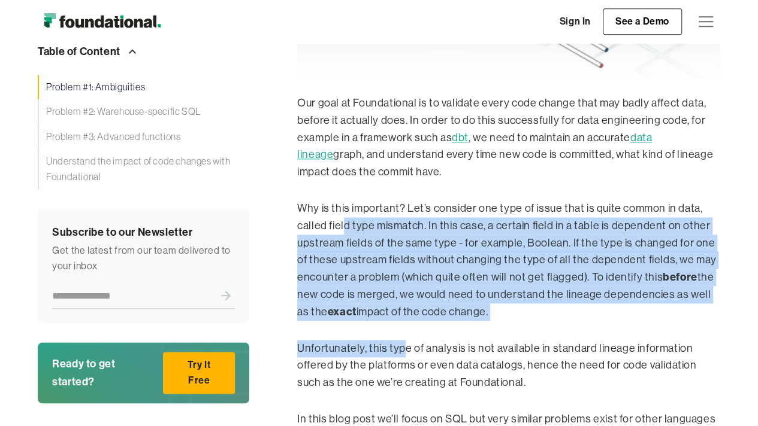
drag, startPoint x: 343, startPoint y: 224, endPoint x: 405, endPoint y: 338, distance: 129.4
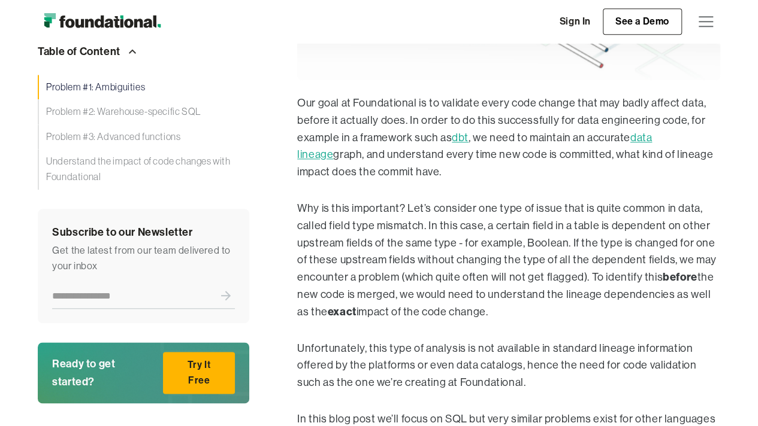
drag, startPoint x: 405, startPoint y: 338, endPoint x: 362, endPoint y: 370, distance: 53.1
click at [362, 370] on p "Unfortunately, this type of analysis is not available in standard lineage infor…" at bounding box center [508, 366] width 423 height 52
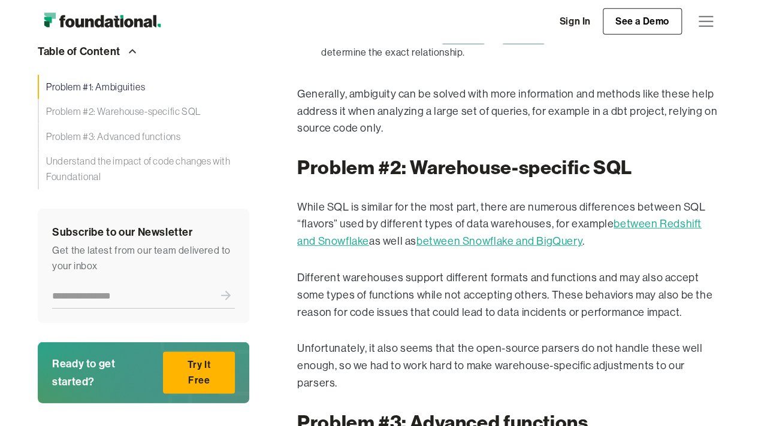
scroll to position [1589, 0]
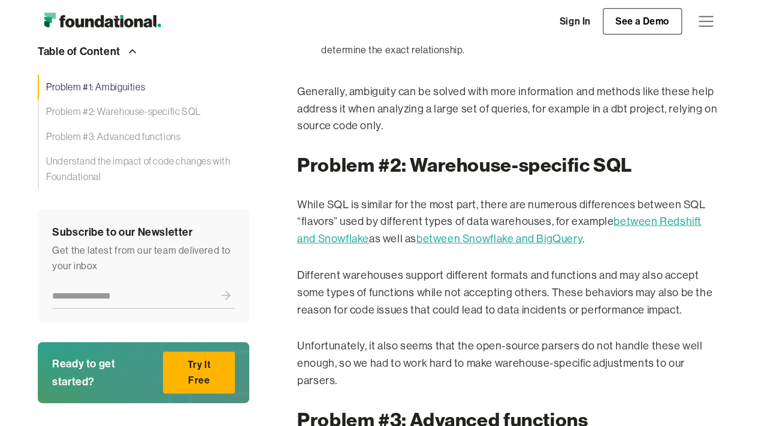
click at [386, 196] on p "While SQL is similar for the most part, there are numerous differences between …" at bounding box center [508, 222] width 423 height 52
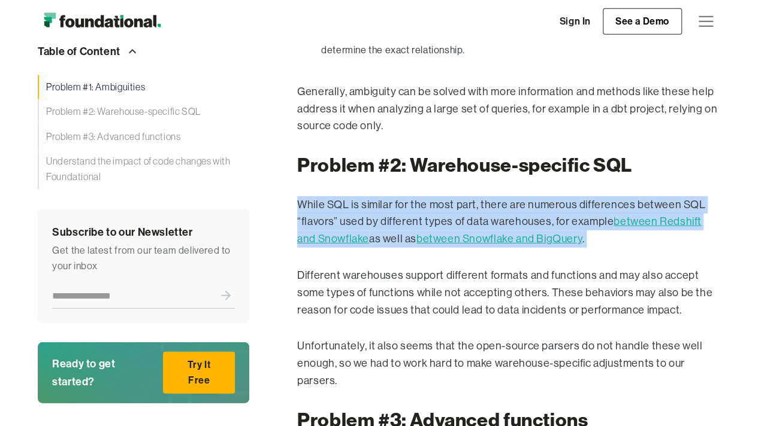
click at [386, 196] on p "While SQL is similar for the most part, there are numerous differences between …" at bounding box center [508, 222] width 423 height 52
click at [385, 196] on p "While SQL is similar for the most part, there are numerous differences between …" at bounding box center [508, 222] width 423 height 52
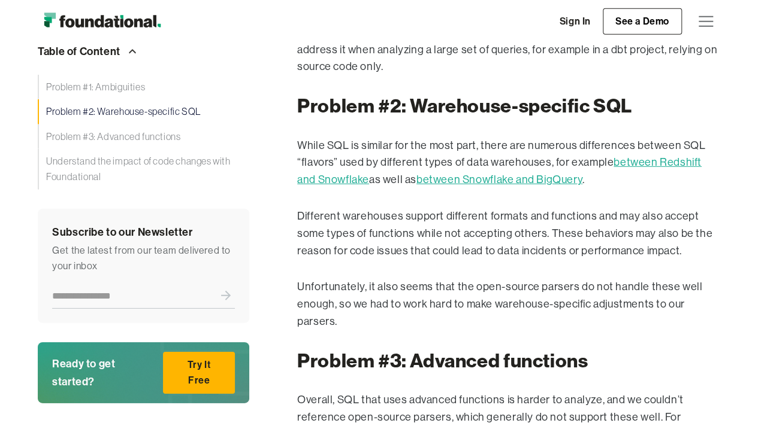
scroll to position [1649, 0]
click at [386, 209] on p "Different warehouses support different formats and functions and may also accep…" at bounding box center [508, 233] width 423 height 52
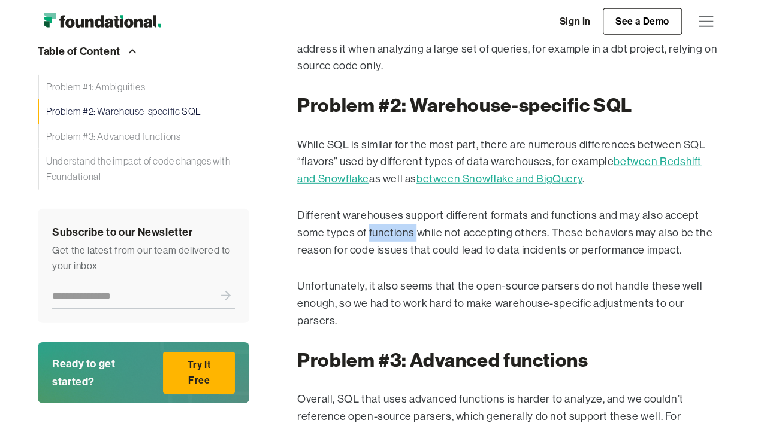
click at [386, 209] on p "Different warehouses support different formats and functions and may also accep…" at bounding box center [508, 233] width 423 height 52
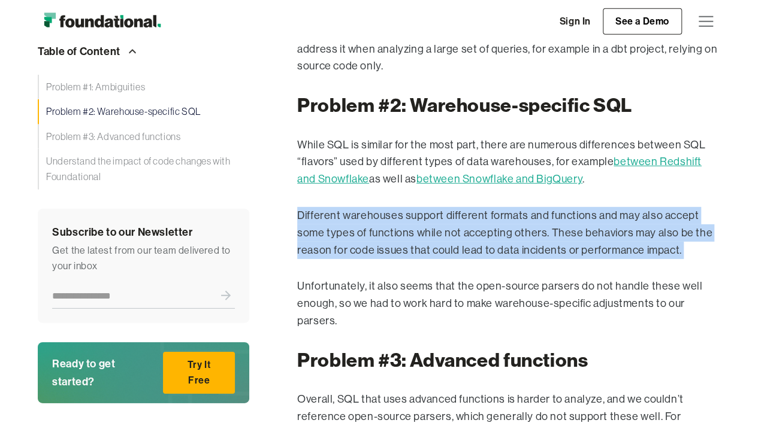
click at [386, 209] on p "Different warehouses support different formats and functions and may also accep…" at bounding box center [508, 233] width 423 height 52
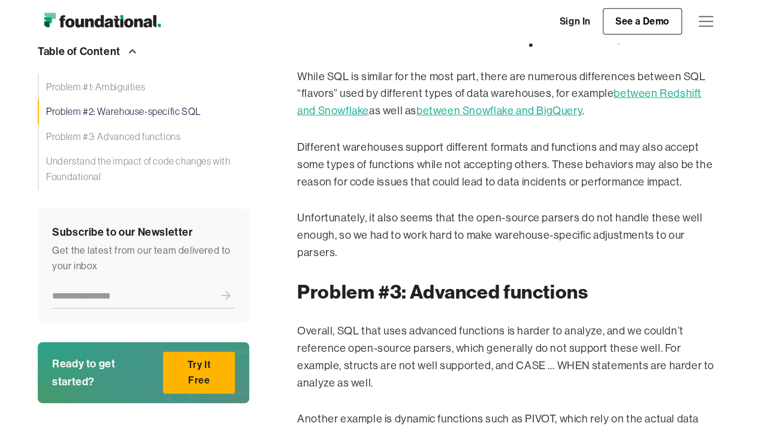
scroll to position [1742, 0]
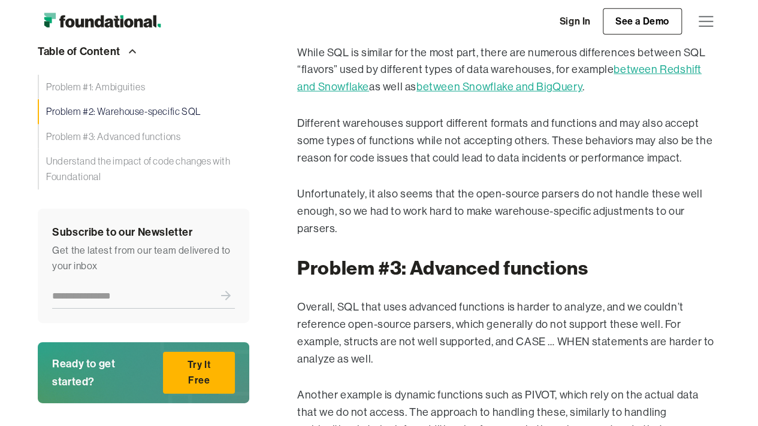
click at [356, 186] on p "Unfortunately, it also seems that the open-source parsers do not handle these w…" at bounding box center [508, 212] width 423 height 52
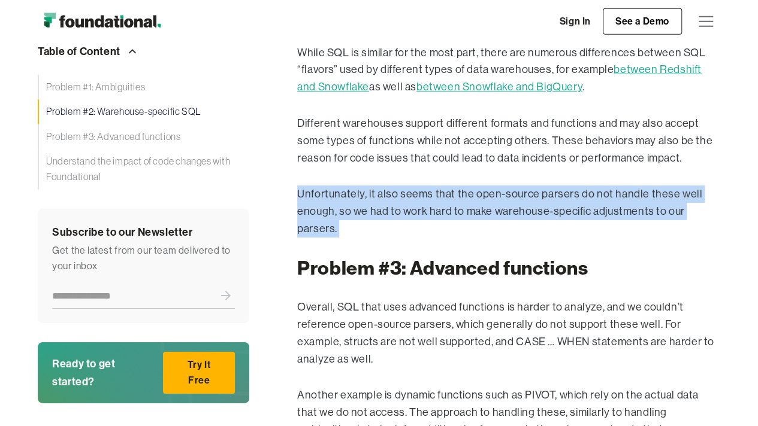
click at [356, 186] on p "Unfortunately, it also seems that the open-source parsers do not handle these w…" at bounding box center [508, 212] width 423 height 52
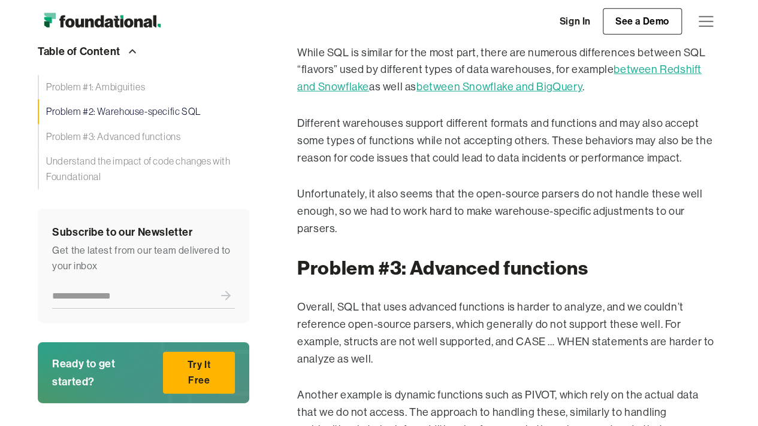
click at [395, 257] on h2 "Problem #3: Advanced functions" at bounding box center [508, 268] width 423 height 23
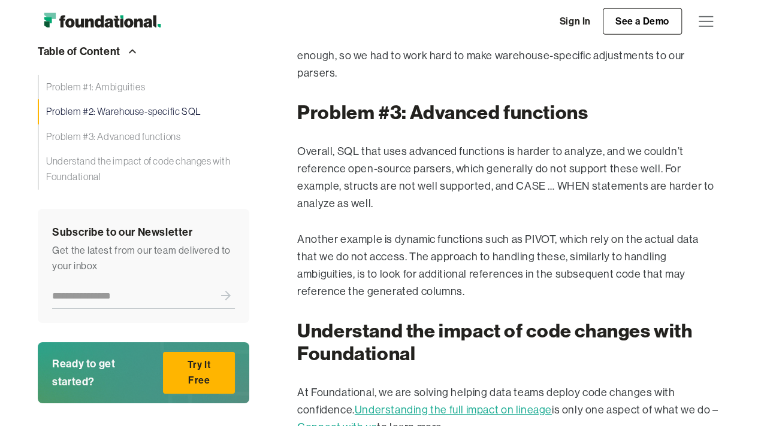
scroll to position [1900, 0]
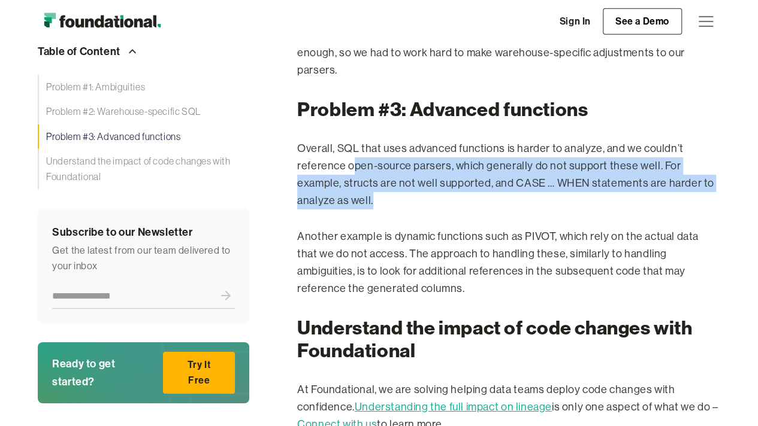
drag, startPoint x: 401, startPoint y: 159, endPoint x: 444, endPoint y: 179, distance: 46.9
click at [444, 179] on p "Overall, SQL that uses advanced functions is harder to analyze, and we couldn’t…" at bounding box center [508, 174] width 423 height 69
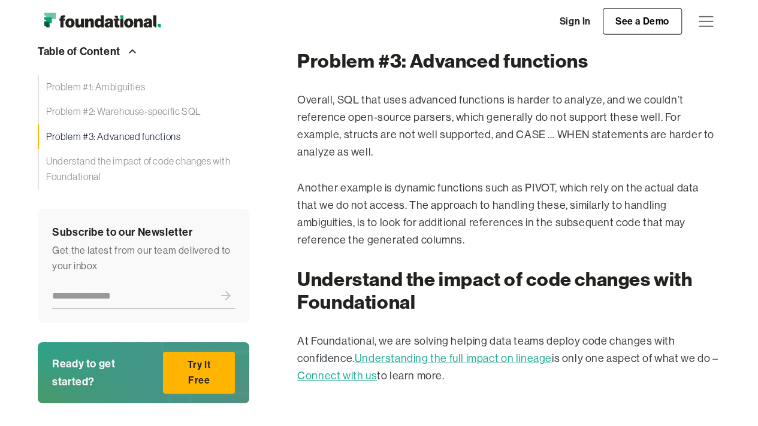
scroll to position [1949, 0]
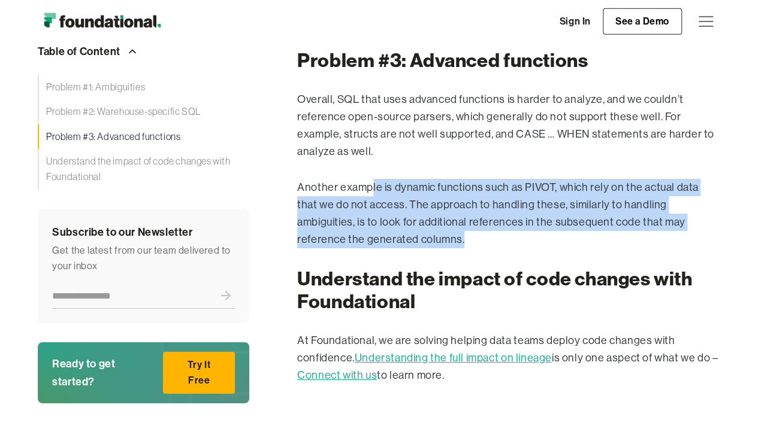
drag, startPoint x: 368, startPoint y: 162, endPoint x: 431, endPoint y: 216, distance: 82.4
click at [431, 216] on p "Another example is dynamic functions such as PIVOT, which rely on the actual da…" at bounding box center [508, 213] width 423 height 69
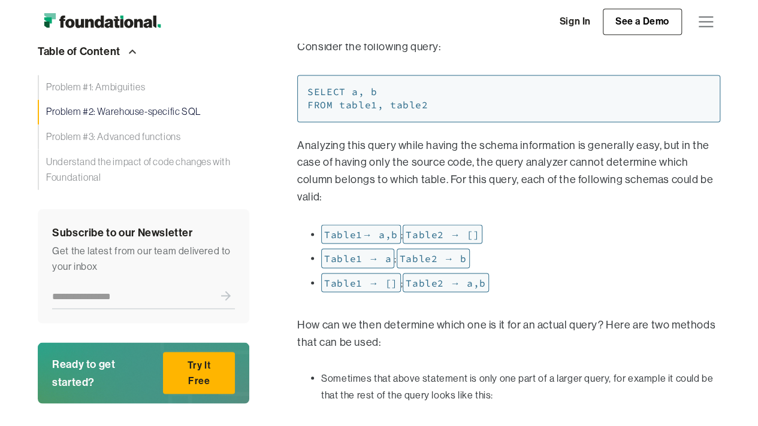
scroll to position [956, 0]
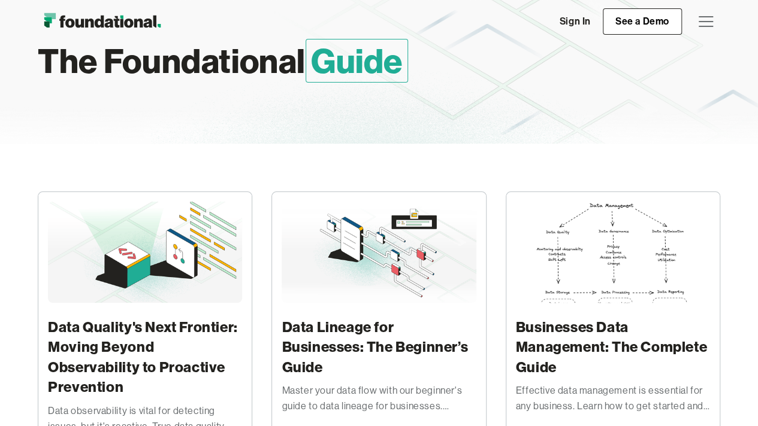
scroll to position [68, 0]
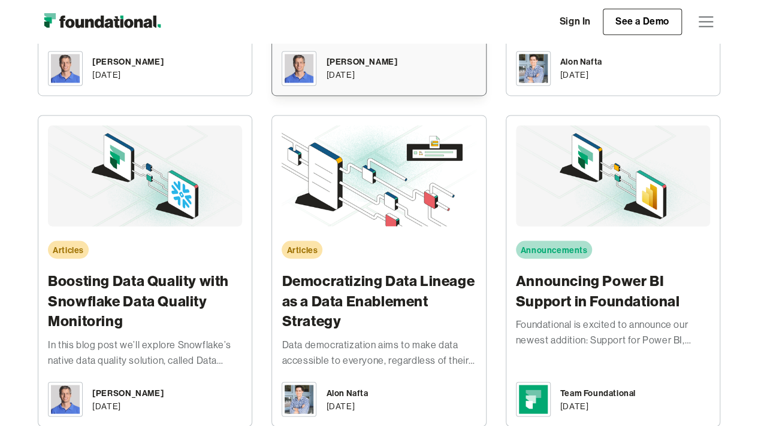
scroll to position [922, 0]
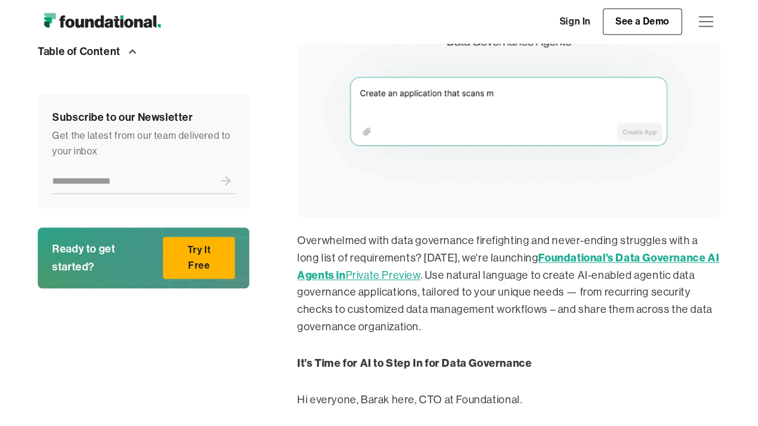
scroll to position [386, 0]
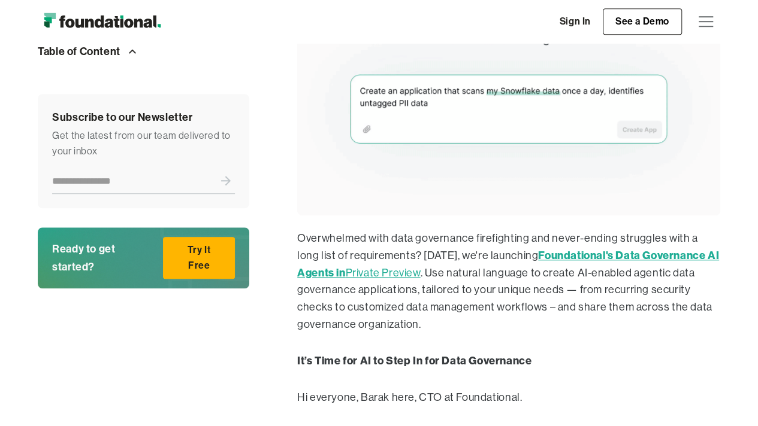
click at [361, 240] on p "Overwhelmed with data governance firefighting and never-ending struggles with a…" at bounding box center [508, 282] width 423 height 104
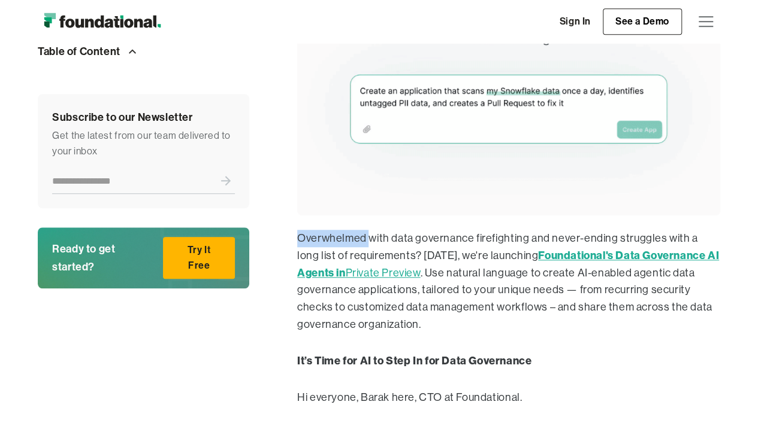
click at [361, 240] on p "Overwhelmed with data governance firefighting and never-ending struggles with a…" at bounding box center [508, 282] width 423 height 104
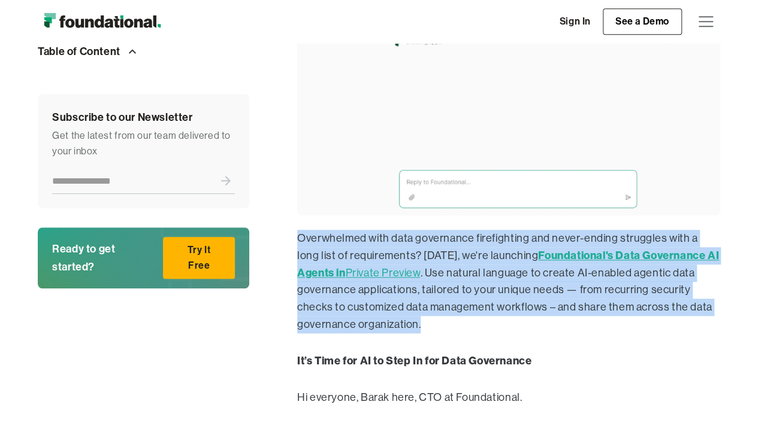
click at [361, 240] on p "Overwhelmed with data governance firefighting and never-ending struggles with a…" at bounding box center [508, 282] width 423 height 104
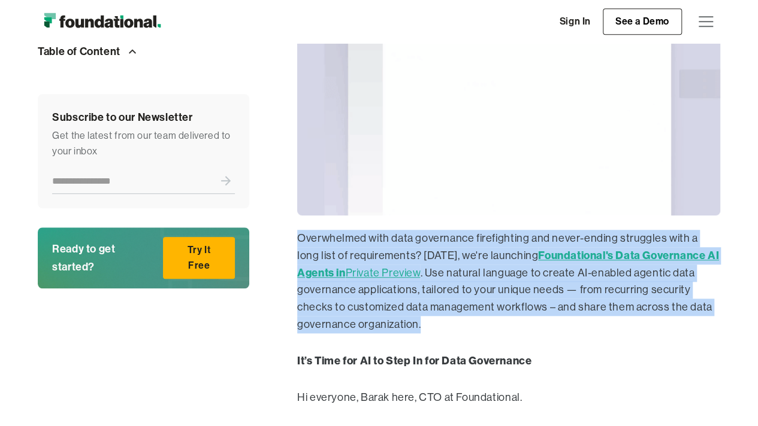
click at [361, 240] on p "Overwhelmed with data governance firefighting and never-ending struggles with a…" at bounding box center [508, 282] width 423 height 104
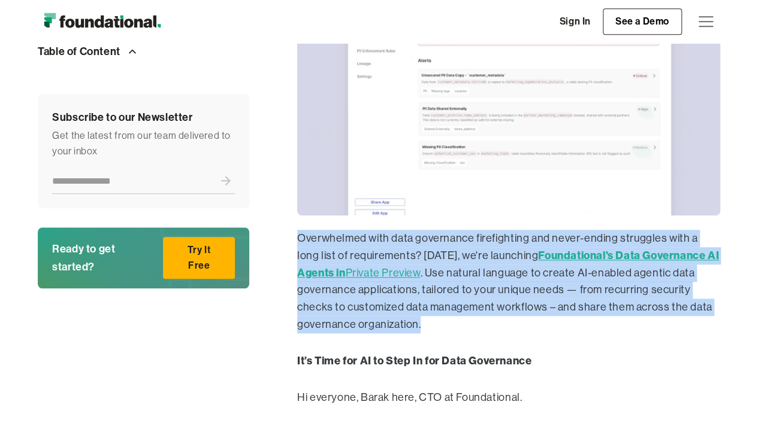
click at [361, 240] on p "Overwhelmed with data governance firefighting and never-ending struggles with a…" at bounding box center [508, 282] width 423 height 104
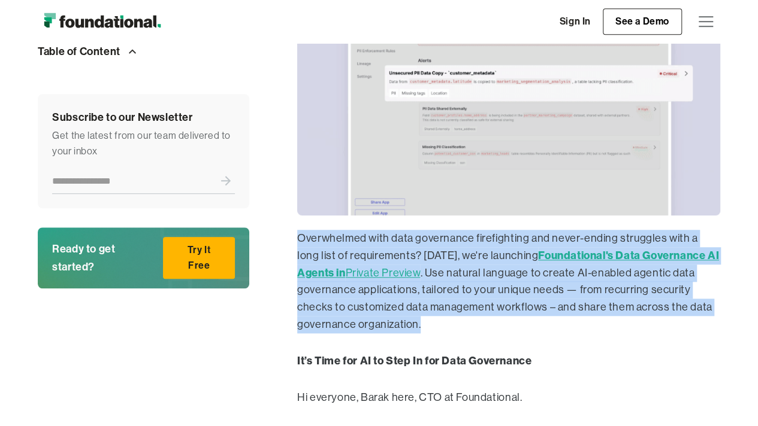
click at [361, 240] on p "Overwhelmed with data governance firefighting and never-ending struggles with a…" at bounding box center [508, 282] width 423 height 104
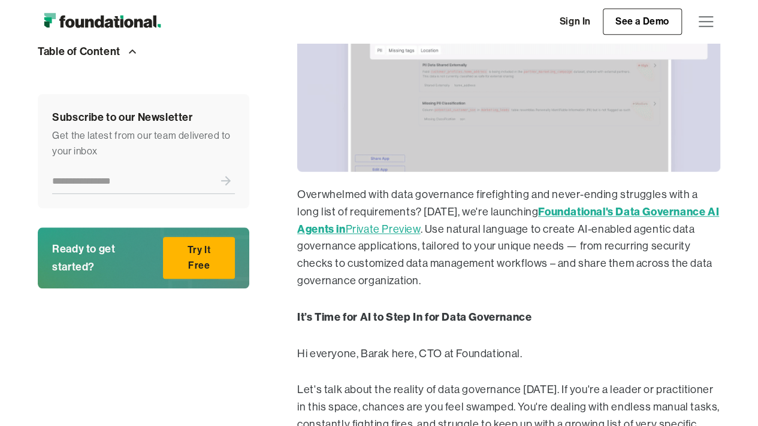
scroll to position [432, 0]
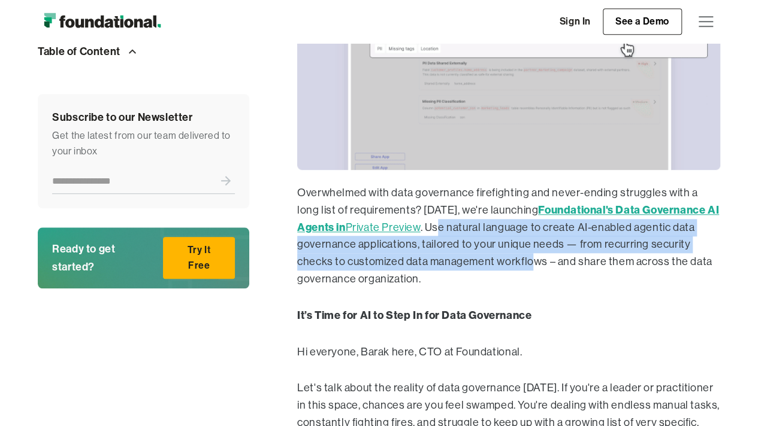
drag, startPoint x: 441, startPoint y: 228, endPoint x: 532, endPoint y: 257, distance: 95.1
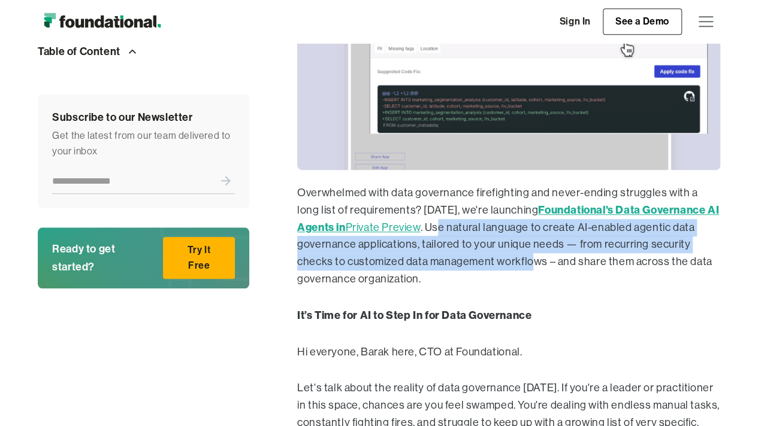
click at [532, 257] on p "Overwhelmed with data governance firefighting and never-ending struggles with a…" at bounding box center [508, 236] width 423 height 104
drag, startPoint x: 532, startPoint y: 257, endPoint x: 517, endPoint y: 245, distance: 19.2
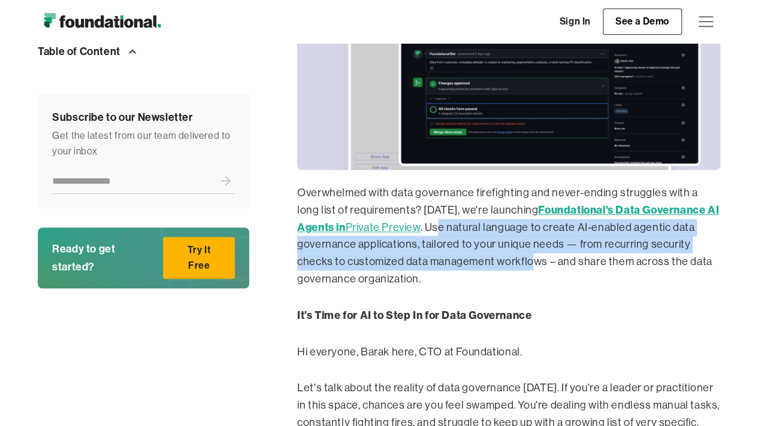
click at [517, 245] on p "Overwhelmed with data governance firefighting and never-ending struggles with a…" at bounding box center [508, 236] width 423 height 104
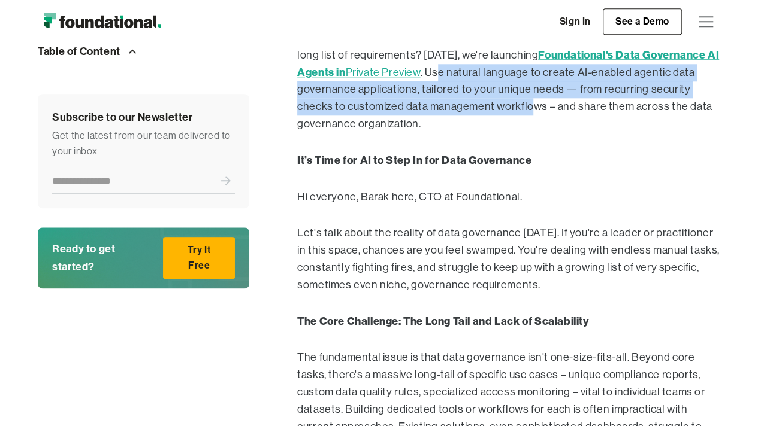
scroll to position [587, 0]
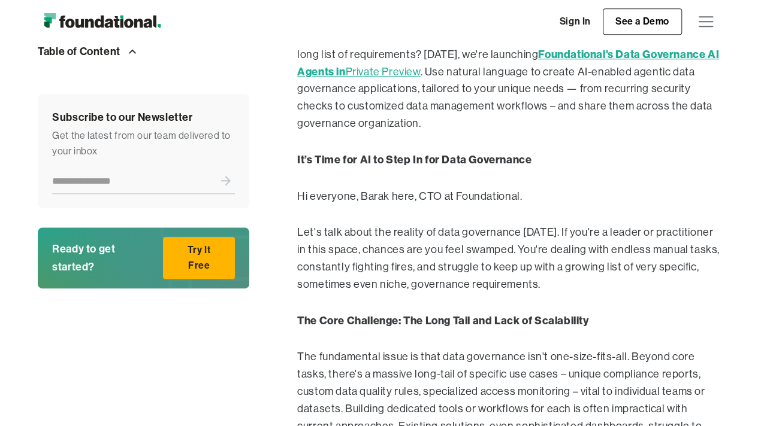
click at [412, 194] on p "Hi everyone, Barak here, CTO at Foundational." at bounding box center [508, 196] width 423 height 17
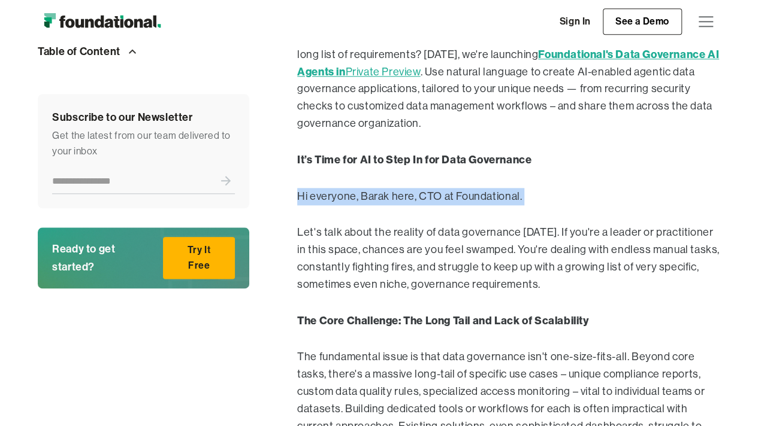
click at [412, 194] on p "Hi everyone, Barak here, CTO at Foundational." at bounding box center [508, 196] width 423 height 17
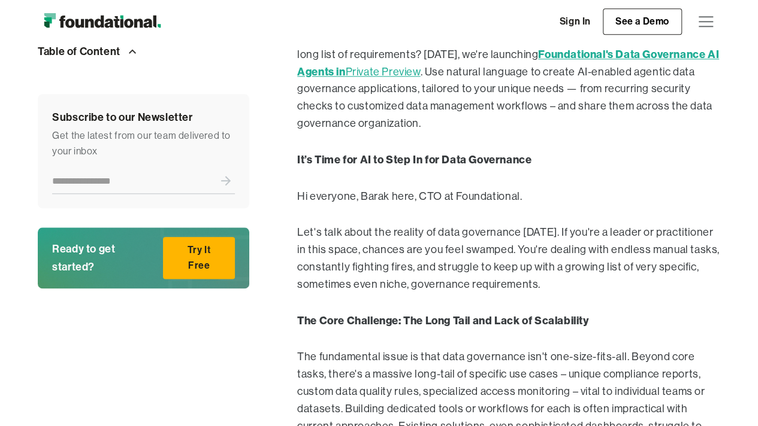
click at [462, 231] on p "Let's talk about the reality of data governance today. If you're a leader or pr…" at bounding box center [508, 258] width 423 height 69
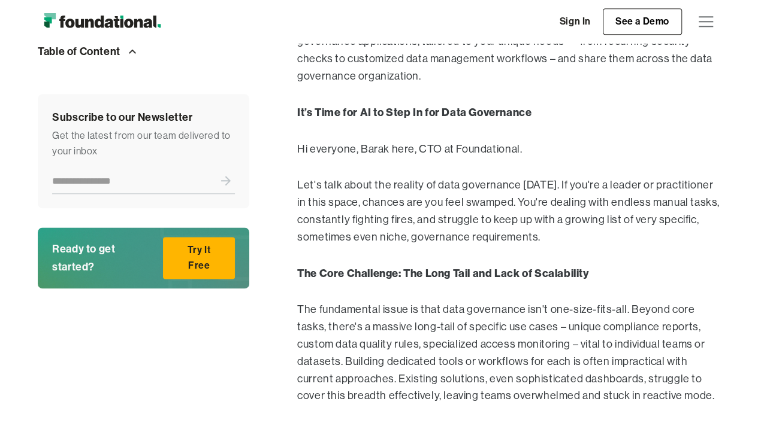
scroll to position [635, 0]
click at [420, 150] on p "Hi everyone, Barak here, CTO at Foundational." at bounding box center [508, 148] width 423 height 17
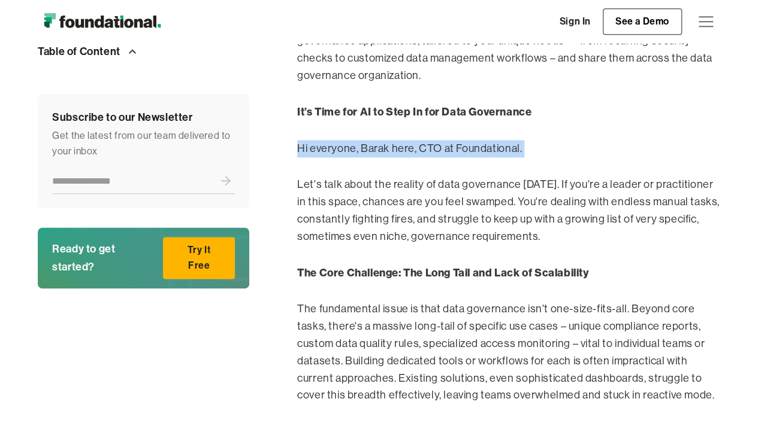
click at [420, 150] on p "Hi everyone, Barak here, CTO at Foundational." at bounding box center [508, 148] width 423 height 17
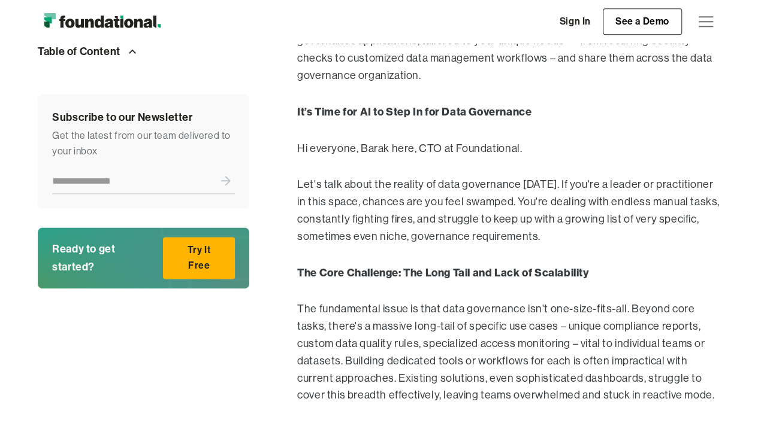
click at [438, 186] on p "Let's talk about the reality of data governance today. If you're a leader or pr…" at bounding box center [508, 210] width 423 height 69
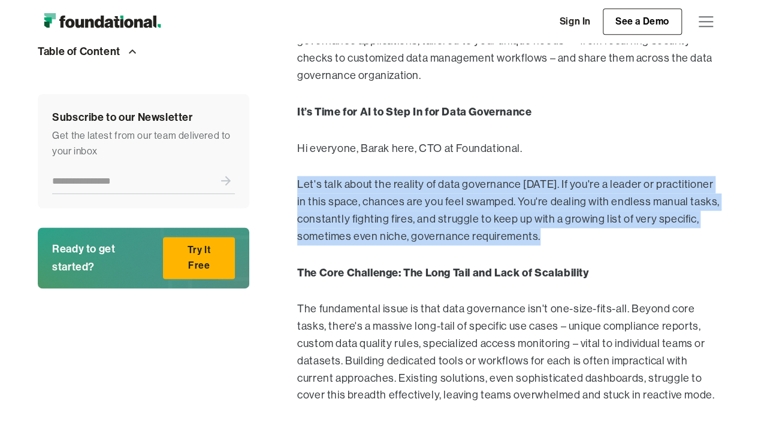
click at [438, 186] on p "Let's talk about the reality of data governance today. If you're a leader or pr…" at bounding box center [508, 210] width 423 height 69
click at [440, 180] on p "Let's talk about the reality of data governance today. If you're a leader or pr…" at bounding box center [508, 210] width 423 height 69
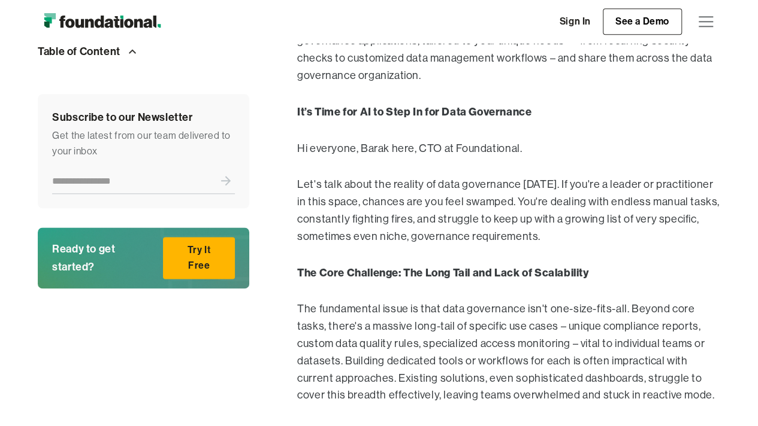
click at [449, 194] on p "Let's talk about the reality of data governance today. If you're a leader or pr…" at bounding box center [508, 210] width 423 height 69
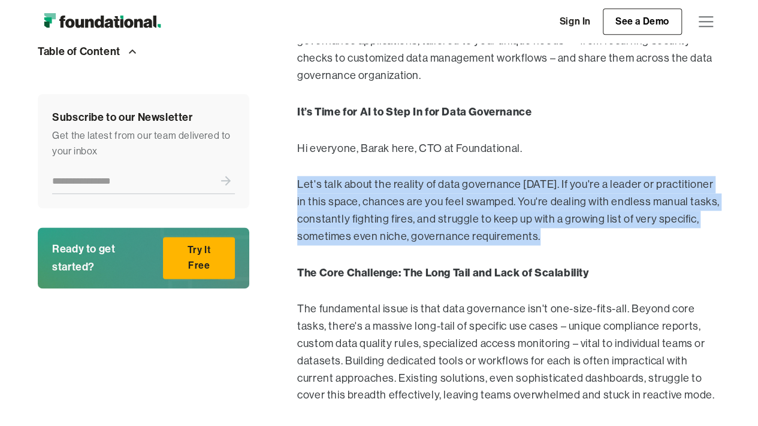
click at [449, 194] on p "Let's talk about the reality of data governance today. If you're a leader or pr…" at bounding box center [508, 210] width 423 height 69
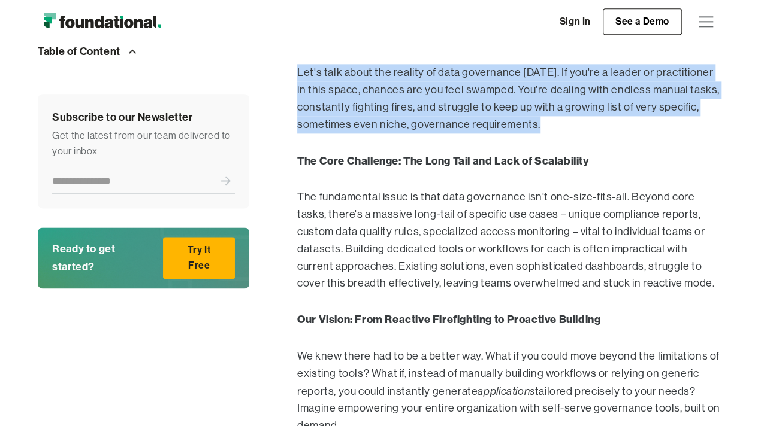
scroll to position [755, 0]
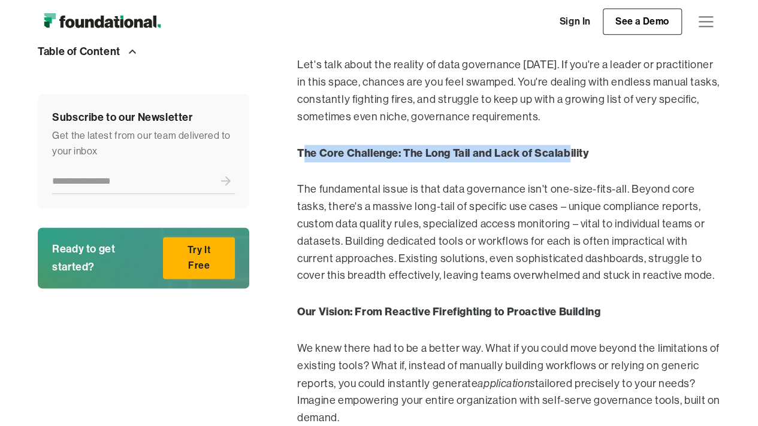
drag, startPoint x: 305, startPoint y: 152, endPoint x: 570, endPoint y: 153, distance: 265.3
click at [570, 153] on strong "The Core Challenge: The Long Tail and Lack of Scalability" at bounding box center [443, 153] width 292 height 14
click at [570, 155] on strong "The Core Challenge: The Long Tail and Lack of Scalability" at bounding box center [443, 153] width 292 height 14
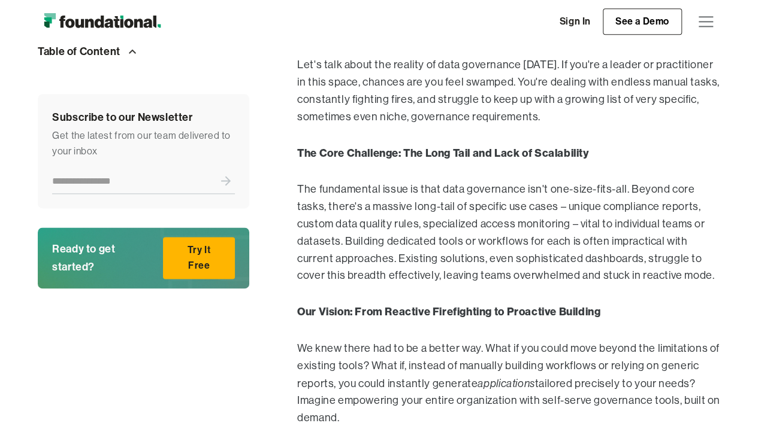
click at [352, 189] on p "The fundamental issue is that data governance isn't one-size-fits-all. Beyond c…" at bounding box center [508, 233] width 423 height 104
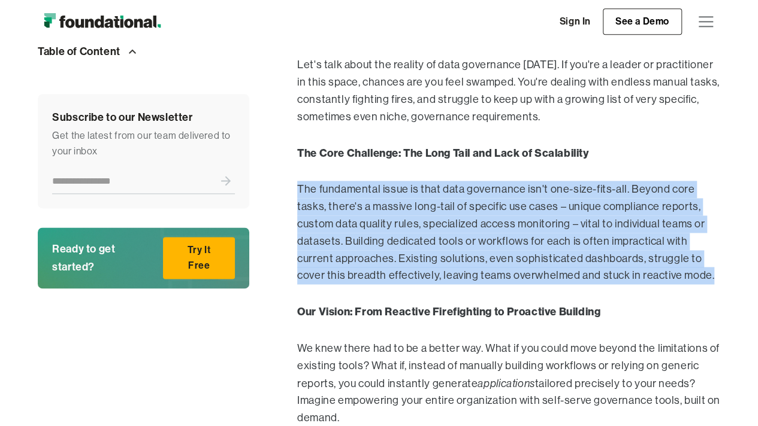
click at [352, 189] on p "The fundamental issue is that data governance isn't one-size-fits-all. Beyond c…" at bounding box center [508, 233] width 423 height 104
click at [464, 195] on p "The fundamental issue is that data governance isn't one-size-fits-all. Beyond c…" at bounding box center [508, 233] width 423 height 104
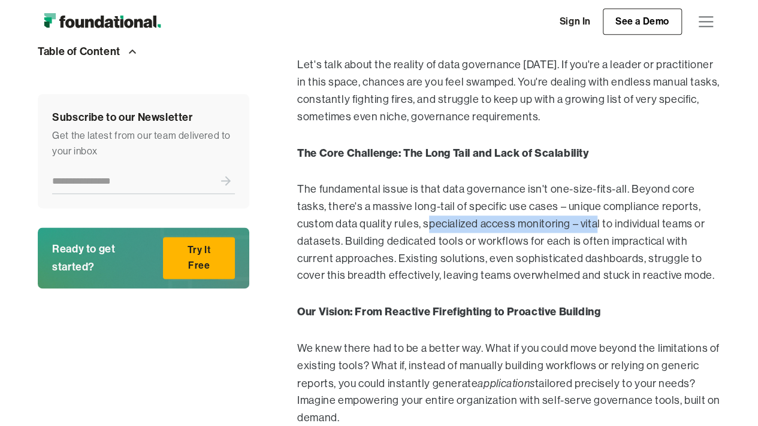
drag, startPoint x: 390, startPoint y: 224, endPoint x: 557, endPoint y: 224, distance: 167.1
click at [557, 224] on p "The fundamental issue is that data governance isn't one-size-fits-all. Beyond c…" at bounding box center [508, 233] width 423 height 104
click at [556, 223] on p "The fundamental issue is that data governance isn't one-size-fits-all. Beyond c…" at bounding box center [508, 233] width 423 height 104
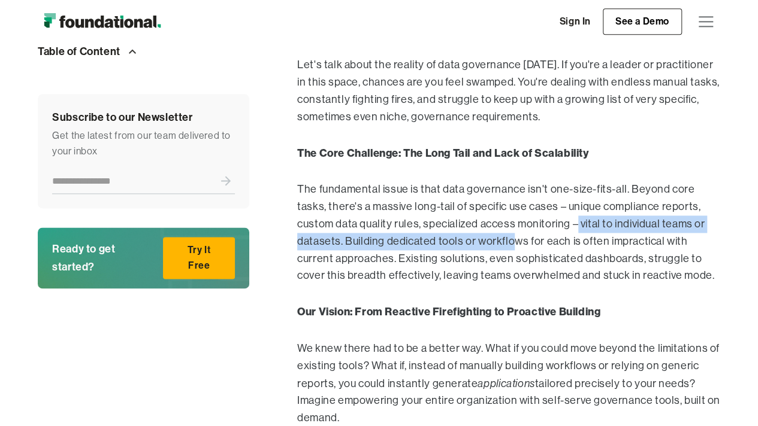
drag, startPoint x: 537, startPoint y: 226, endPoint x: 467, endPoint y: 240, distance: 70.9
click at [467, 240] on p "The fundamental issue is that data governance isn't one-size-fits-all. Beyond c…" at bounding box center [508, 233] width 423 height 104
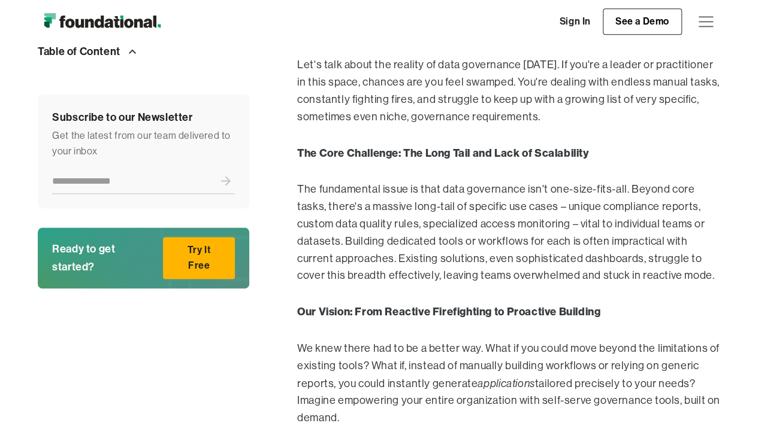
click at [481, 220] on p "The fundamental issue is that data governance isn't one-size-fits-all. Beyond c…" at bounding box center [508, 233] width 423 height 104
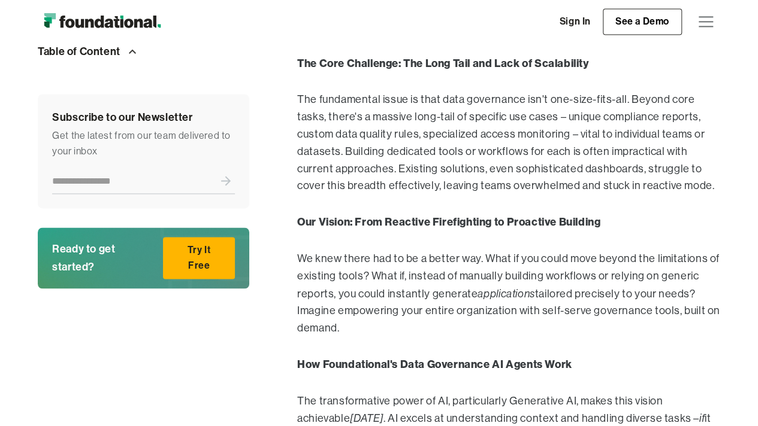
scroll to position [875, 0]
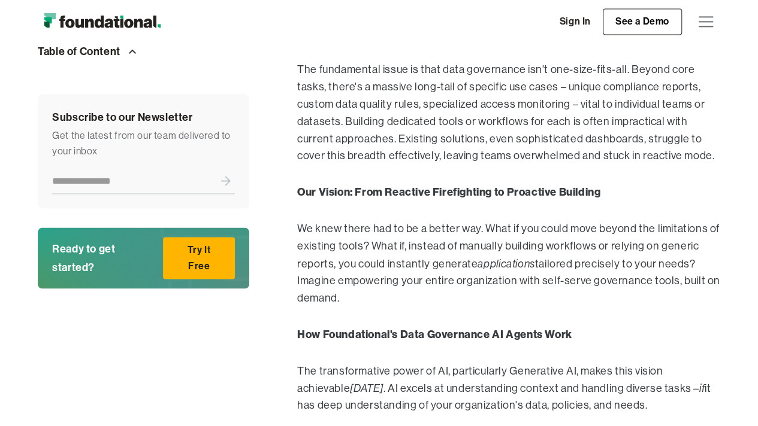
click at [476, 195] on strong "Our Vision: From Reactive Firefighting to Proactive Building" at bounding box center [448, 192] width 303 height 14
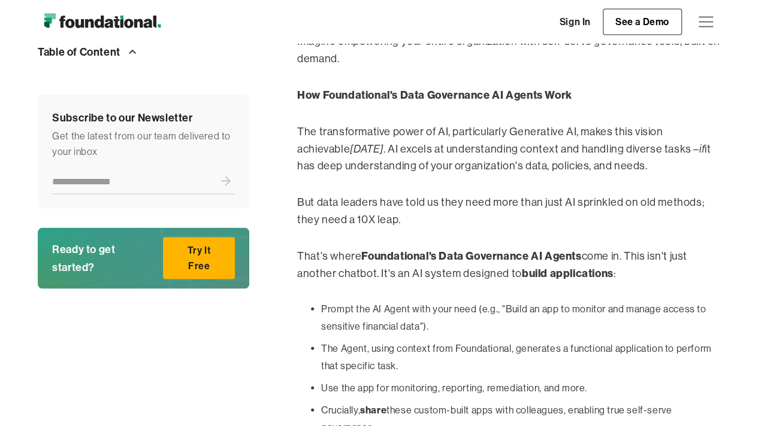
scroll to position [1174, 0]
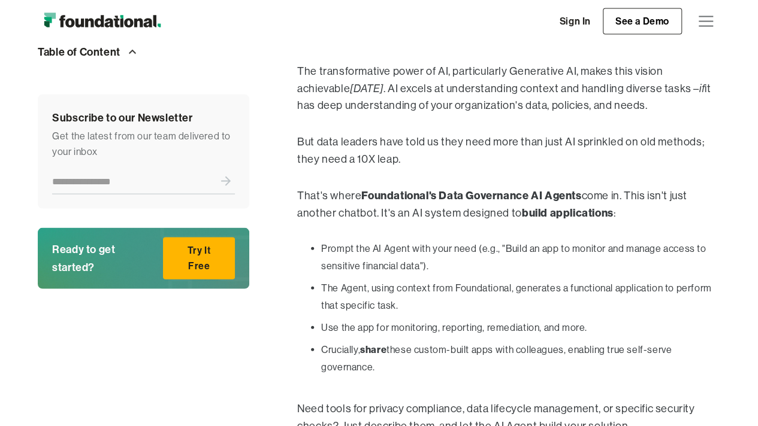
click at [453, 187] on p "That's where Foundational's Data Governance AI Agents come in. This isn't just …" at bounding box center [508, 204] width 423 height 35
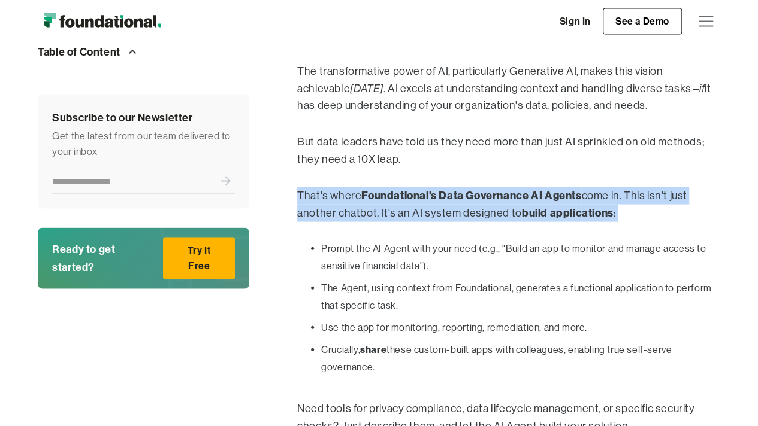
click at [453, 189] on strong "Foundational's Data Governance AI Agents" at bounding box center [471, 196] width 220 height 14
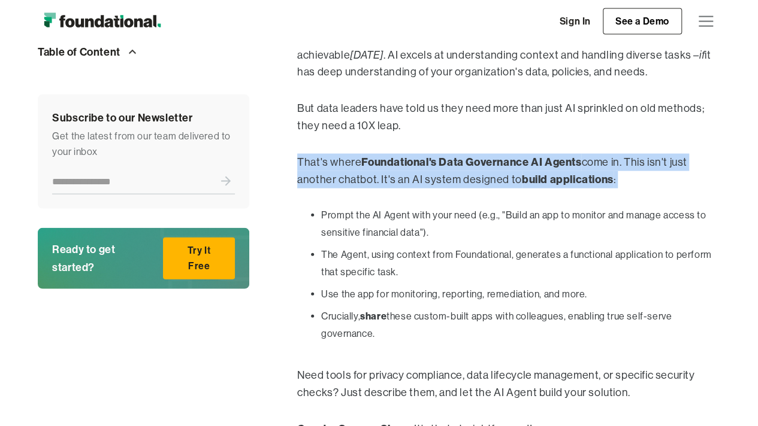
scroll to position [1234, 0]
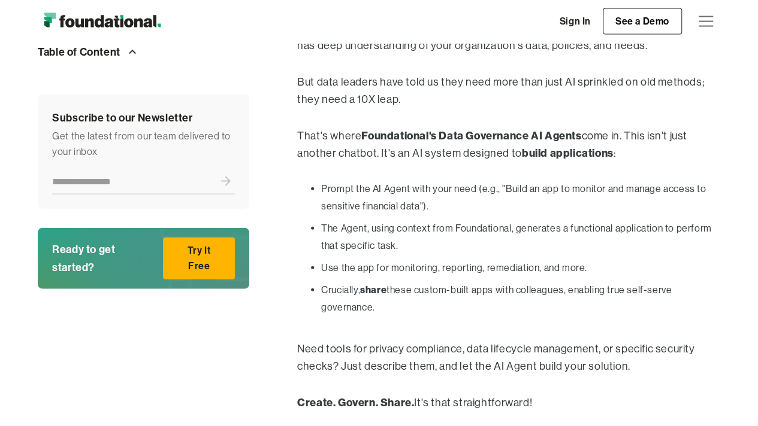
click at [451, 184] on li "Prompt the AI Agent with your need (e.g., "Build an app to monitor and manage a…" at bounding box center [520, 198] width 399 height 35
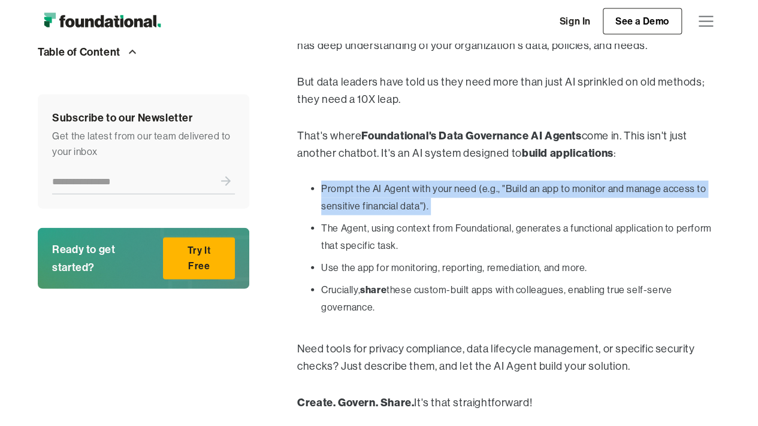
click at [451, 184] on li "Prompt the AI Agent with your need (e.g., "Build an app to monitor and manage a…" at bounding box center [520, 198] width 399 height 35
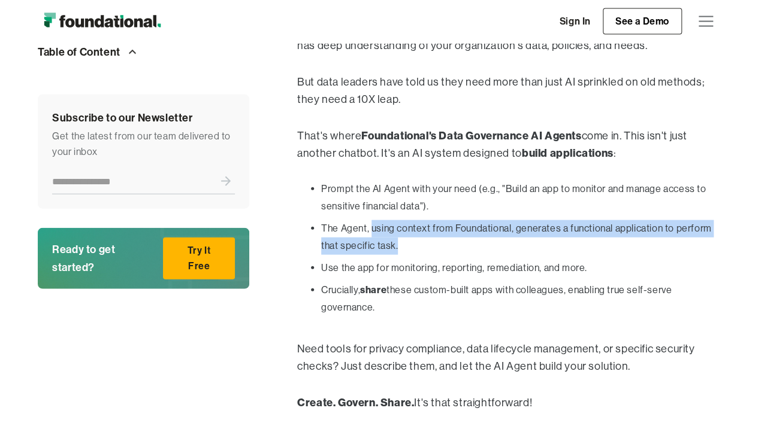
drag, startPoint x: 372, startPoint y: 226, endPoint x: 483, endPoint y: 240, distance: 112.3
click at [483, 240] on li "The Agent, using context from Foundational, generates a functional application …" at bounding box center [520, 237] width 399 height 35
click at [489, 232] on li "The Agent, using context from Foundational, generates a functional application …" at bounding box center [520, 237] width 399 height 35
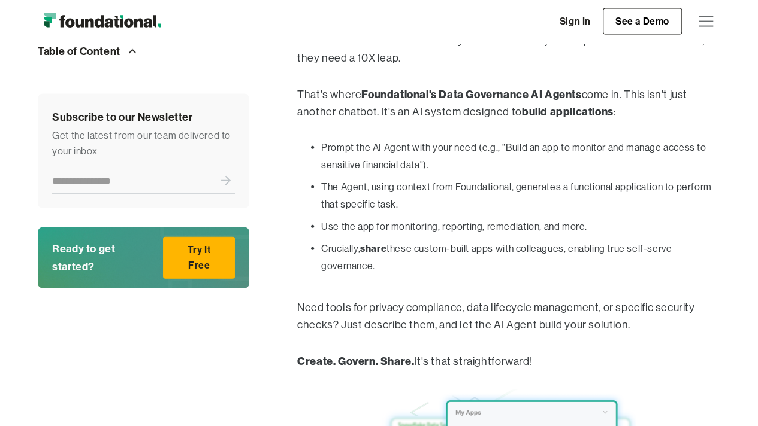
scroll to position [1294, 0]
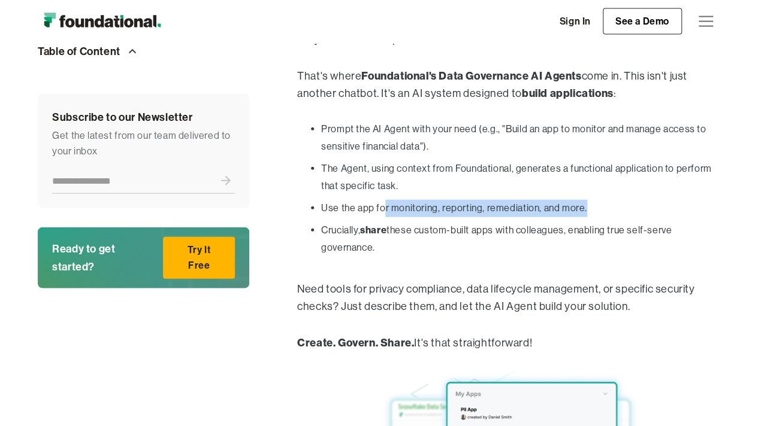
drag, startPoint x: 383, startPoint y: 210, endPoint x: 592, endPoint y: 209, distance: 209.0
click at [592, 209] on li "Use the app for monitoring, reporting, remediation, and more." at bounding box center [520, 208] width 399 height 17
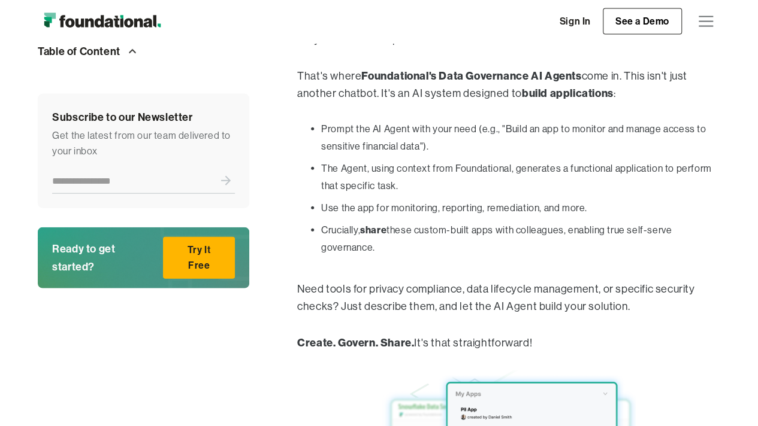
click at [470, 193] on li "The Agent, using context from Foundational, generates a functional application …" at bounding box center [520, 177] width 399 height 35
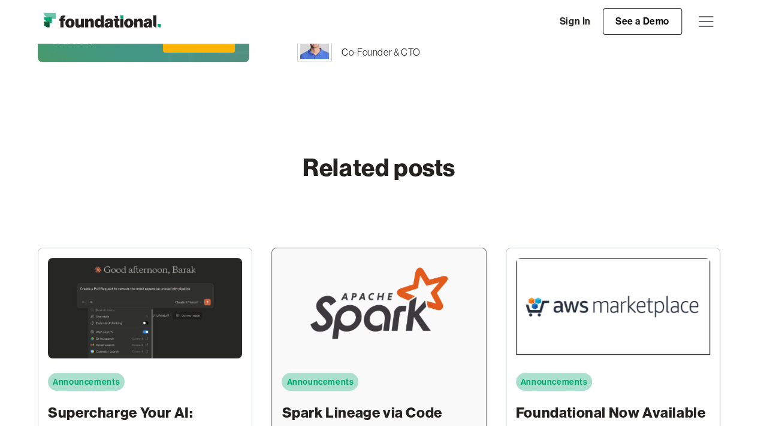
scroll to position [2372, 0]
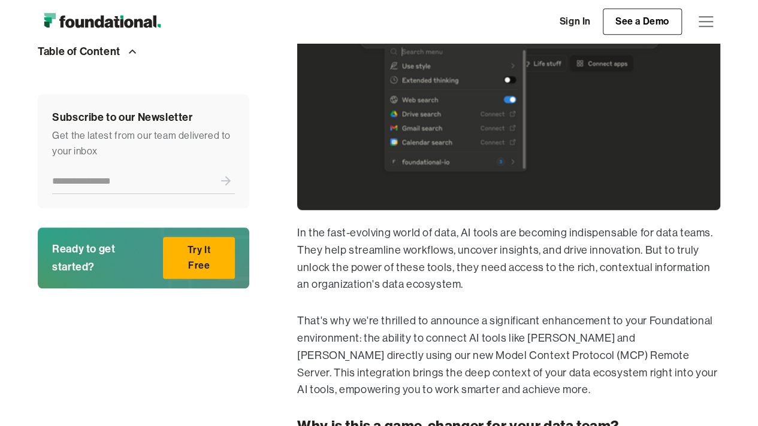
scroll to position [537, 0]
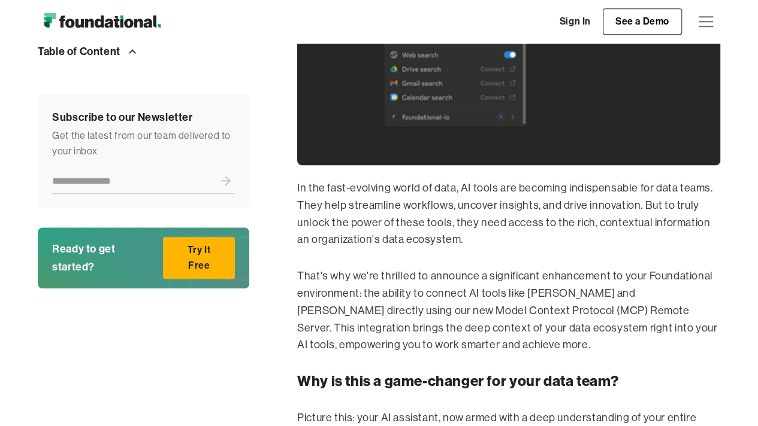
drag, startPoint x: 731, startPoint y: 4, endPoint x: 561, endPoint y: 187, distance: 249.6
click at [561, 187] on p "In the fast-evolving world of data, AI tools are becoming indispensable for dat…" at bounding box center [508, 214] width 423 height 69
click at [570, 180] on p "In the fast-evolving world of data, AI tools are becoming indispensable for dat…" at bounding box center [508, 214] width 423 height 69
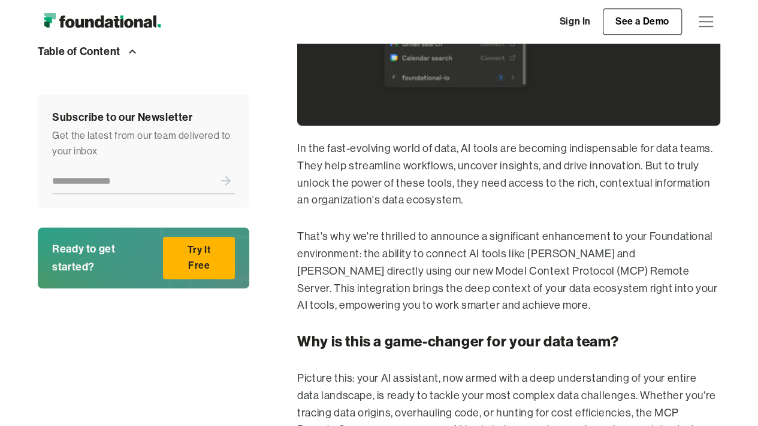
scroll to position [580, 0]
